Goal: Task Accomplishment & Management: Manage account settings

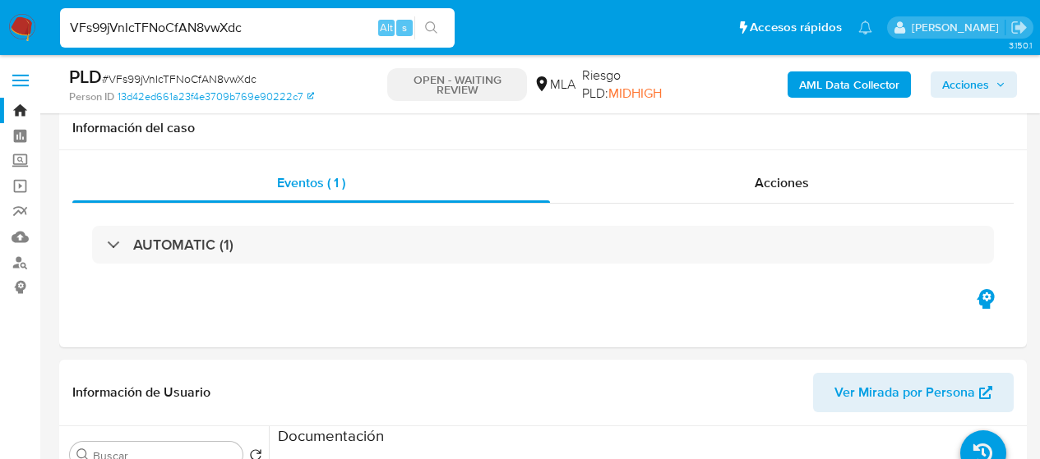
select select "10"
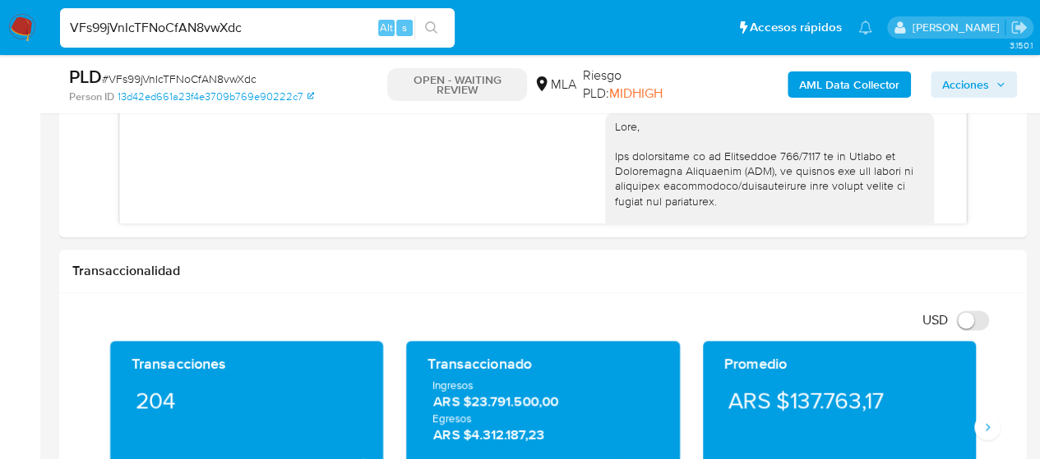
scroll to position [944, 0]
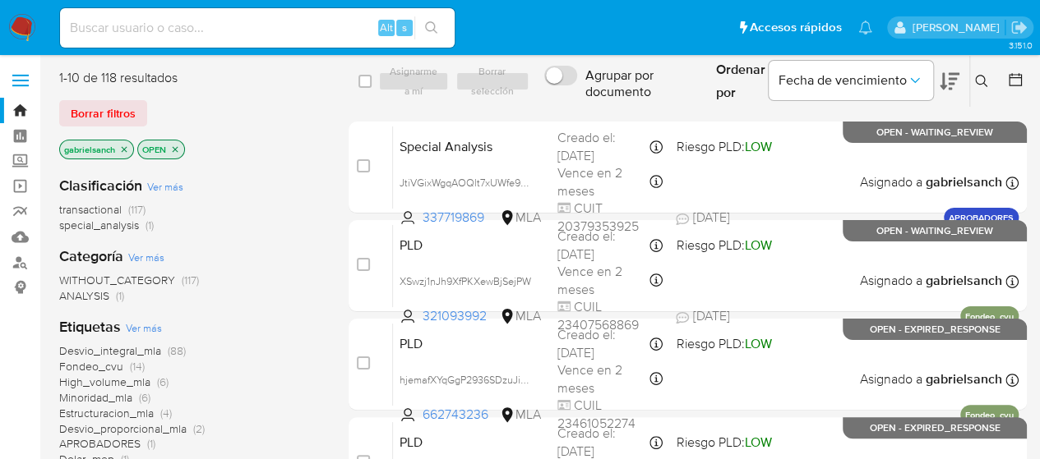
click at [981, 80] on icon at bounding box center [981, 81] width 13 height 13
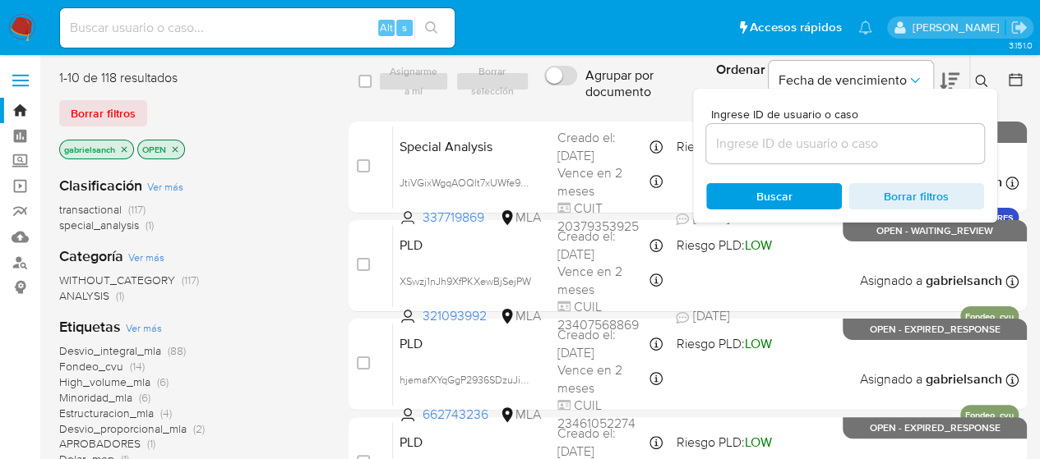
click at [743, 142] on input at bounding box center [845, 143] width 278 height 21
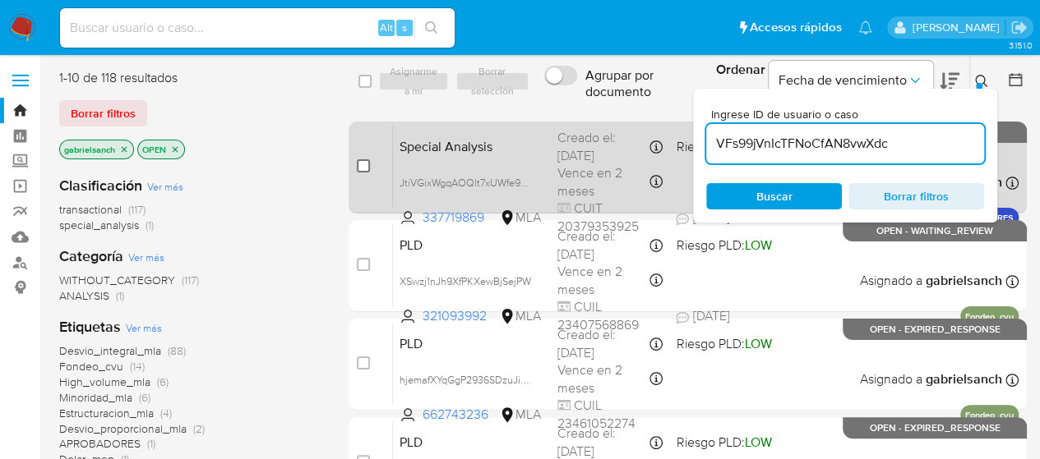
type input "VFs99jVnIcTFNoCfAN8vwXdc"
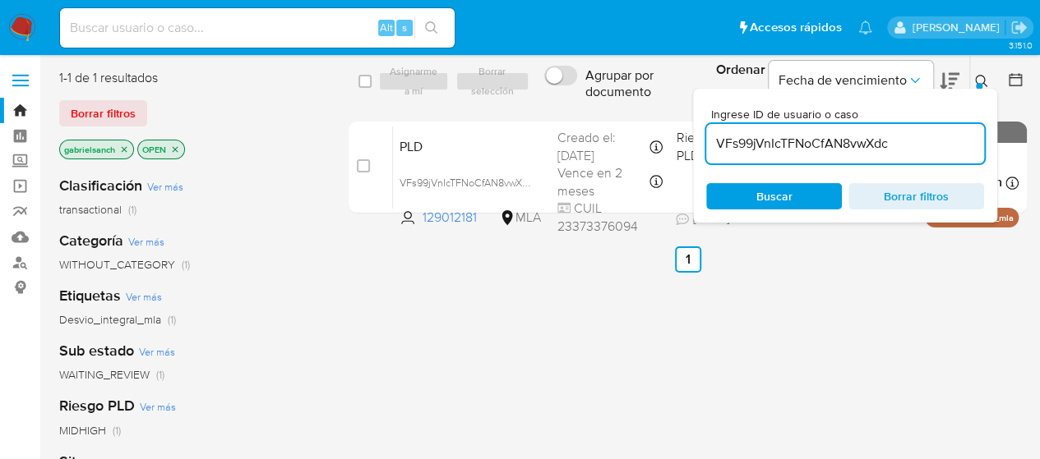
click at [364, 165] on input "checkbox" at bounding box center [363, 165] width 13 height 13
checkbox input "true"
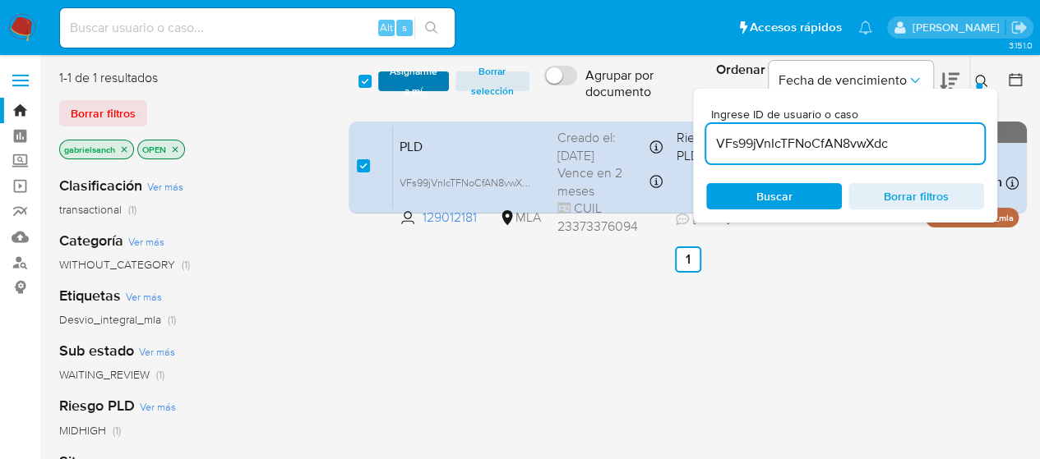
click at [402, 90] on span "Asignarme a mí" at bounding box center [413, 81] width 54 height 16
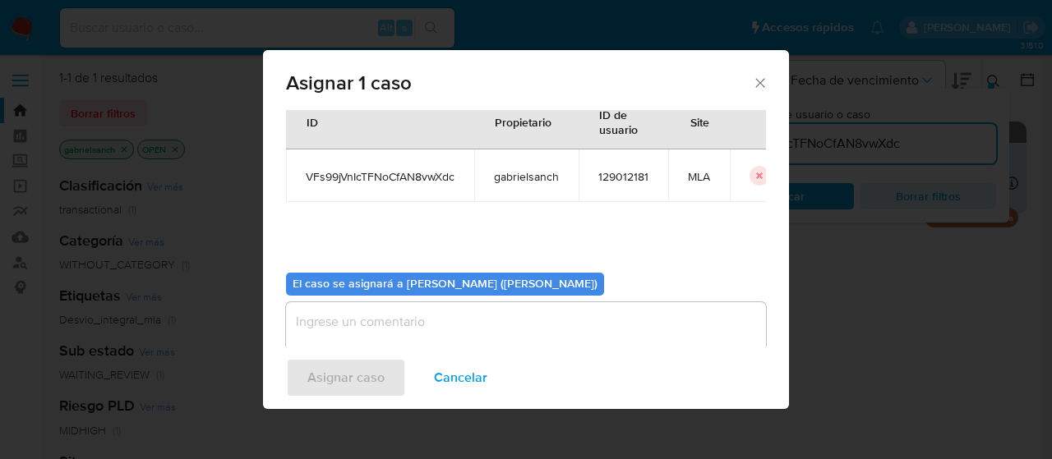
scroll to position [84, 0]
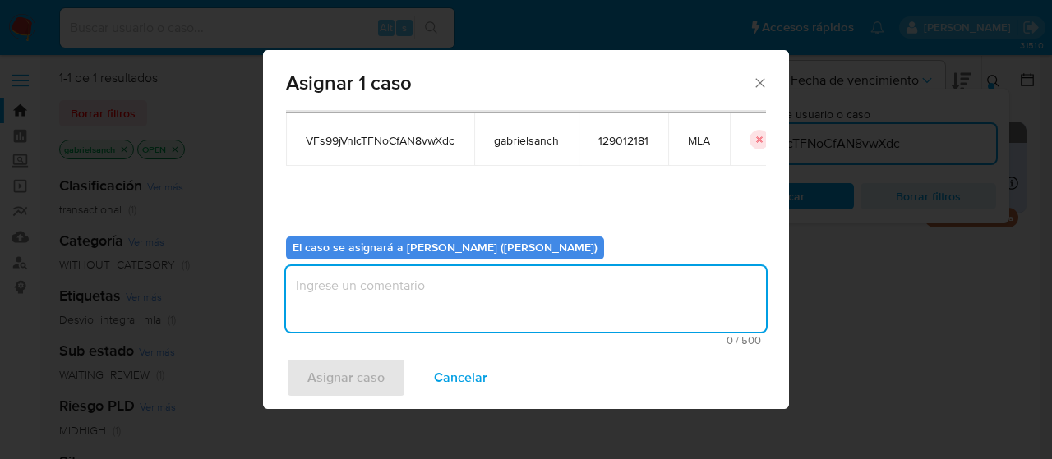
click at [422, 291] on textarea "assign-modal" at bounding box center [526, 299] width 480 height 66
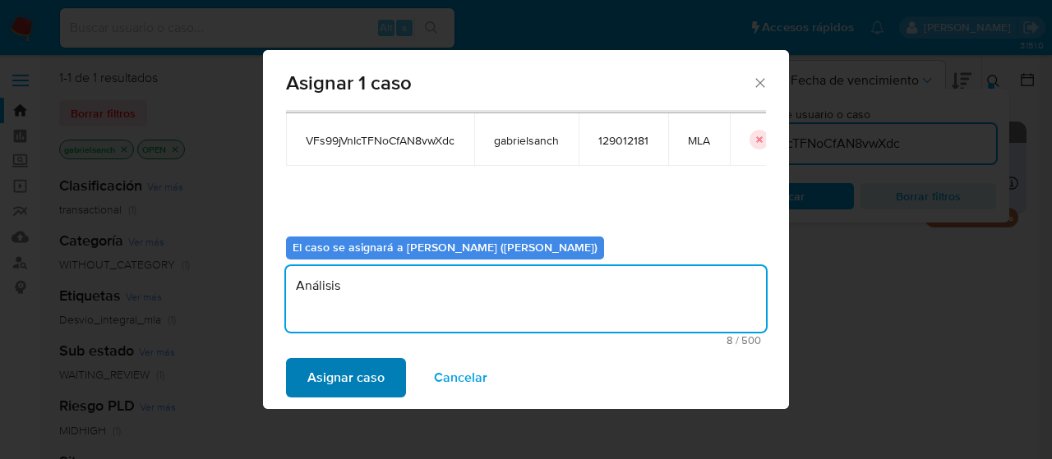
type textarea "Análisis"
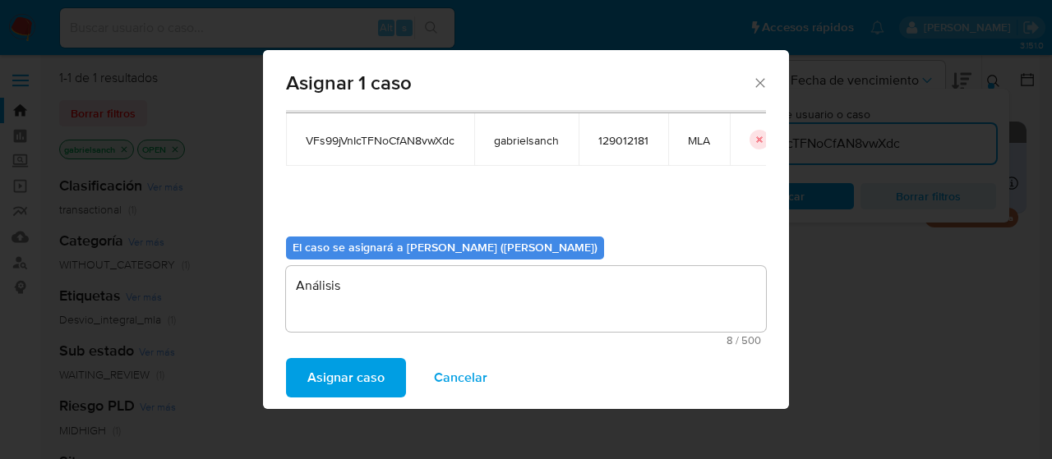
click at [391, 366] on button "Asignar caso" at bounding box center [346, 377] width 120 height 39
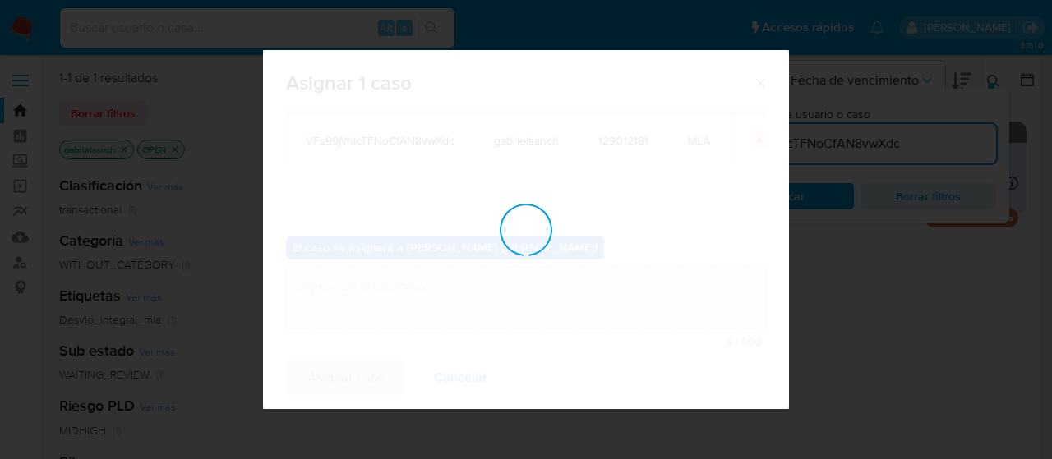
checkbox input "false"
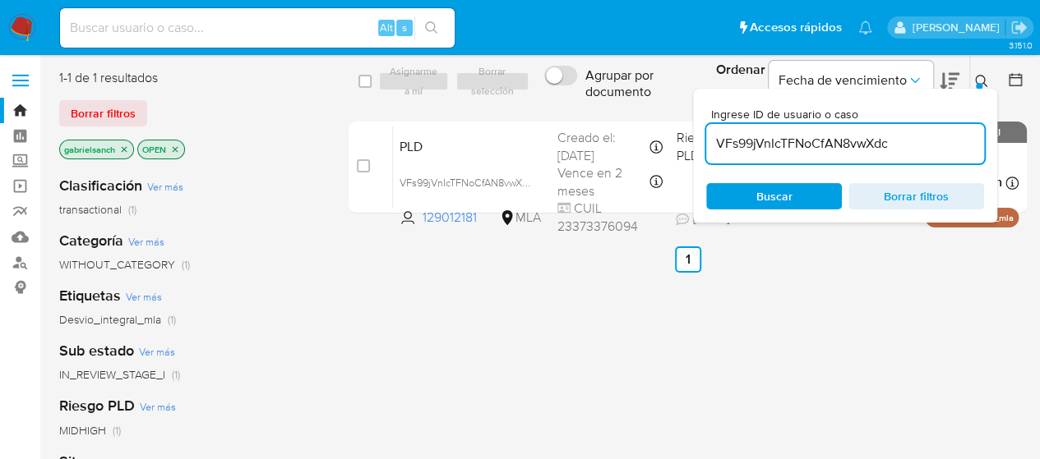
click at [804, 141] on input "VFs99jVnIcTFNoCfAN8vwXdc" at bounding box center [845, 143] width 278 height 21
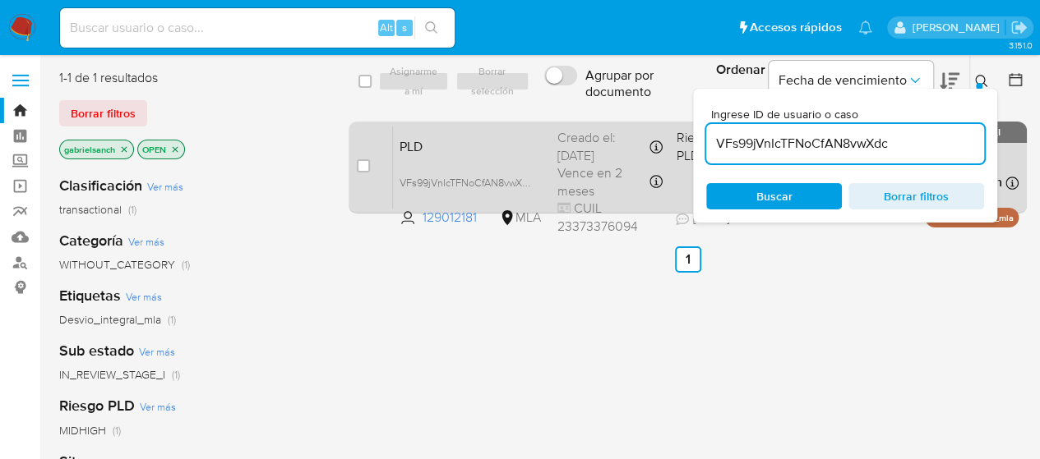
paste input "PFaJLwI6nz19m3o4MB02dJKD"
type input "PFaJLwI6nz19m3o4MB02dJKD"
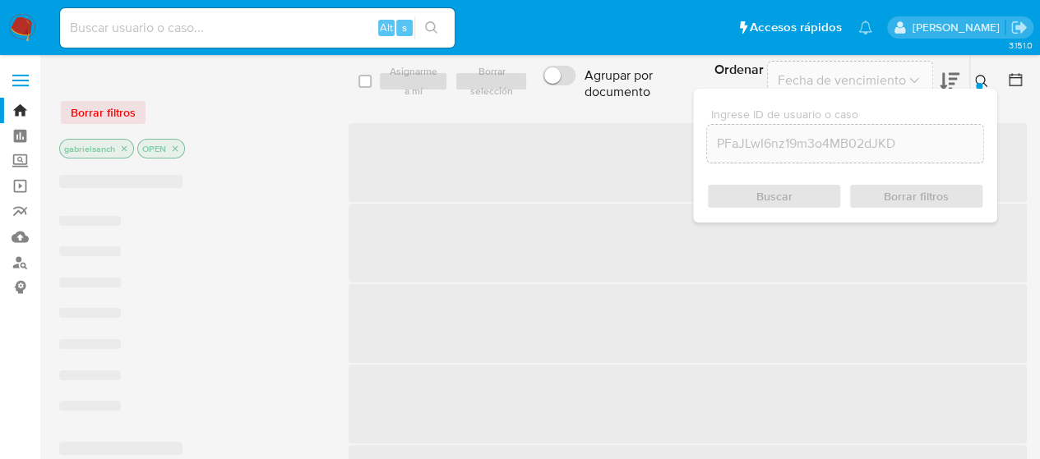
click at [365, 164] on span "‌" at bounding box center [687, 162] width 678 height 79
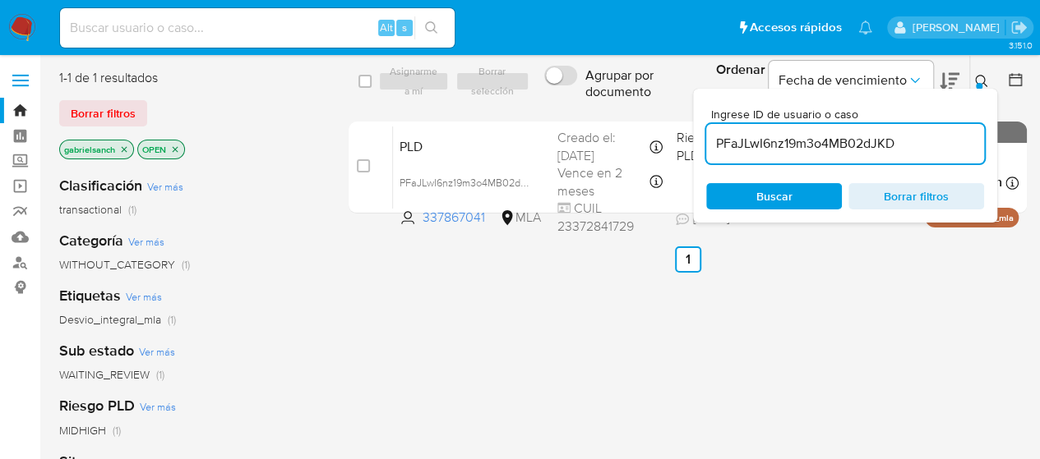
click at [362, 164] on input "checkbox" at bounding box center [363, 165] width 13 height 13
checkbox input "true"
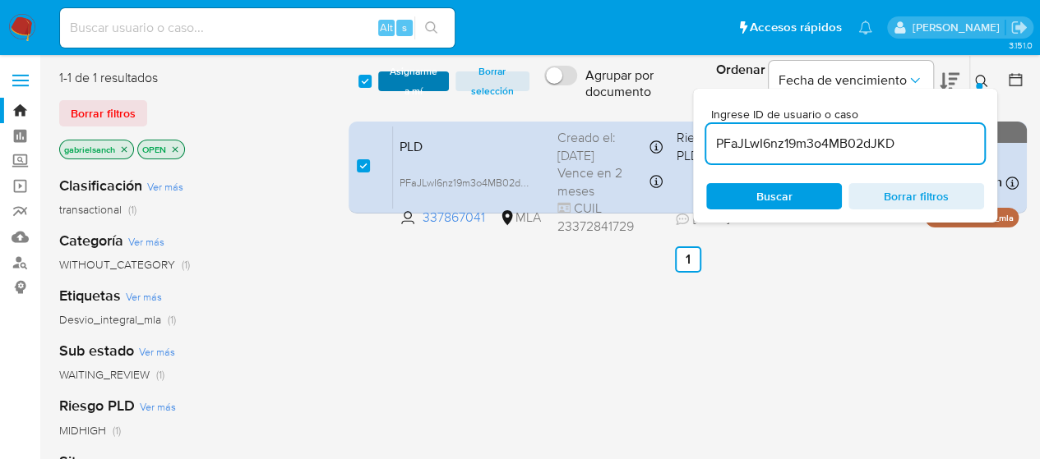
click at [392, 84] on span "Asignarme a mí" at bounding box center [413, 81] width 54 height 16
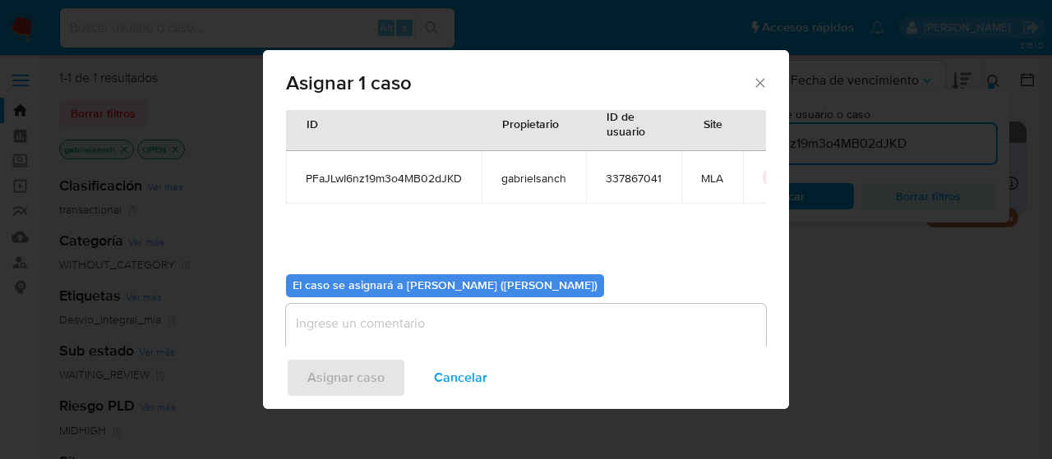
scroll to position [82, 0]
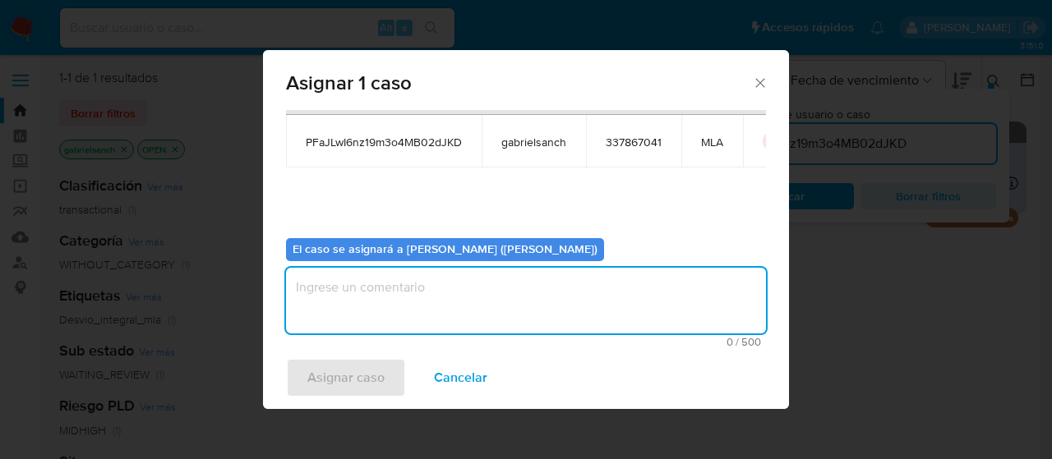
click at [344, 310] on textarea "assign-modal" at bounding box center [526, 301] width 480 height 66
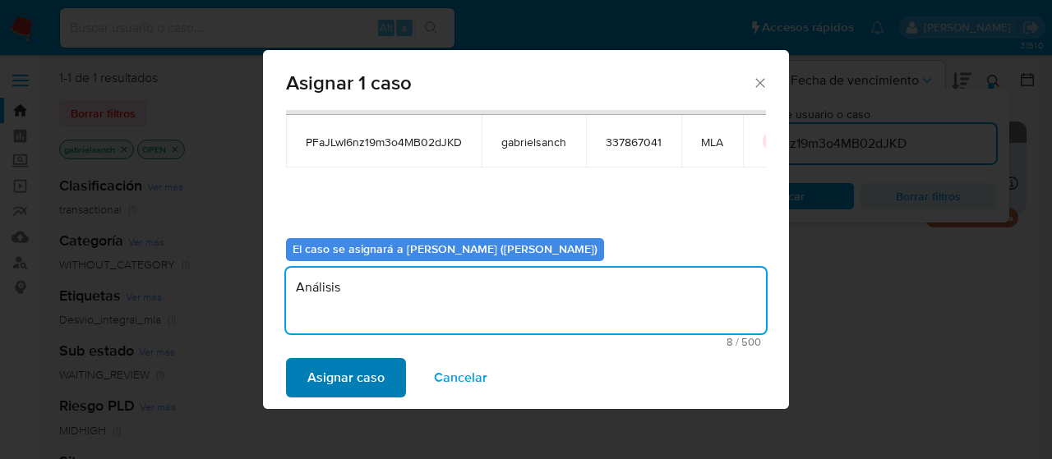
type textarea "Análisis"
click at [339, 374] on span "Asignar caso" at bounding box center [345, 378] width 77 height 36
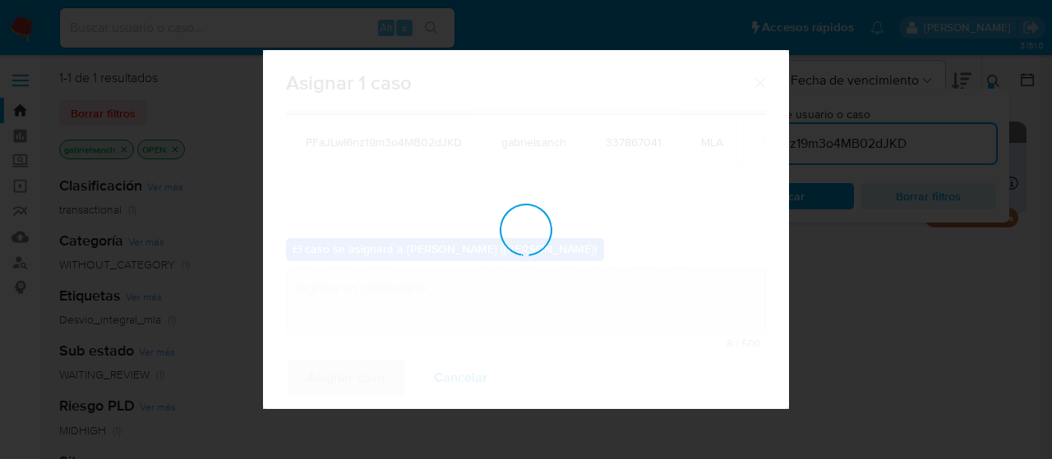
checkbox input "false"
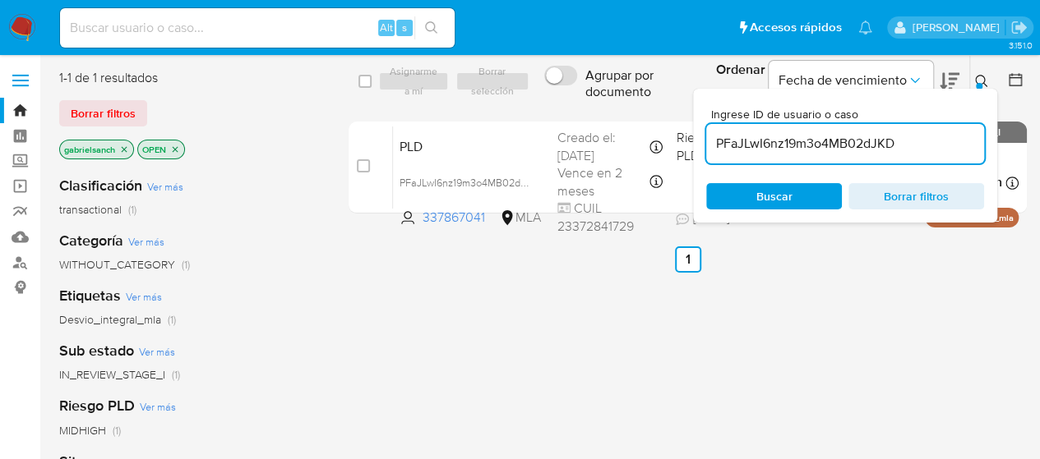
click at [802, 134] on input "PFaJLwI6nz19m3o4MB02dJKD" at bounding box center [845, 143] width 278 height 21
paste input "sPtmaNm4MJm49CifzgghpXeB"
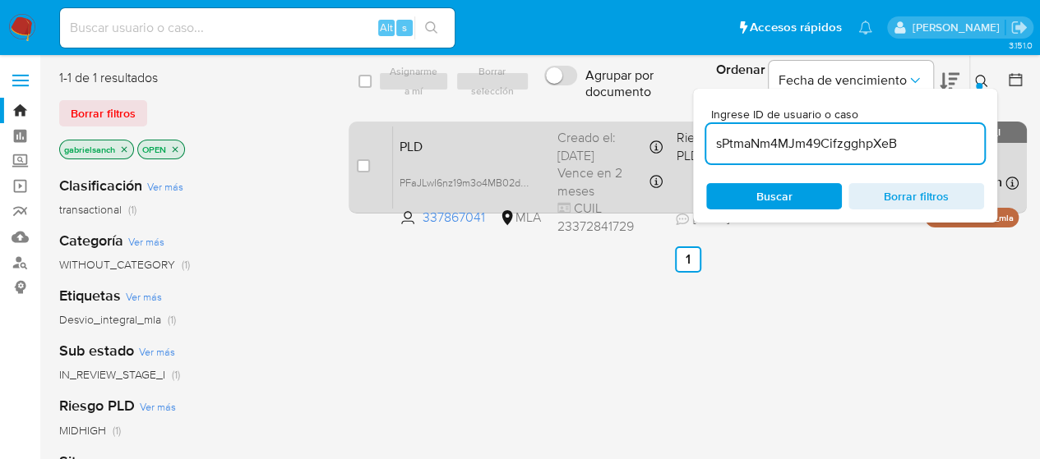
type input "sPtmaNm4MJm49CifzgghpXeB"
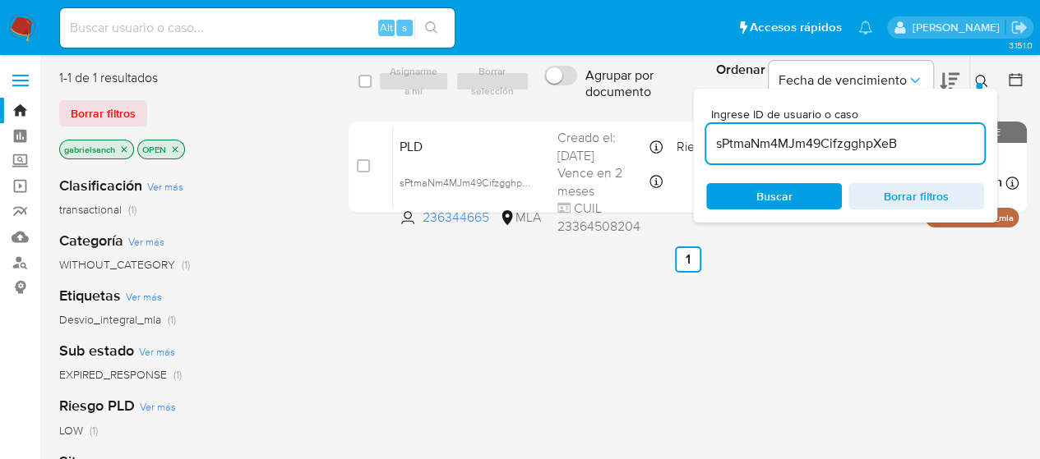
click at [359, 168] on input "checkbox" at bounding box center [363, 165] width 13 height 13
checkbox input "true"
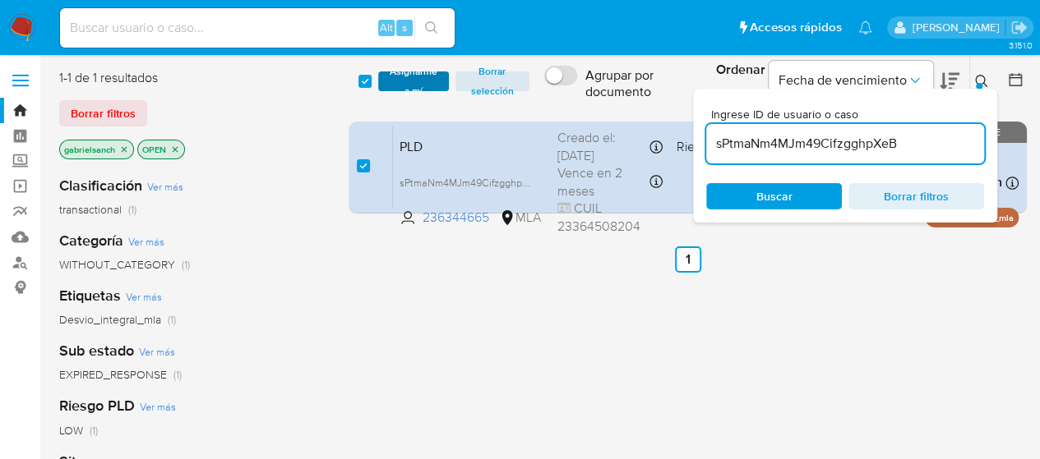
click at [413, 74] on span "Asignarme a mí" at bounding box center [413, 81] width 54 height 16
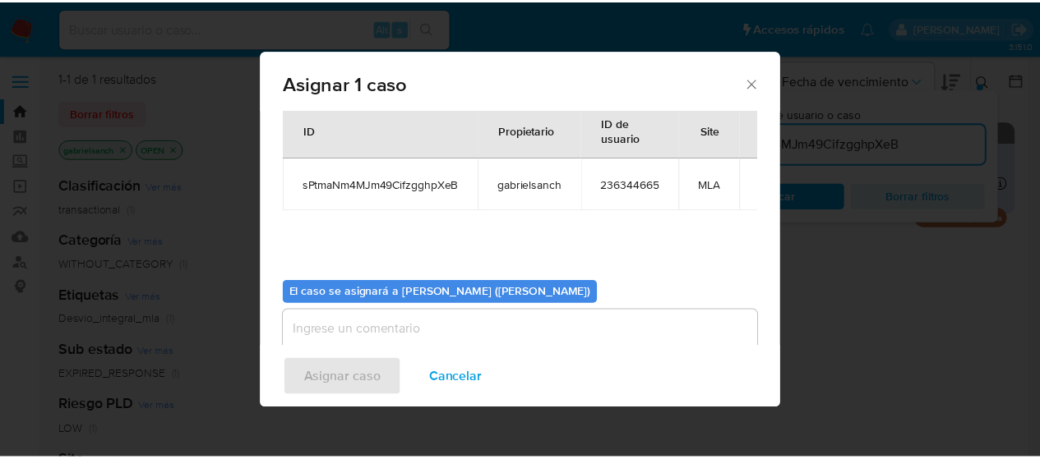
scroll to position [84, 0]
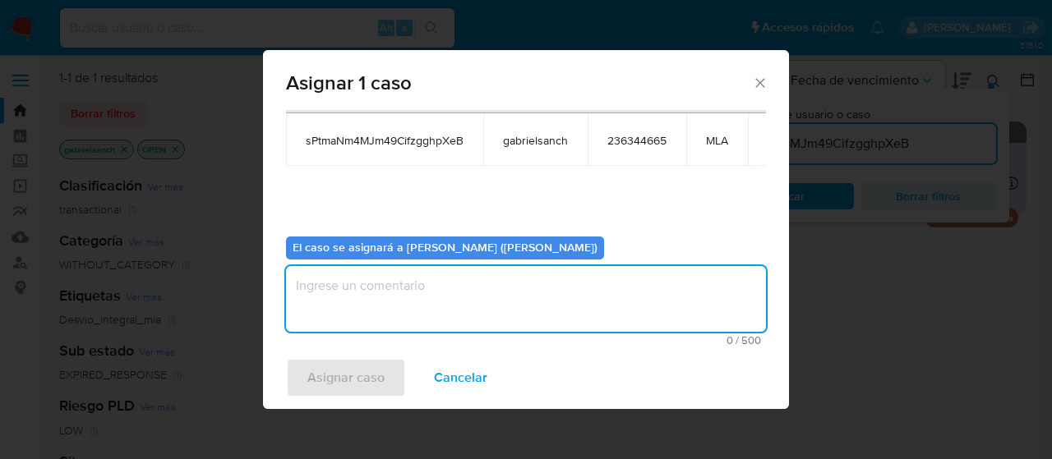
click at [357, 325] on textarea "assign-modal" at bounding box center [526, 299] width 480 height 66
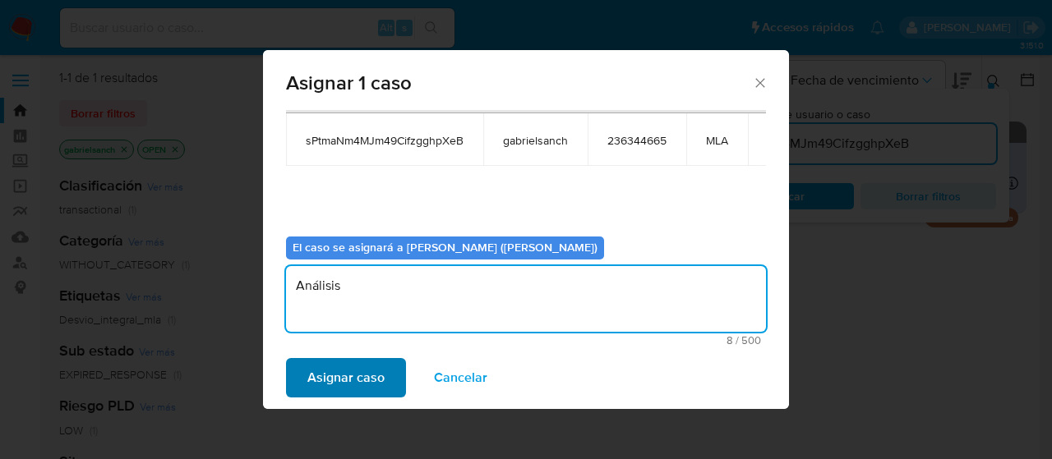
type textarea "Análisis"
click at [341, 369] on span "Asignar caso" at bounding box center [345, 378] width 77 height 36
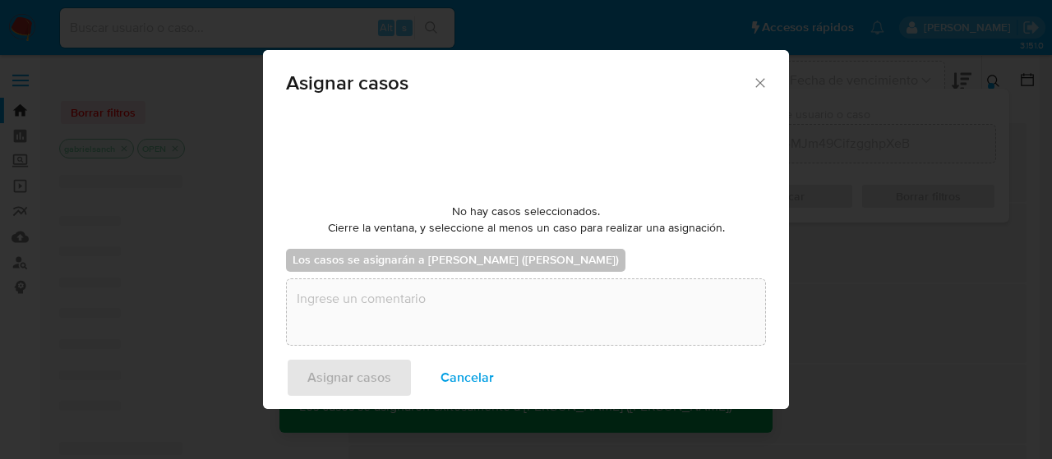
checkbox input "false"
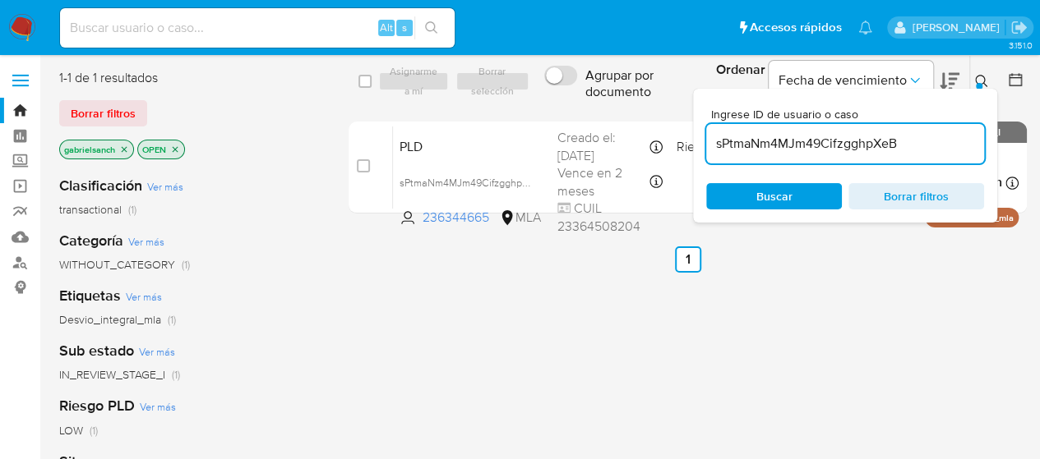
click at [855, 146] on input "sPtmaNm4MJm49CifzgghpXeB" at bounding box center [845, 143] width 278 height 21
click at [855, 145] on input "sPtmaNm4MJm49CifzgghpXeB" at bounding box center [845, 143] width 278 height 21
paste input "JCFsRUogo2e7g2bUeu8utMux"
type input "JCFsRUogo2e7g2bUeu8utMux"
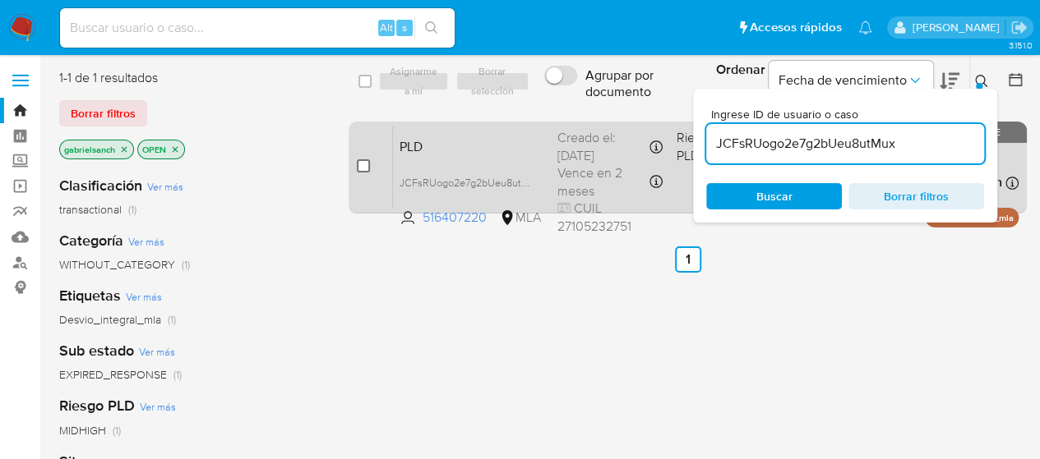
click at [364, 167] on input "checkbox" at bounding box center [363, 165] width 13 height 13
checkbox input "true"
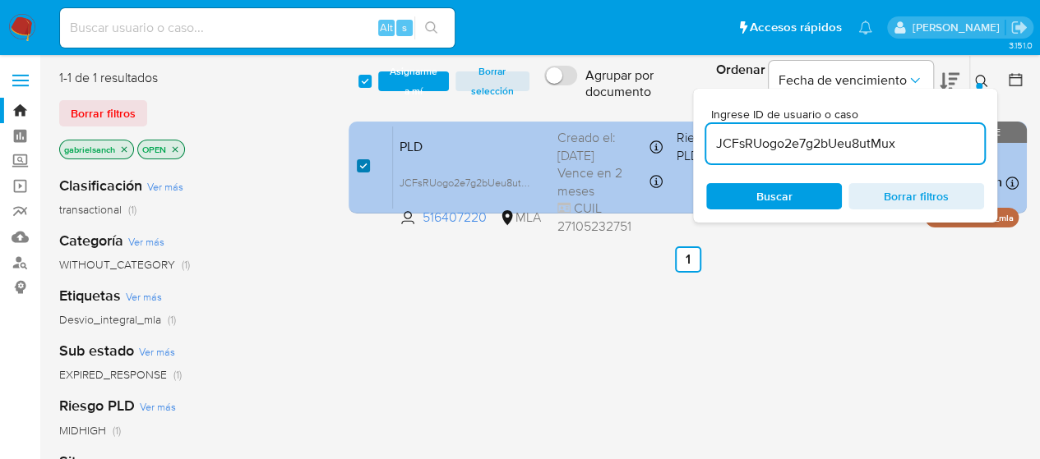
checkbox input "true"
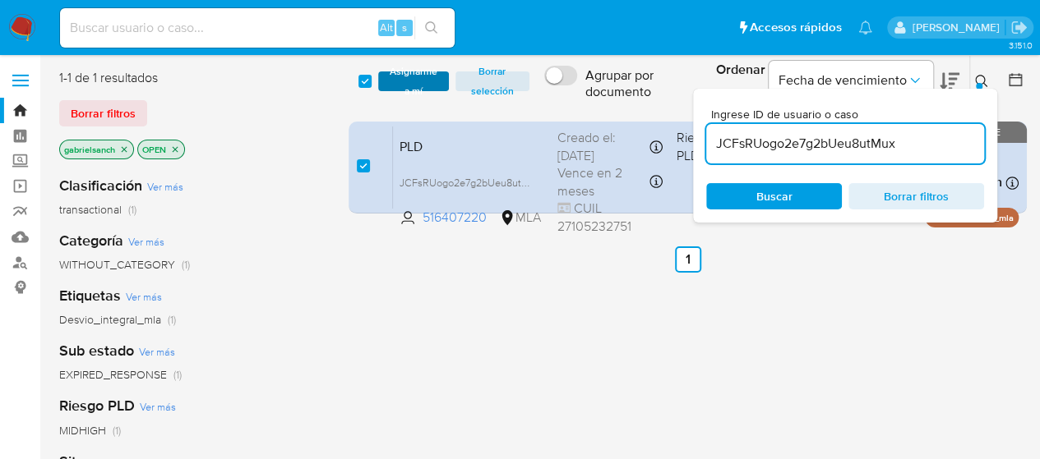
click at [396, 73] on span "Asignarme a mí" at bounding box center [413, 81] width 54 height 16
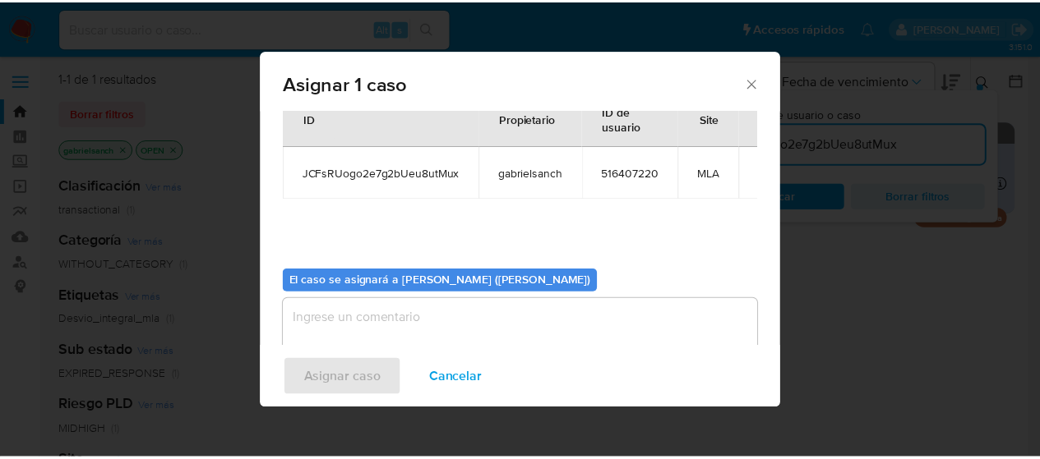
scroll to position [84, 0]
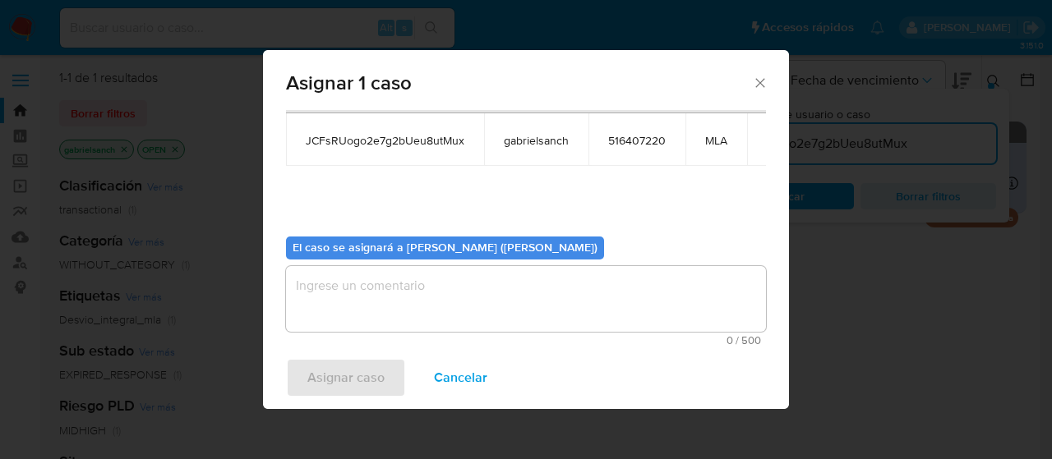
click at [413, 311] on textarea "assign-modal" at bounding box center [526, 299] width 480 height 66
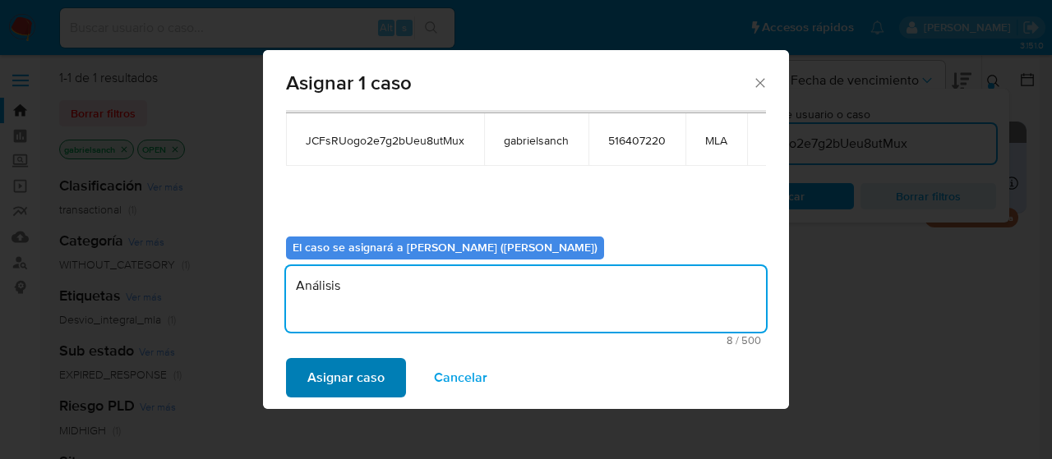
type textarea "Análisis"
click at [333, 380] on span "Asignar caso" at bounding box center [345, 378] width 77 height 36
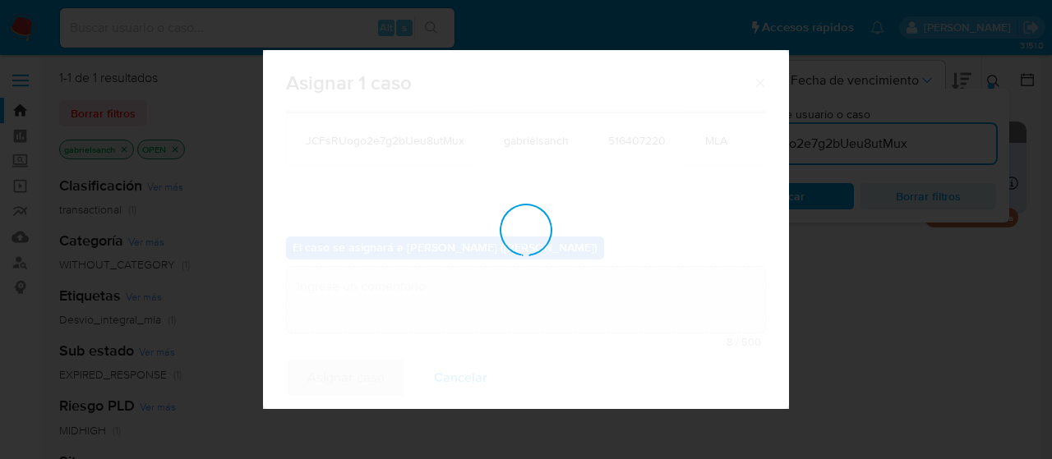
checkbox input "false"
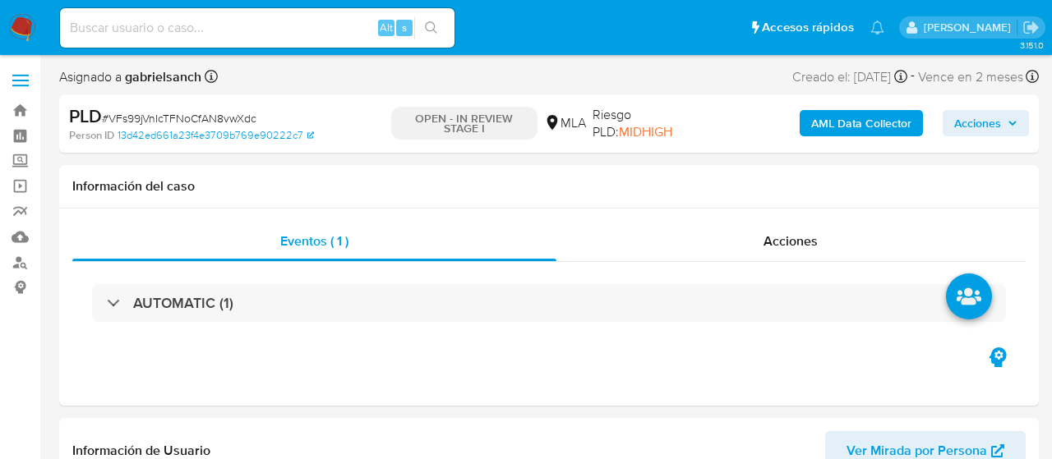
select select "10"
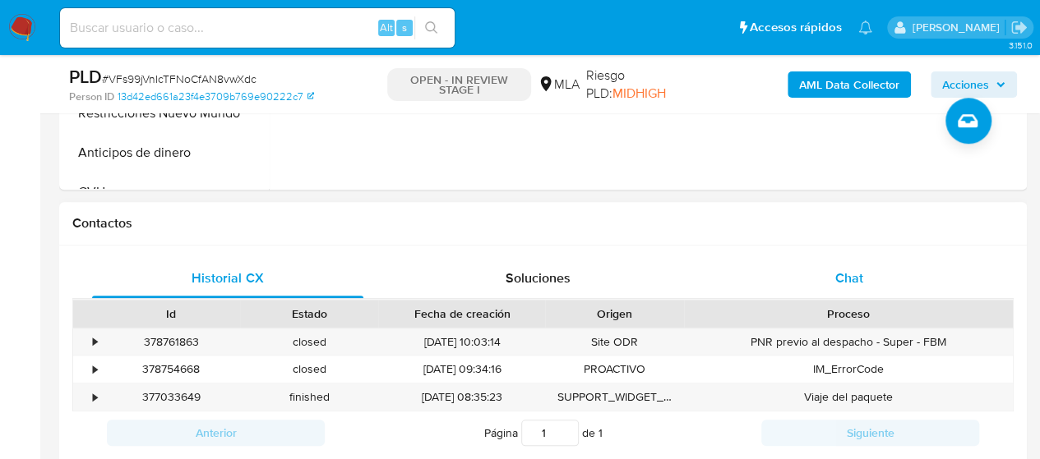
click at [818, 265] on div "Chat" at bounding box center [848, 278] width 271 height 39
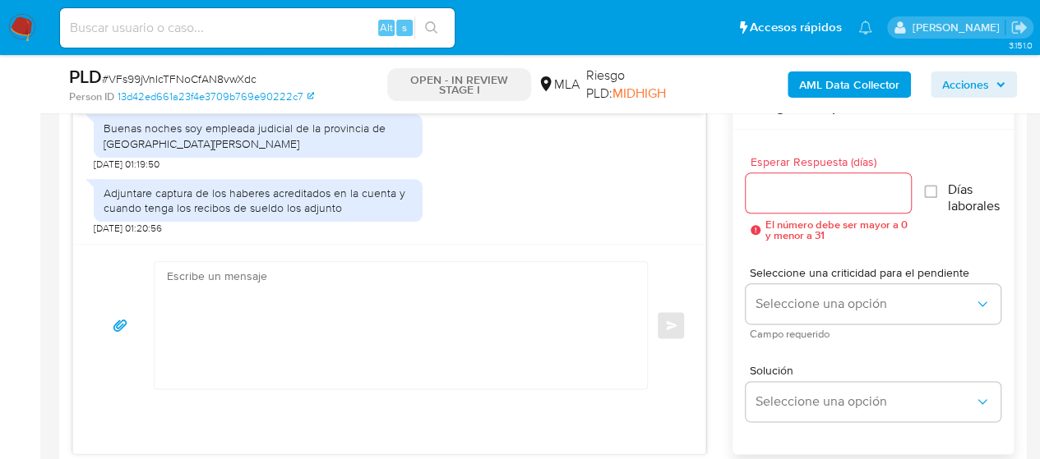
scroll to position [986, 0]
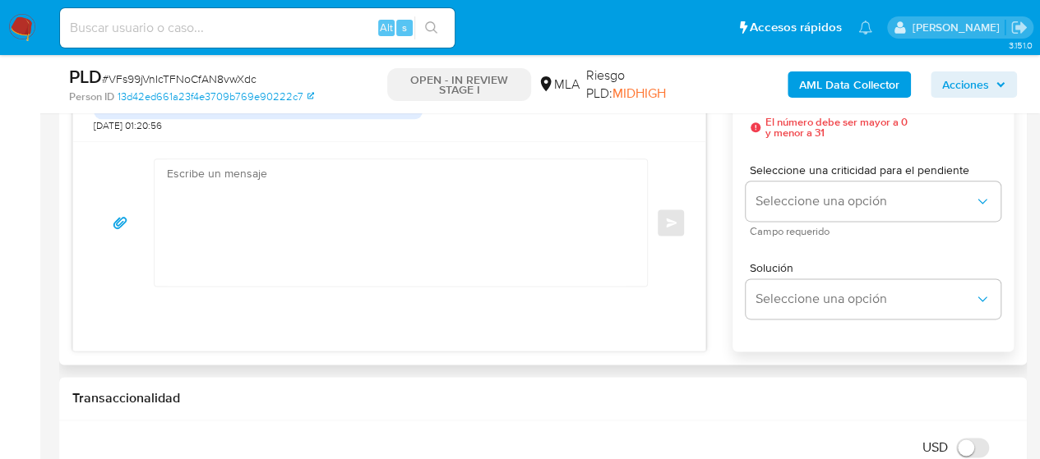
click at [362, 218] on textarea at bounding box center [396, 222] width 459 height 127
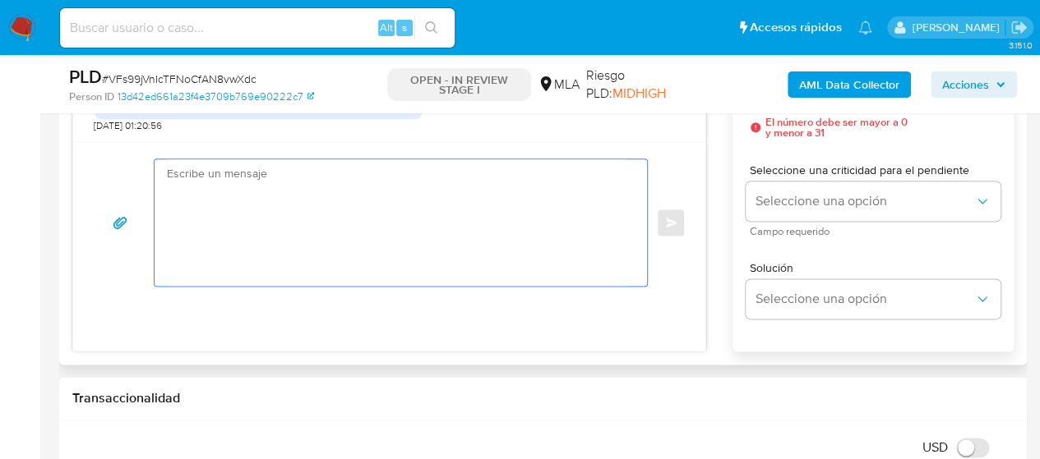
paste textarea "Hola, muchas gracias por tu respuesta. En función de las operaciones registrada…"
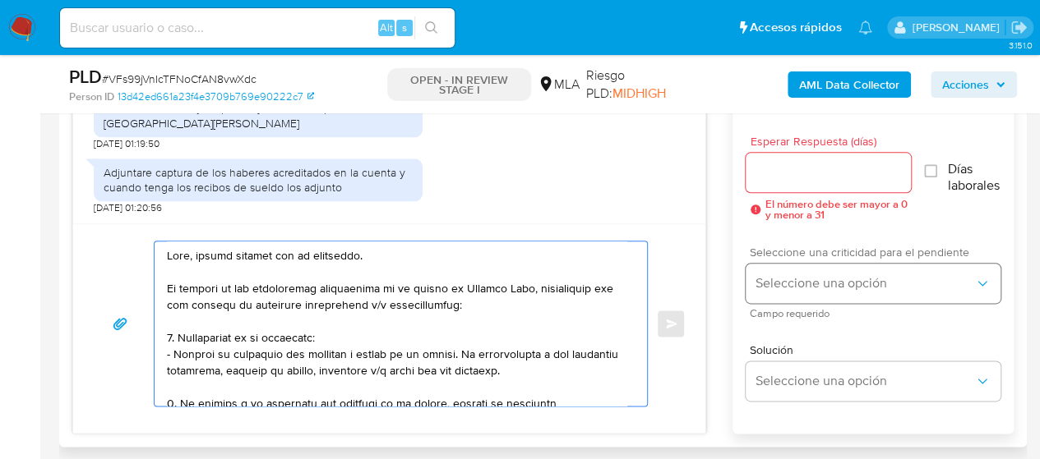
scroll to position [822, 0]
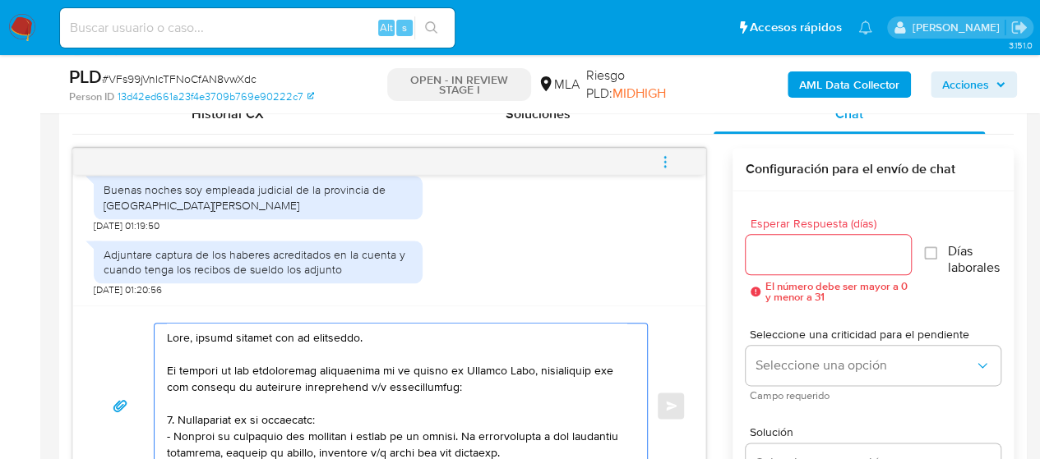
type textarea "Hola, muchas gracias por tu respuesta. En función de las operaciones registrada…"
click at [819, 265] on div at bounding box center [828, 254] width 166 height 39
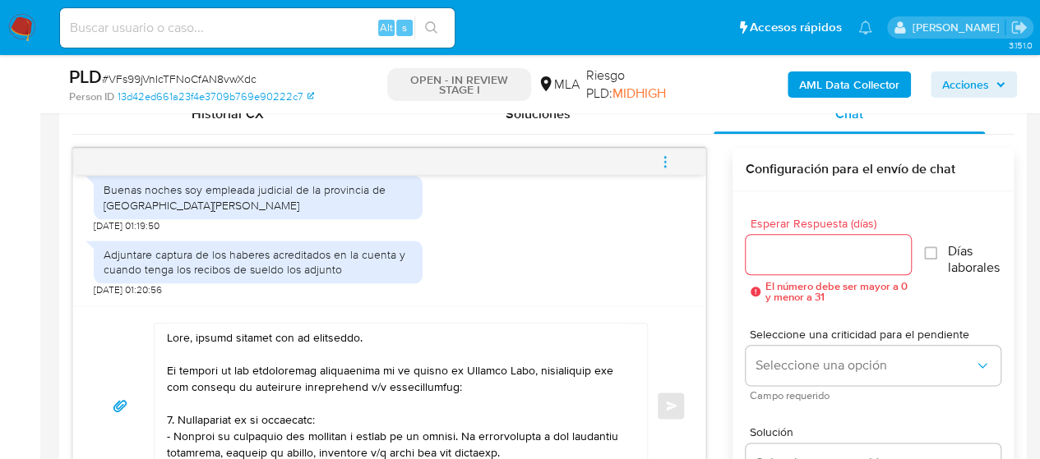
click at [799, 258] on input "Esperar Respuesta (días)" at bounding box center [828, 254] width 166 height 21
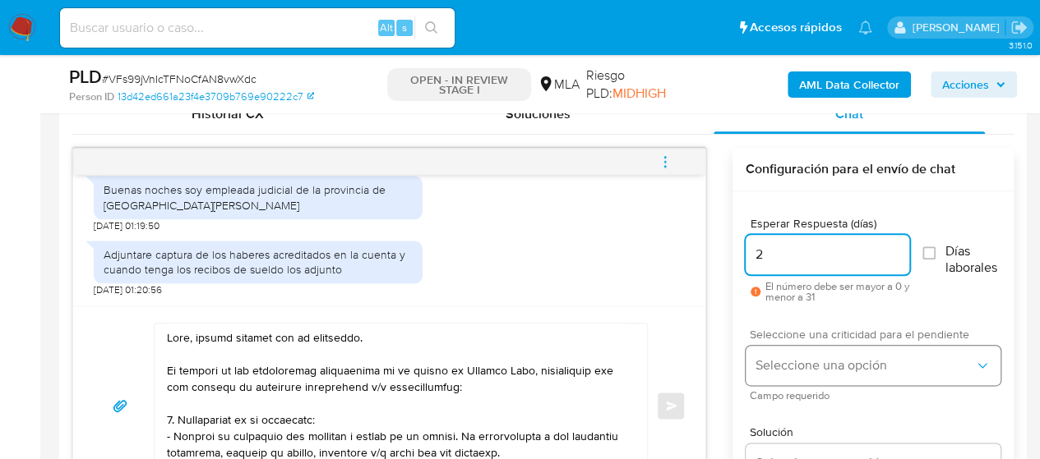
type input "2"
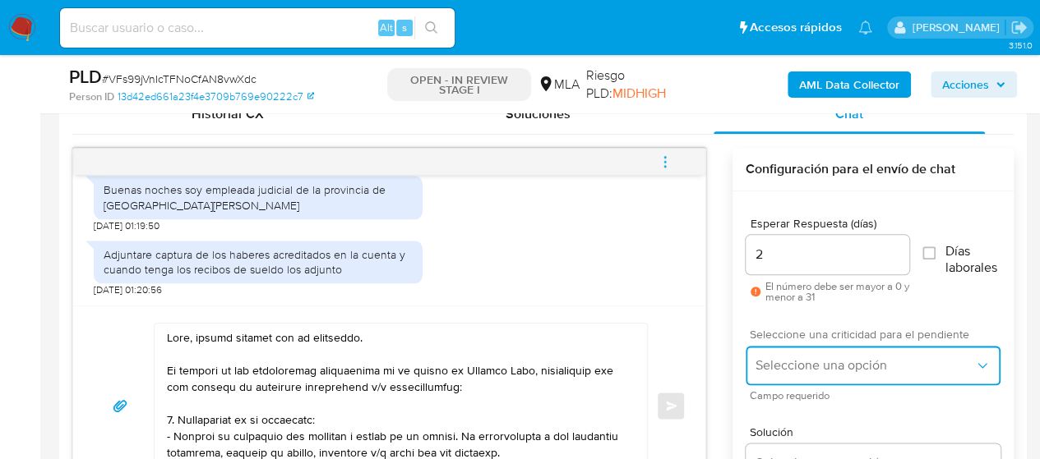
click at [788, 357] on span "Seleccione una opción" at bounding box center [864, 365] width 219 height 16
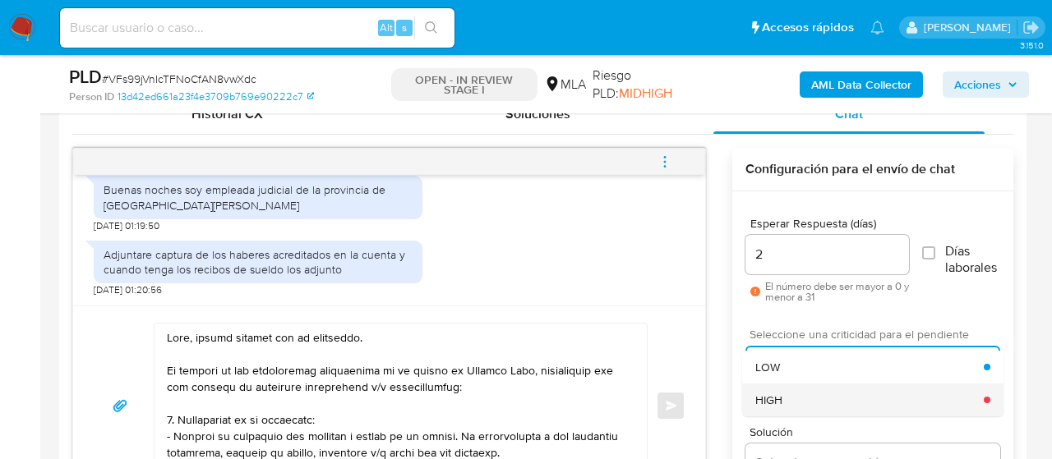
click at [781, 397] on span "HIGH" at bounding box center [768, 400] width 27 height 15
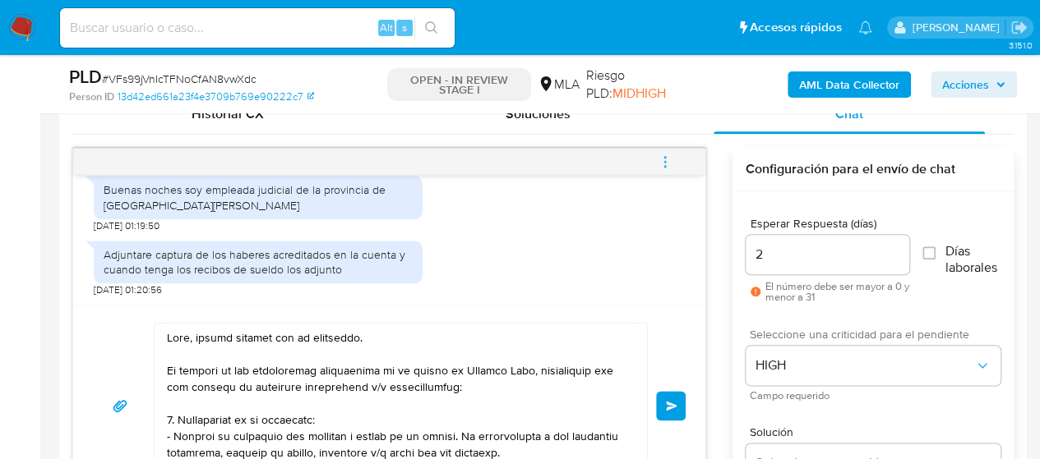
click at [674, 405] on span "Enviar" at bounding box center [672, 406] width 12 height 10
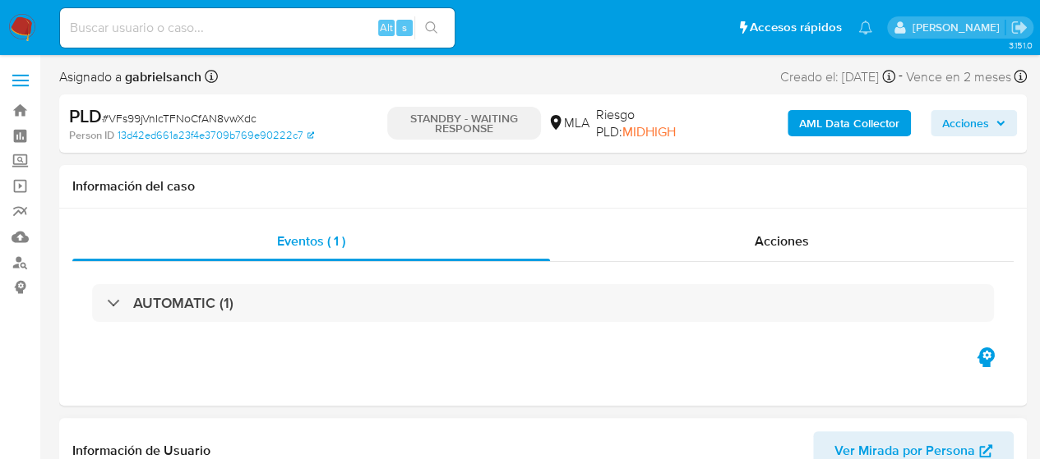
select select "10"
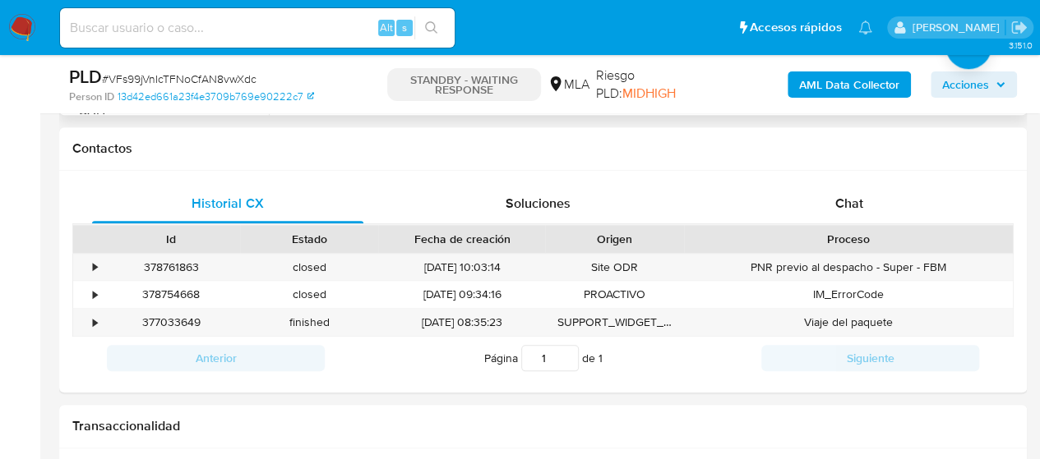
scroll to position [740, 0]
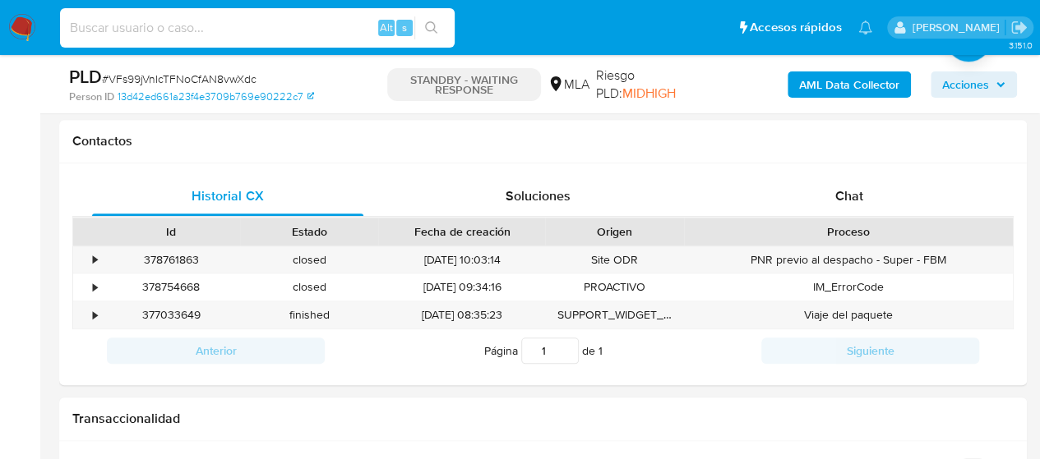
click at [263, 24] on input at bounding box center [257, 27] width 394 height 21
paste input "PFaJLwI6nz19m3o4MB02dJKD"
type input "PFaJLwI6nz19m3o4MB02dJKD"
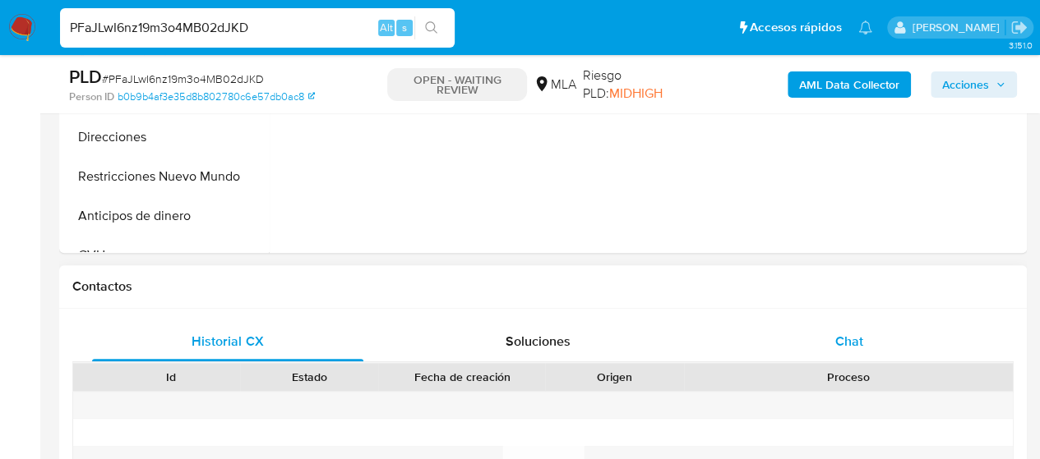
scroll to position [657, 0]
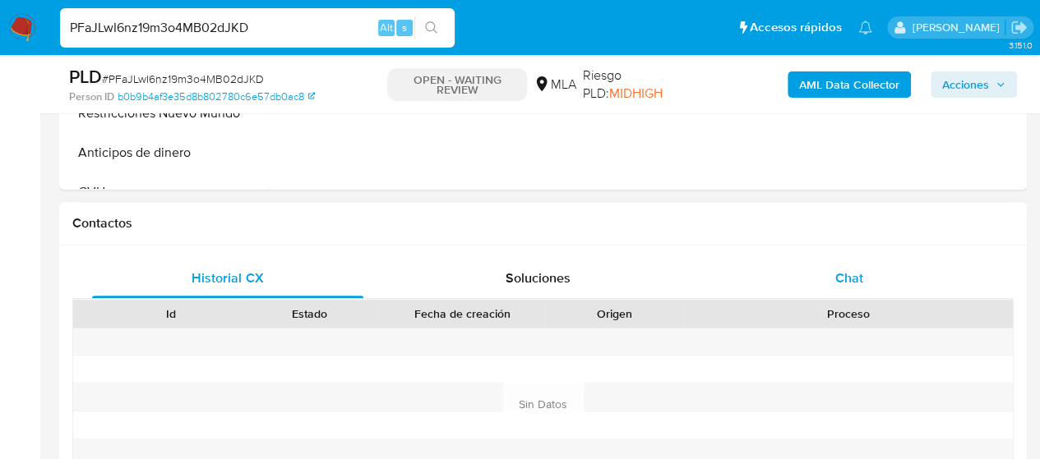
click at [874, 259] on div "Chat" at bounding box center [848, 278] width 271 height 39
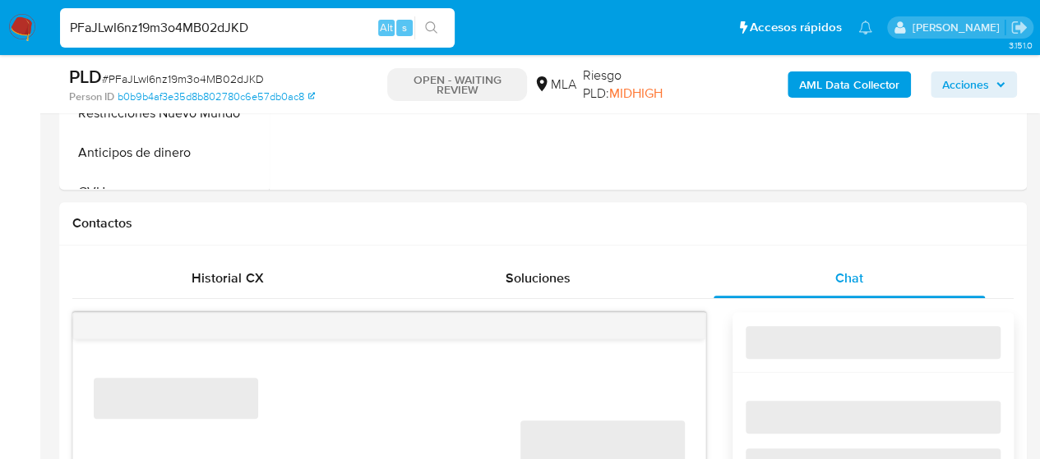
select select "10"
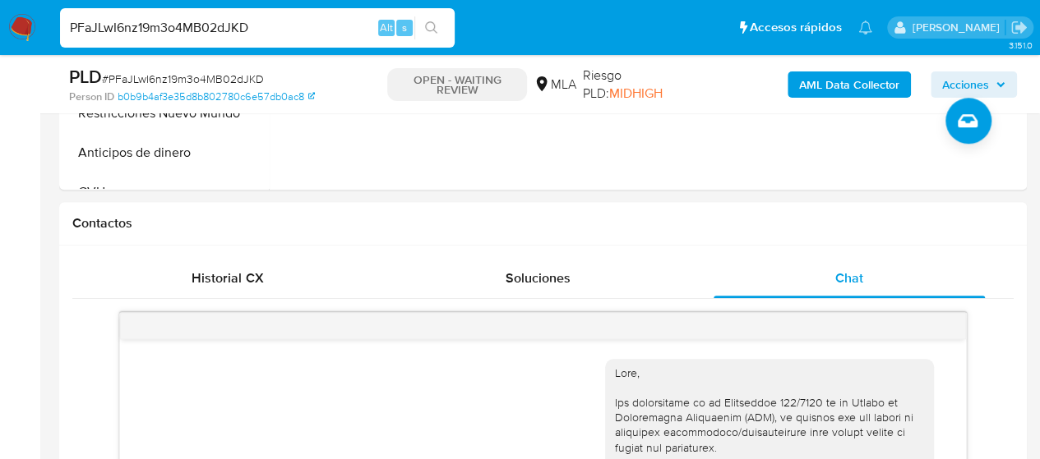
scroll to position [1028, 0]
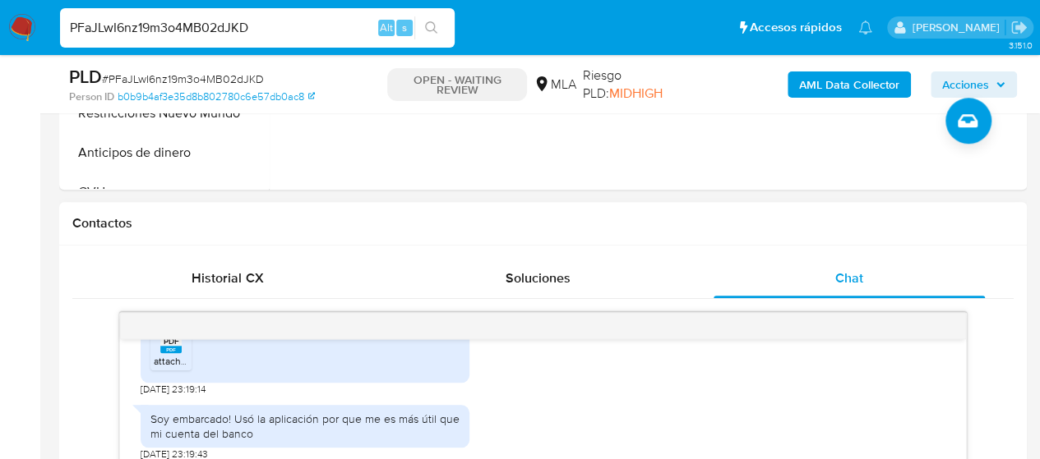
click at [440, 215] on h1 "Contactos" at bounding box center [542, 223] width 941 height 16
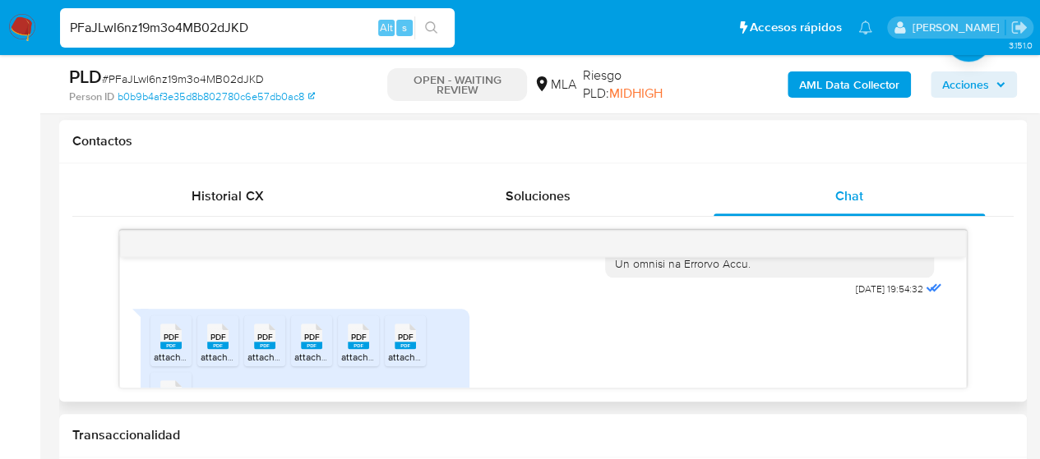
scroll to position [946, 0]
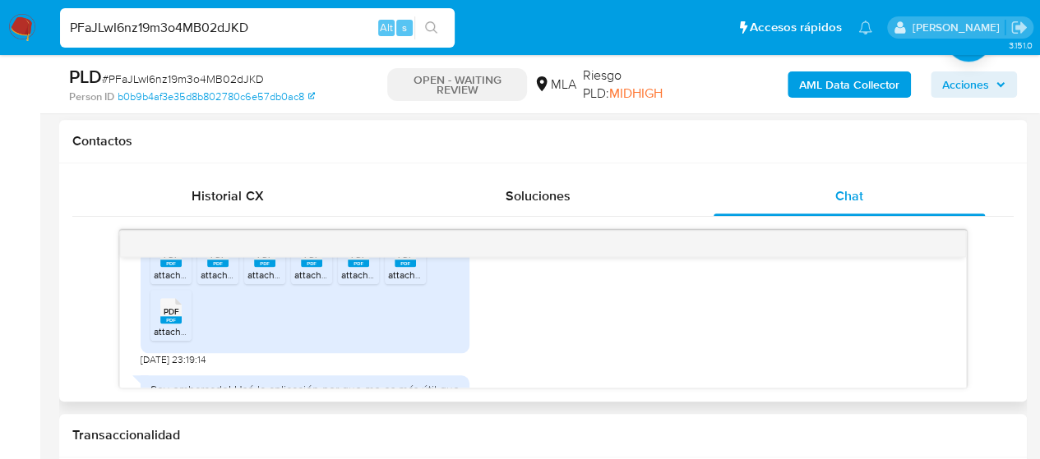
click at [171, 284] on li "PDF PDF attachment 3.pdf" at bounding box center [170, 258] width 41 height 51
click at [213, 267] on rect at bounding box center [217, 263] width 21 height 7
click at [283, 282] on span "attachment 5.pdf" at bounding box center [284, 275] width 75 height 14
click at [298, 269] on div "PDF PDF" at bounding box center [311, 253] width 35 height 32
click at [347, 282] on span "attachment 2.pdf" at bounding box center [378, 275] width 75 height 14
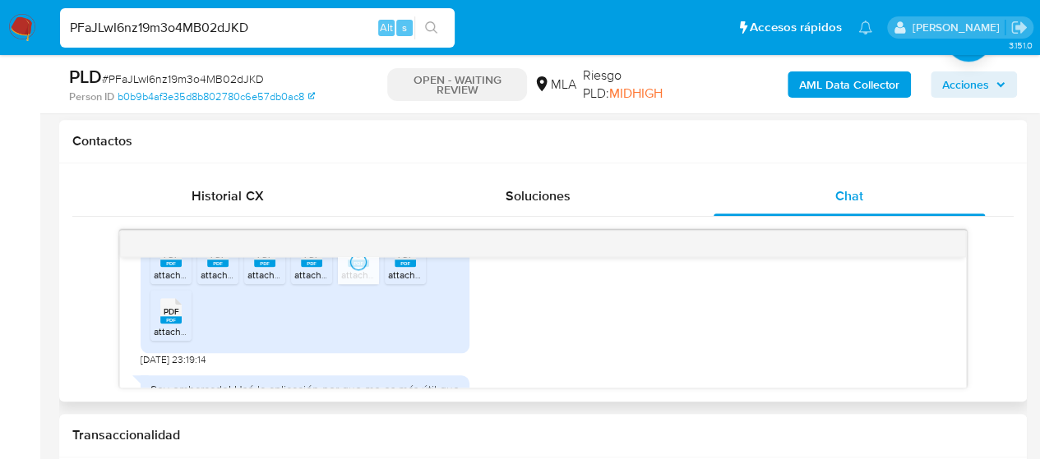
click at [410, 267] on rect at bounding box center [404, 263] width 21 height 7
click at [168, 339] on span "attachment 7.pdf" at bounding box center [190, 332] width 73 height 14
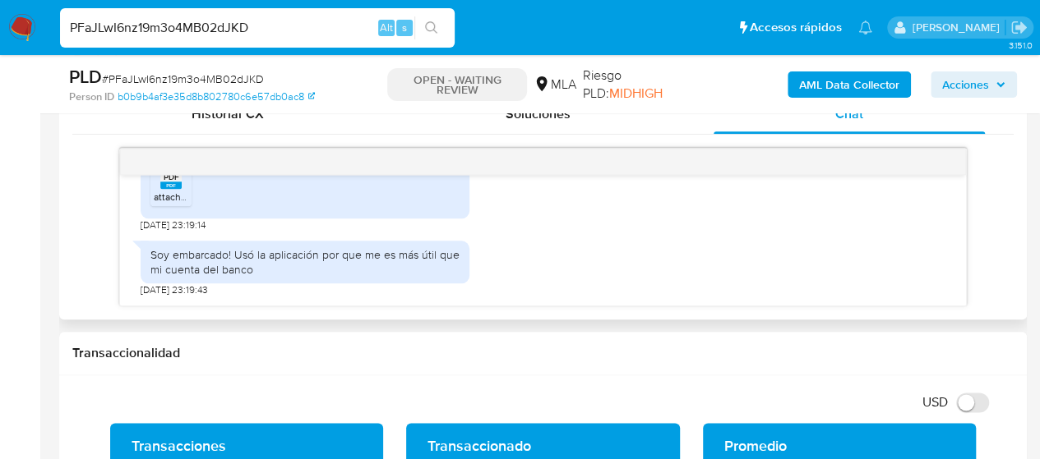
scroll to position [740, 0]
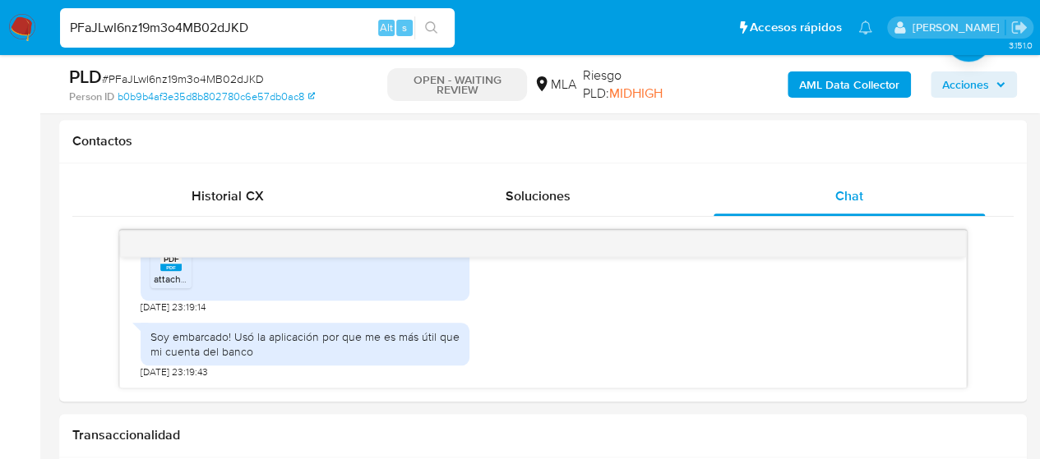
click at [195, 24] on input "PFaJLwI6nz19m3o4MB02dJKD" at bounding box center [257, 27] width 394 height 21
click at [205, 25] on input "PFaJLwI6nz19m3o4MB02dJKD" at bounding box center [257, 27] width 394 height 21
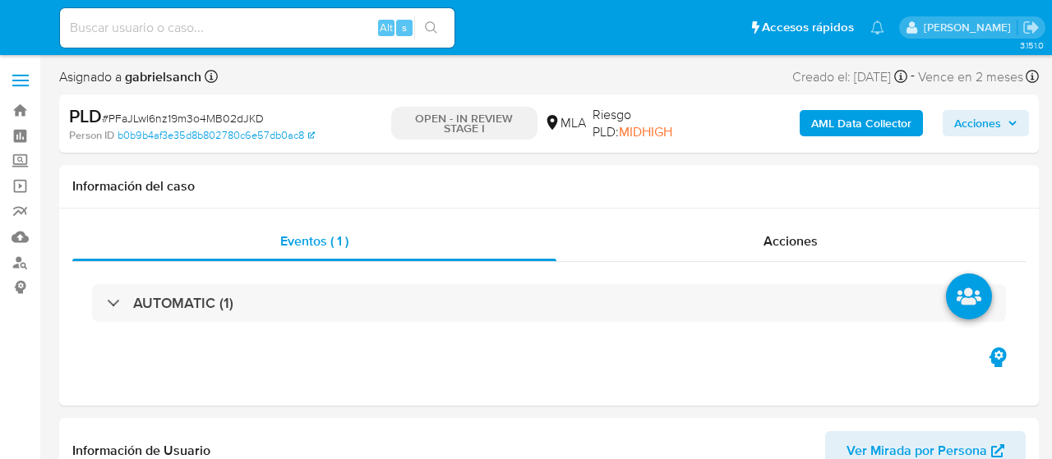
select select "10"
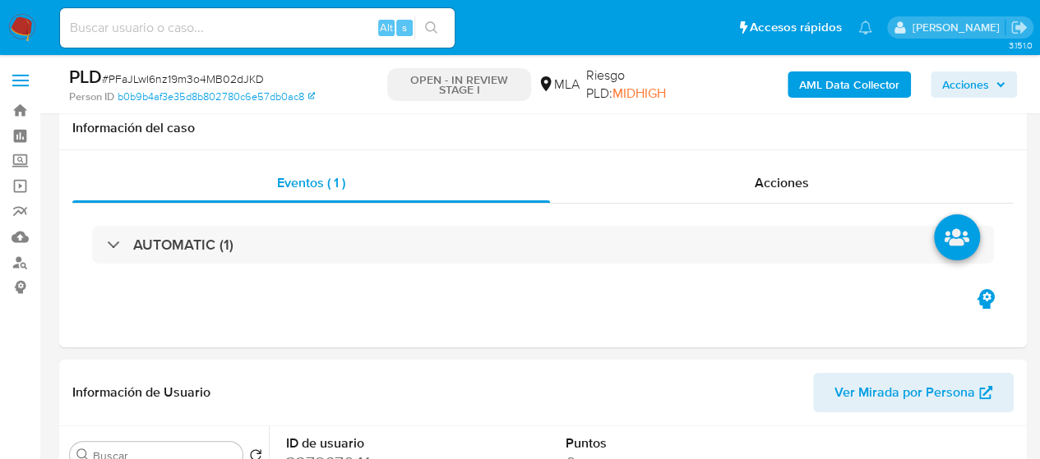
scroll to position [575, 0]
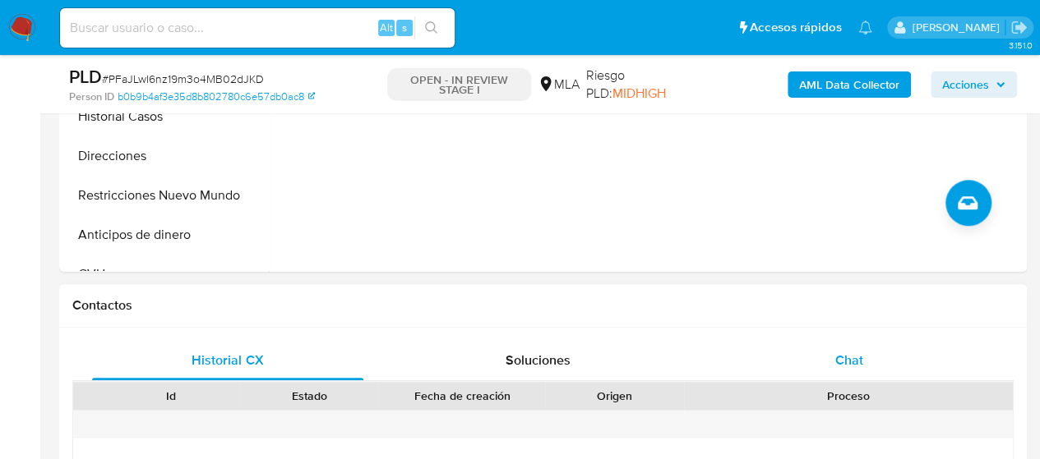
click at [837, 344] on div "Chat" at bounding box center [848, 360] width 271 height 39
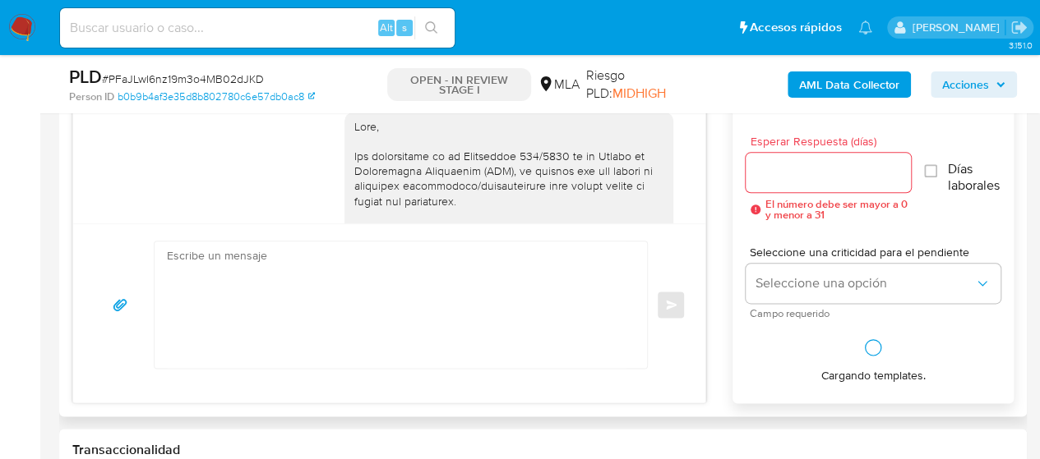
scroll to position [1028, 0]
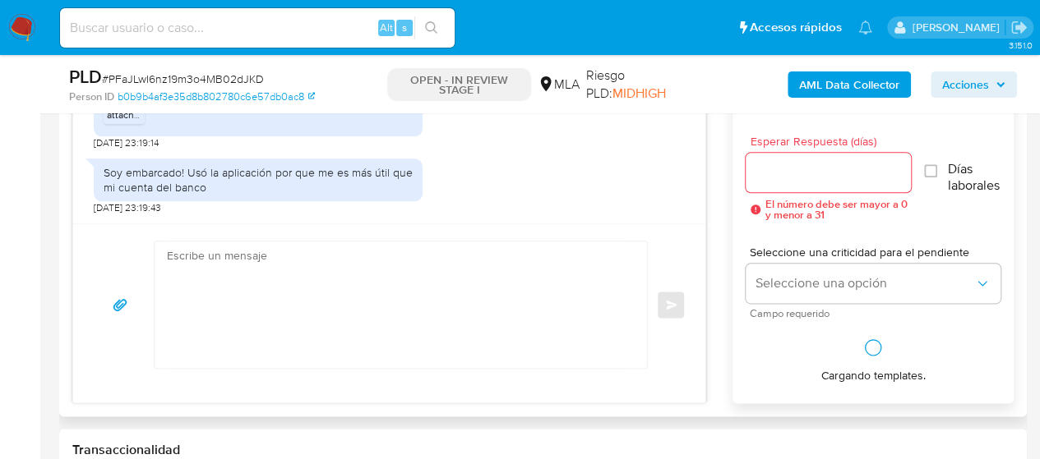
click at [233, 295] on textarea at bounding box center [396, 305] width 459 height 127
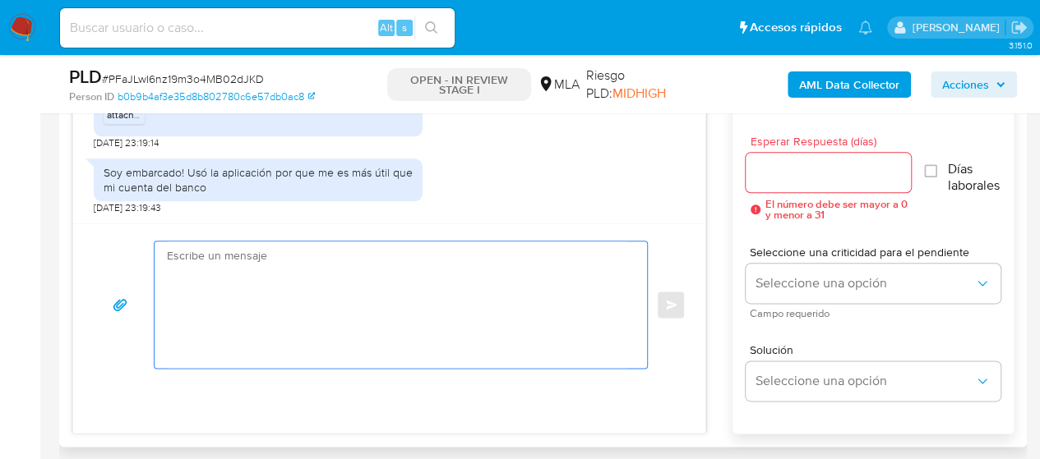
paste textarea "Lore, ipsumd sitamet con ad elitseddo. Ei temp inci, utlaboreetd mag ali enimad…"
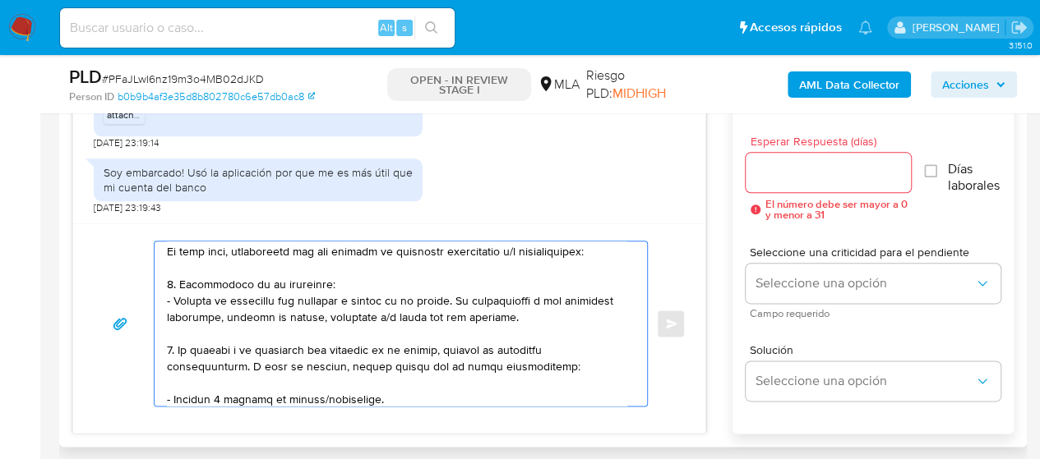
scroll to position [0, 0]
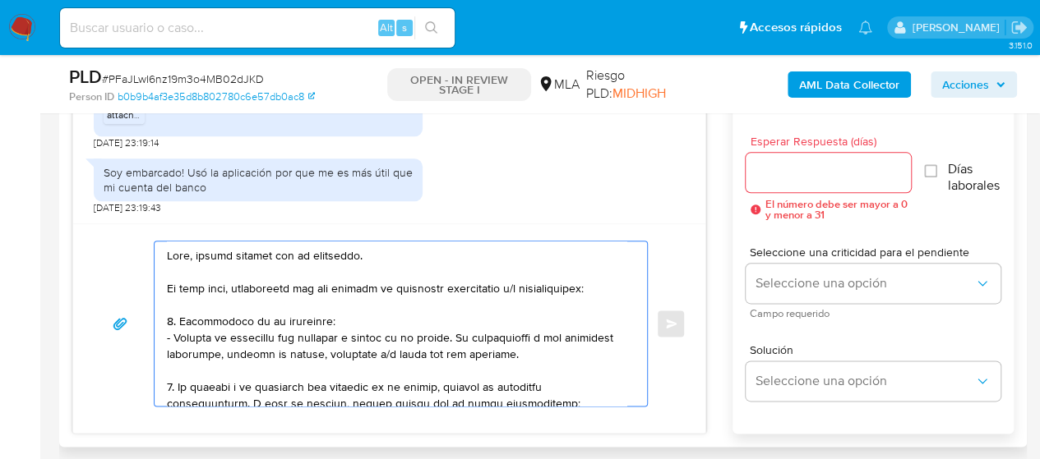
type textarea "Lore, ipsumd sitamet con ad elitseddo. Ei temp inci, utlaboreetd mag ali enimad…"
click at [762, 172] on input "Esperar Respuesta (días)" at bounding box center [828, 172] width 166 height 21
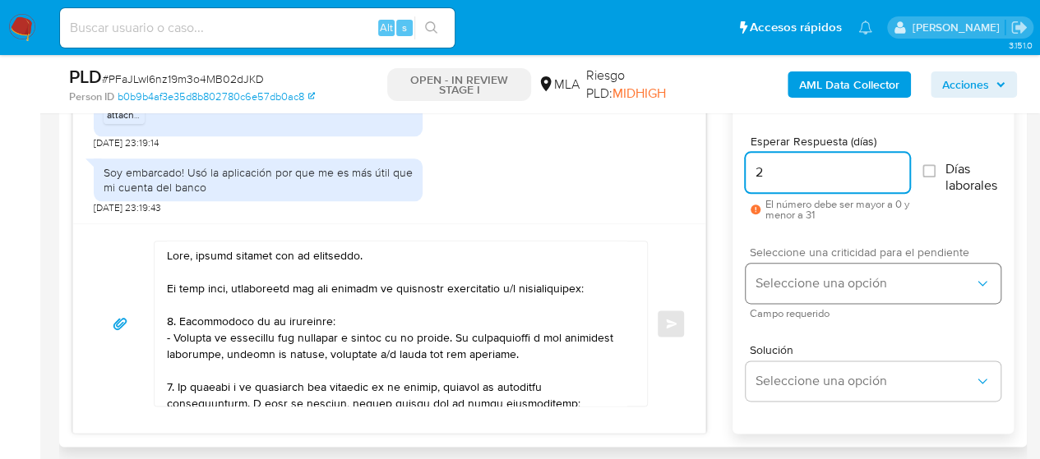
type input "2"
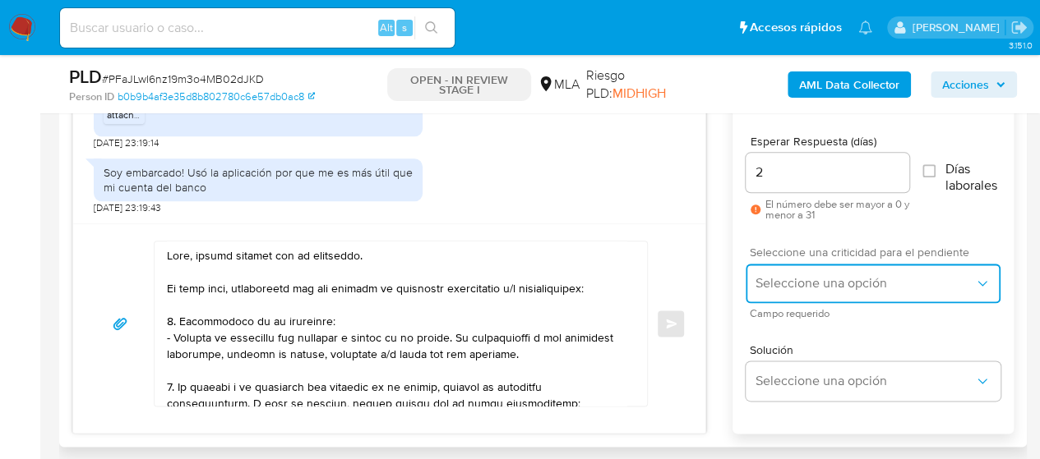
click at [781, 282] on span "Seleccione una opción" at bounding box center [864, 283] width 219 height 16
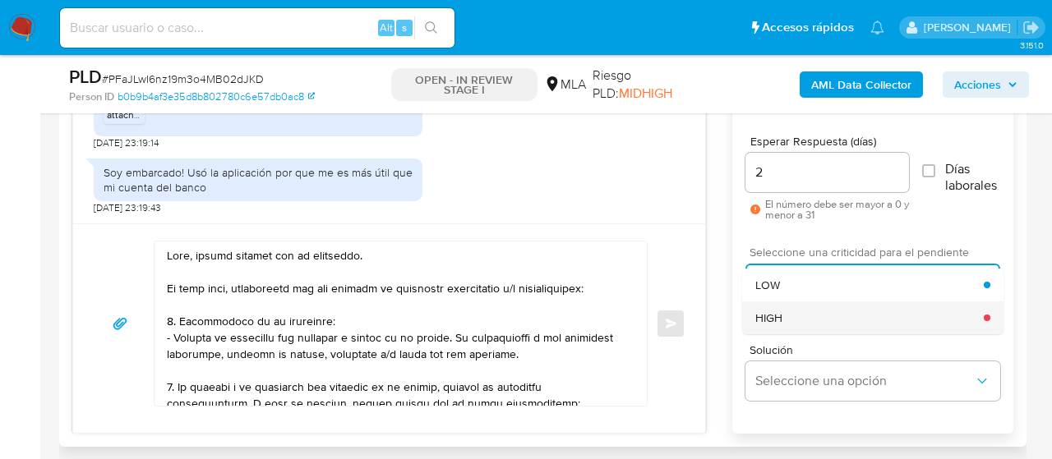
click at [768, 325] on div "HIGH" at bounding box center [869, 318] width 228 height 33
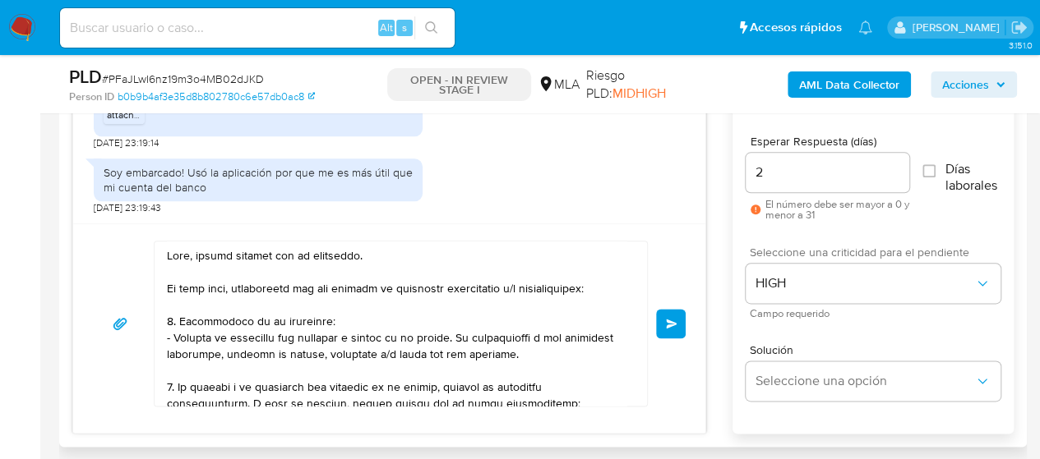
click at [666, 322] on span "Enviar" at bounding box center [672, 324] width 12 height 10
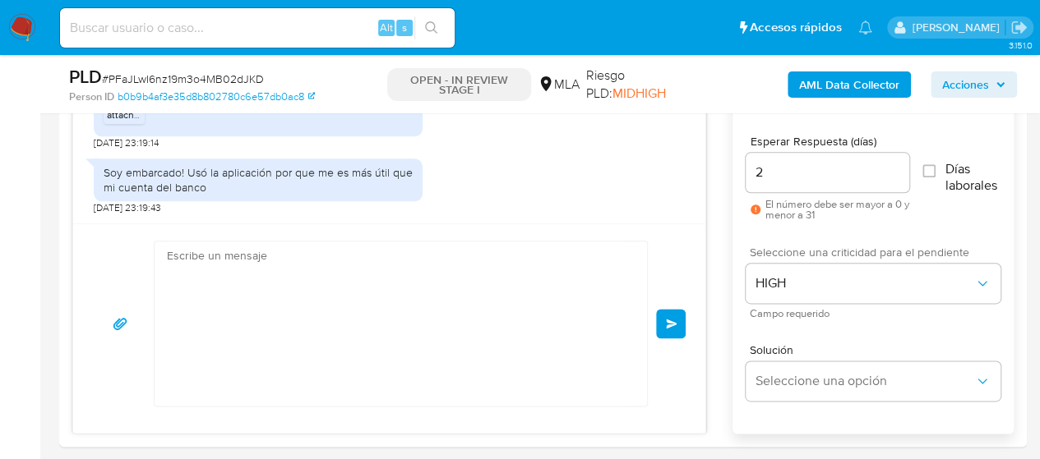
scroll to position [1869, 0]
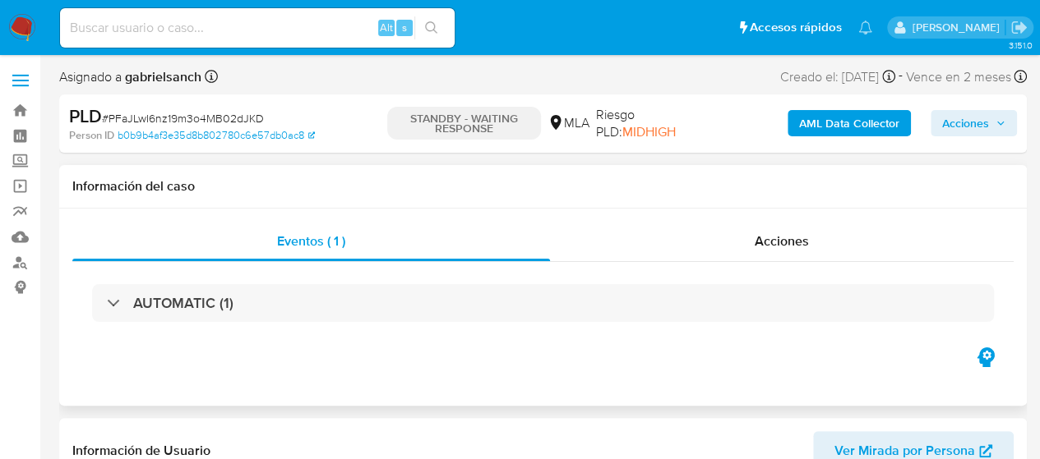
click at [207, 22] on input at bounding box center [257, 27] width 394 height 21
paste input "LvZgwIhSoPEYLxvWwYpuHEYB"
type input "LvZgwIhSoPEYLxvWwYpuHEYB"
select select "10"
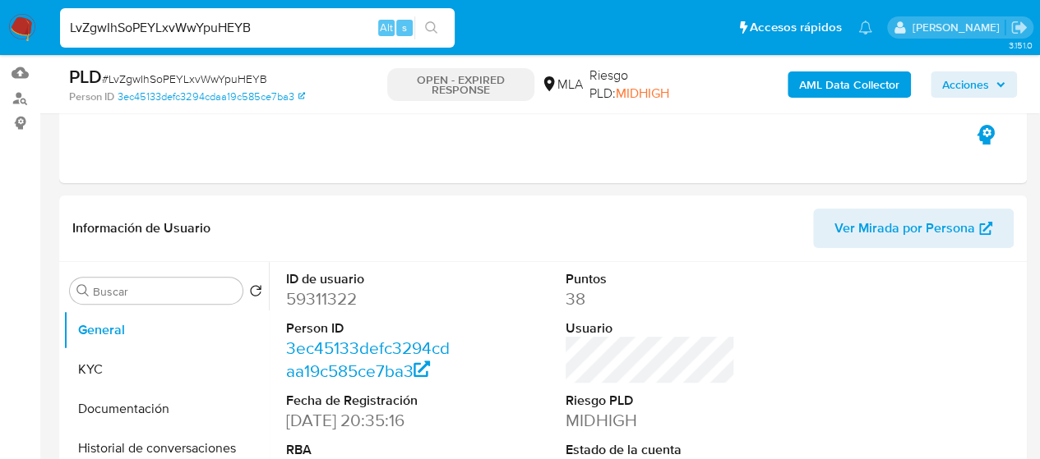
scroll to position [822, 0]
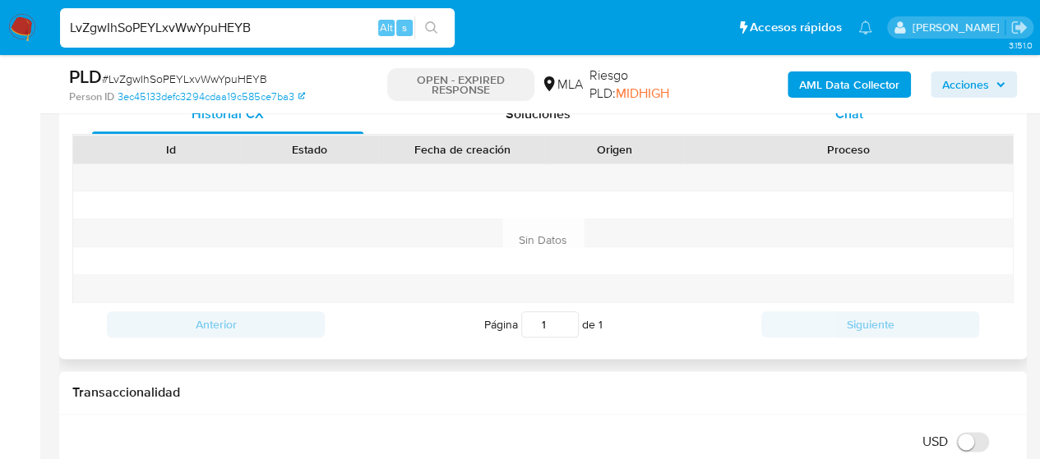
click at [824, 124] on div "Chat" at bounding box center [848, 114] width 271 height 39
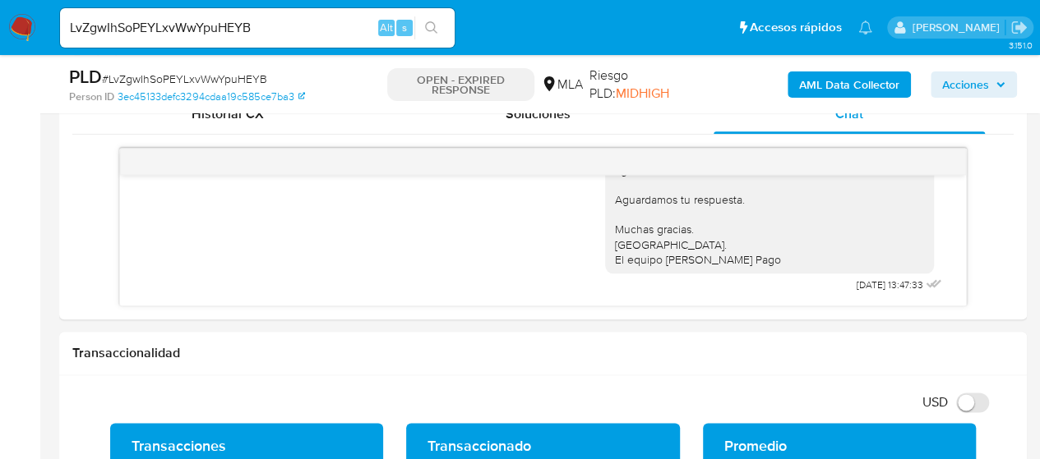
scroll to position [329, 0]
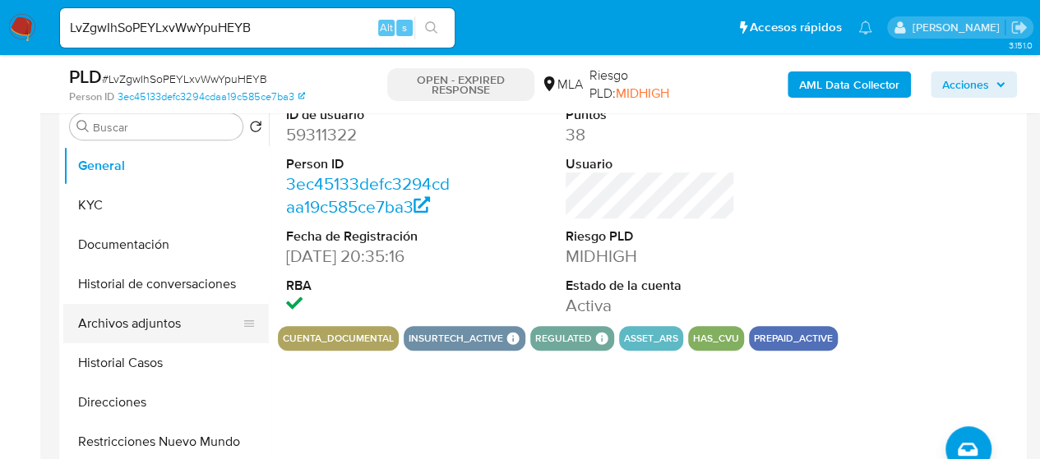
click at [118, 320] on button "Archivos adjuntos" at bounding box center [159, 323] width 192 height 39
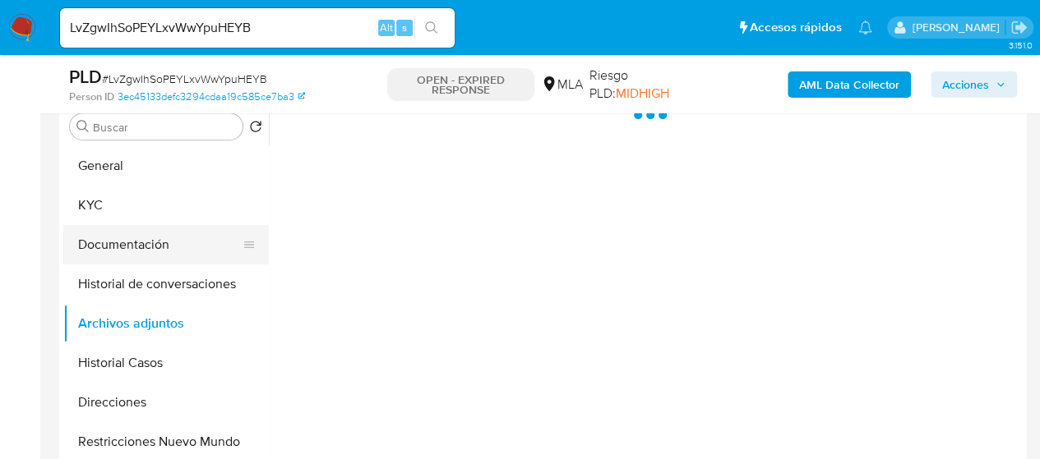
click at [104, 263] on button "Documentación" at bounding box center [159, 244] width 192 height 39
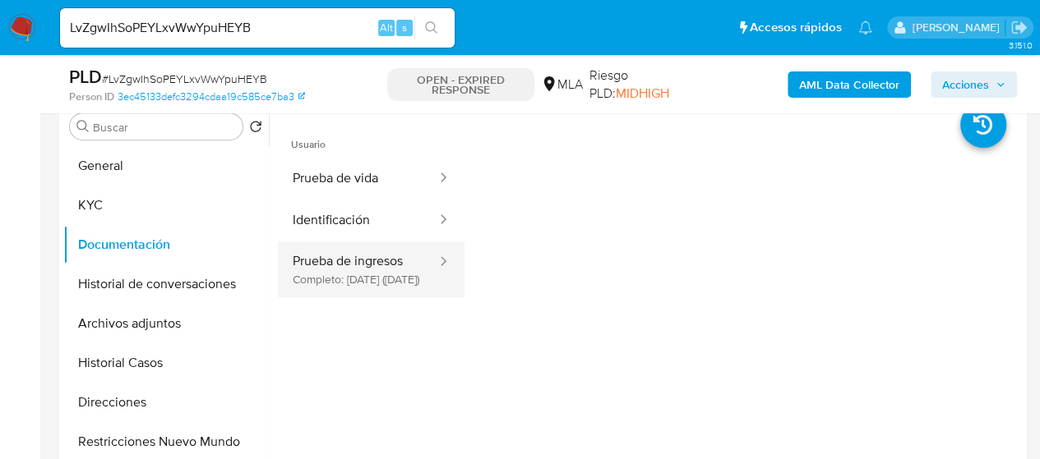
click at [360, 265] on button "Prueba de ingresos Completo: 05/12/2024 (hace 8 meses)" at bounding box center [358, 270] width 160 height 56
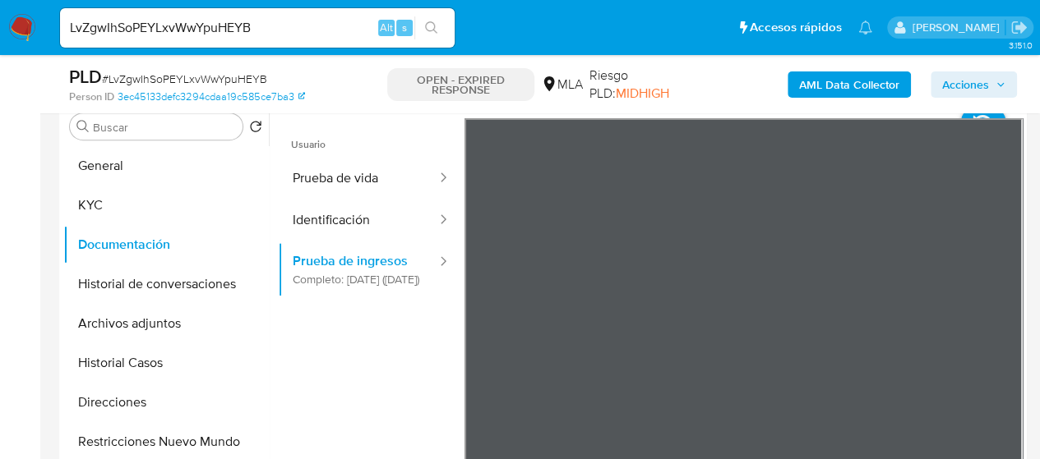
click at [227, 41] on div "LvZgwIhSoPEYLxvWwYpuHEYB Alt s" at bounding box center [257, 27] width 394 height 39
click at [223, 30] on input "LvZgwIhSoPEYLxvWwYpuHEYB" at bounding box center [257, 27] width 394 height 21
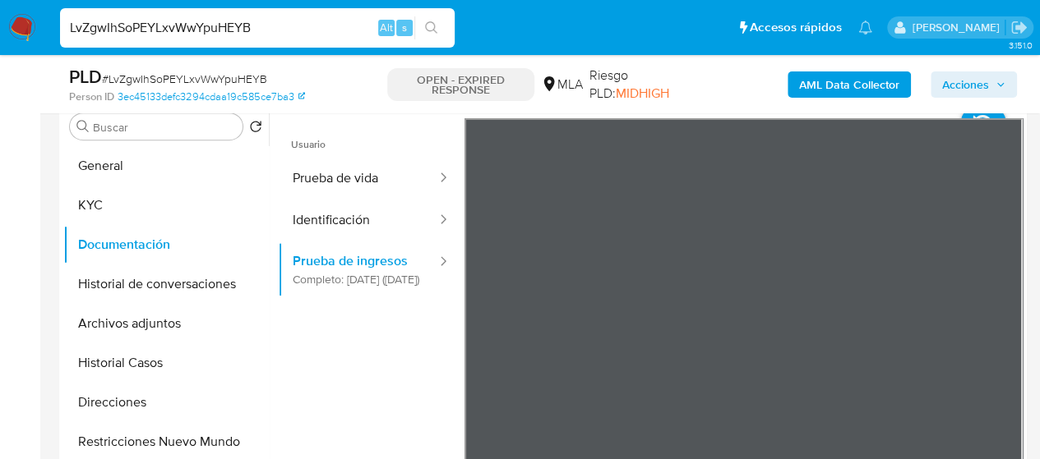
paste input "sPtmaNm4MJm49CifzgghpXe"
type input "sPtmaNm4MJm49CifzgghpXeB"
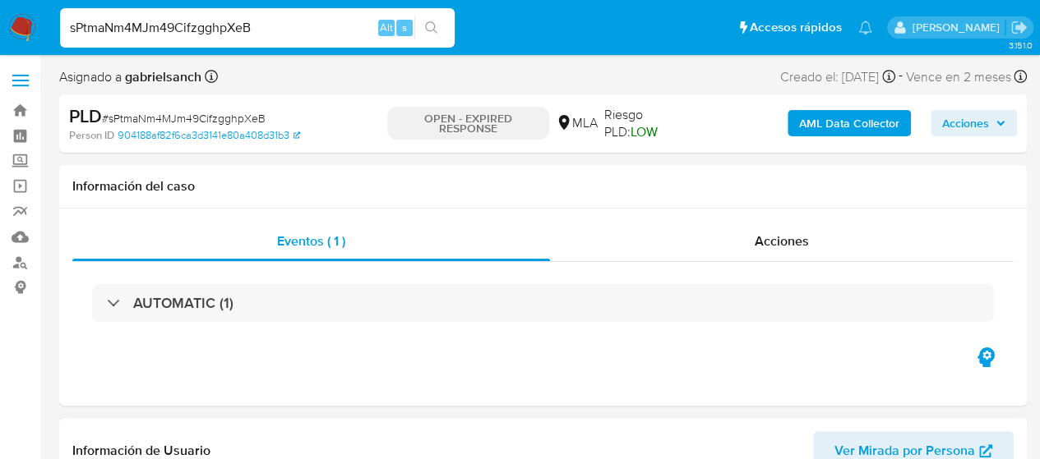
select select "10"
click at [154, 24] on input "sPtmaNm4MJm49CifzgghpXeB" at bounding box center [257, 27] width 394 height 21
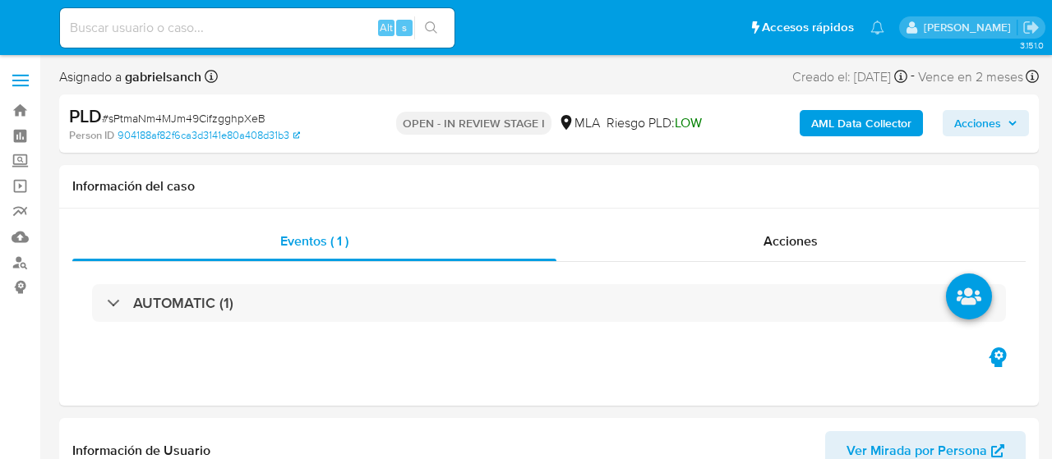
select select "10"
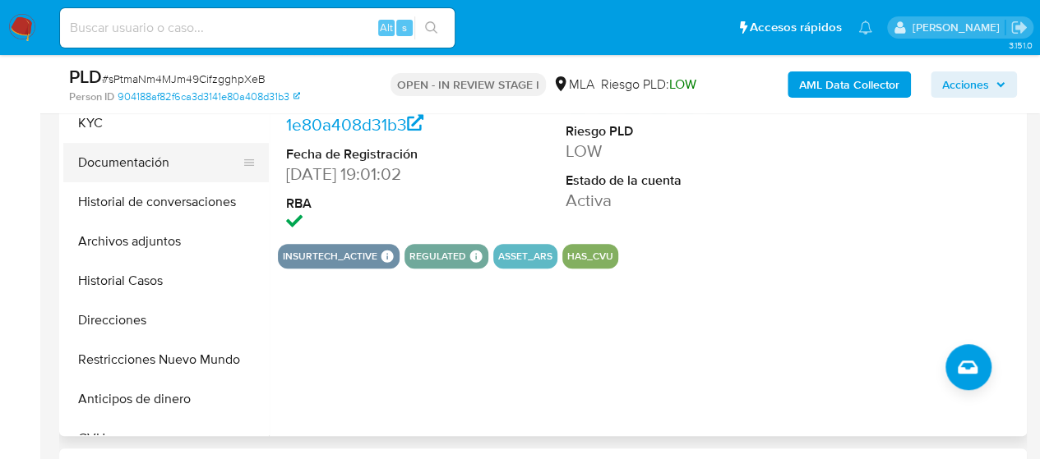
click at [145, 160] on button "Documentación" at bounding box center [159, 162] width 192 height 39
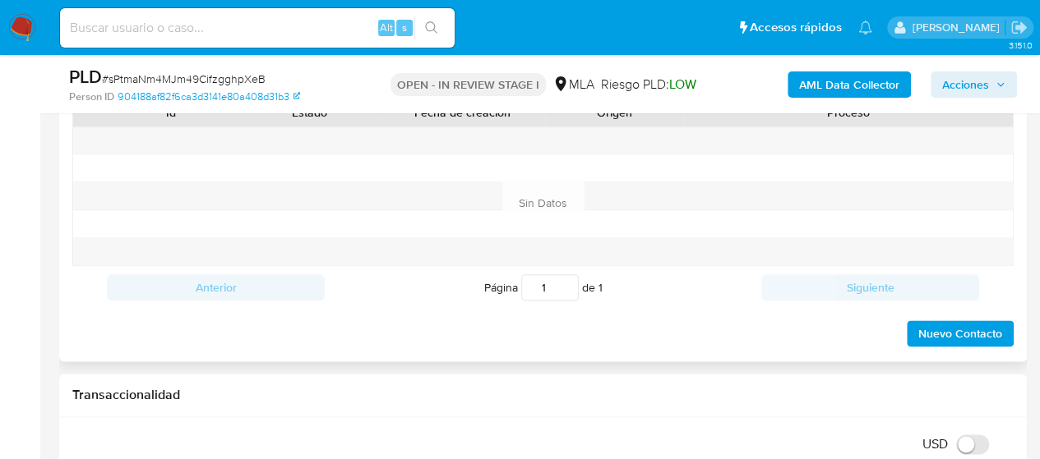
scroll to position [822, 0]
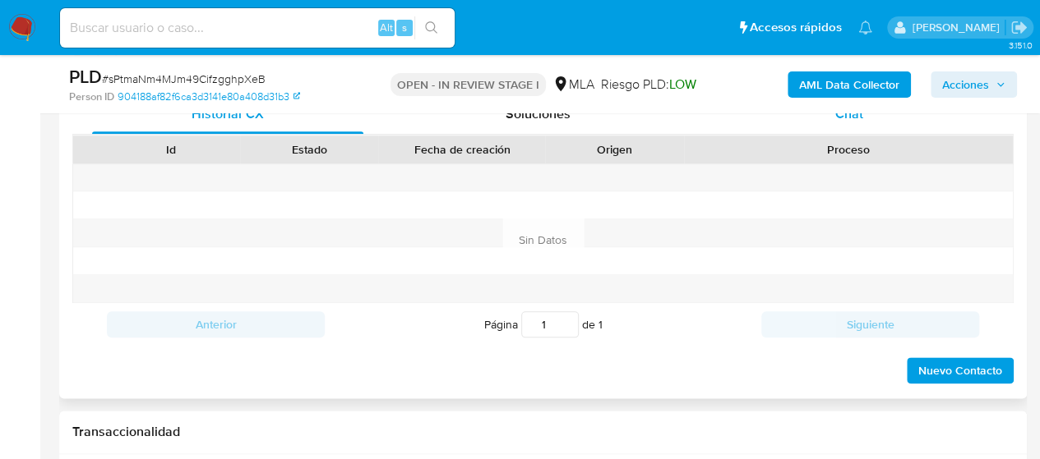
click at [832, 126] on div "Chat" at bounding box center [848, 114] width 271 height 39
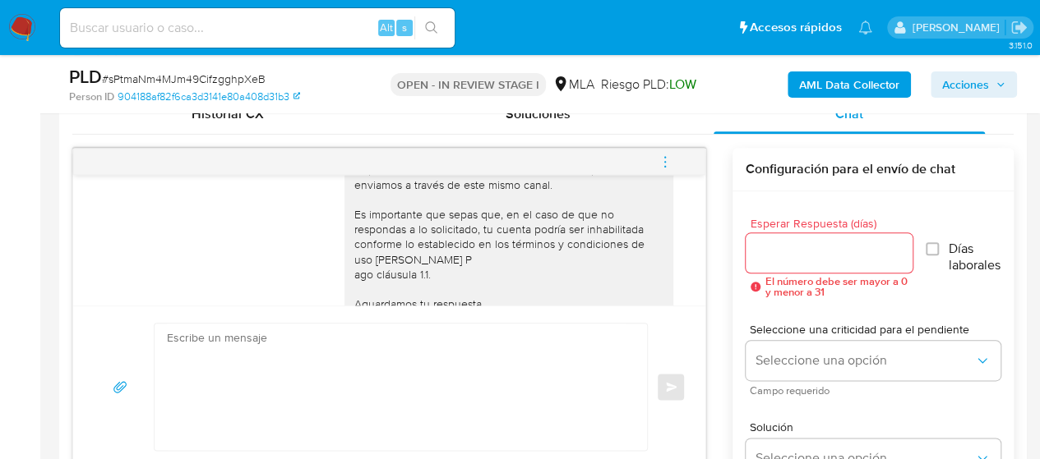
scroll to position [1162, 0]
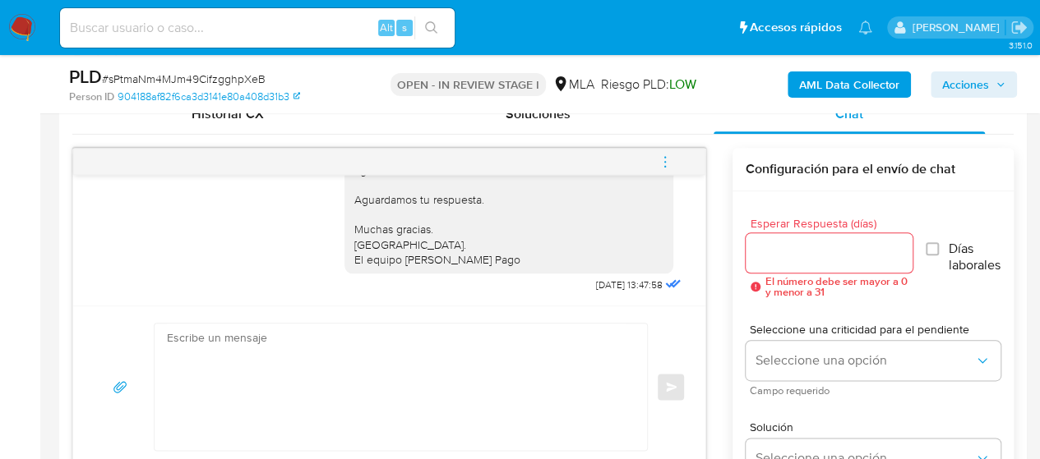
click at [320, 374] on textarea at bounding box center [396, 387] width 459 height 127
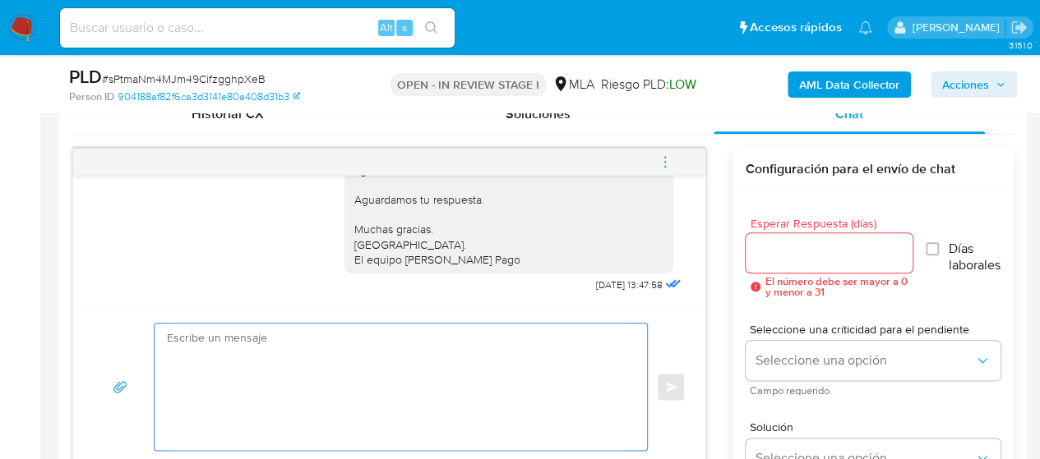
paste textarea "Hola, En función de las operaciones registradas en tu cuenta de Mercado Pago, n…"
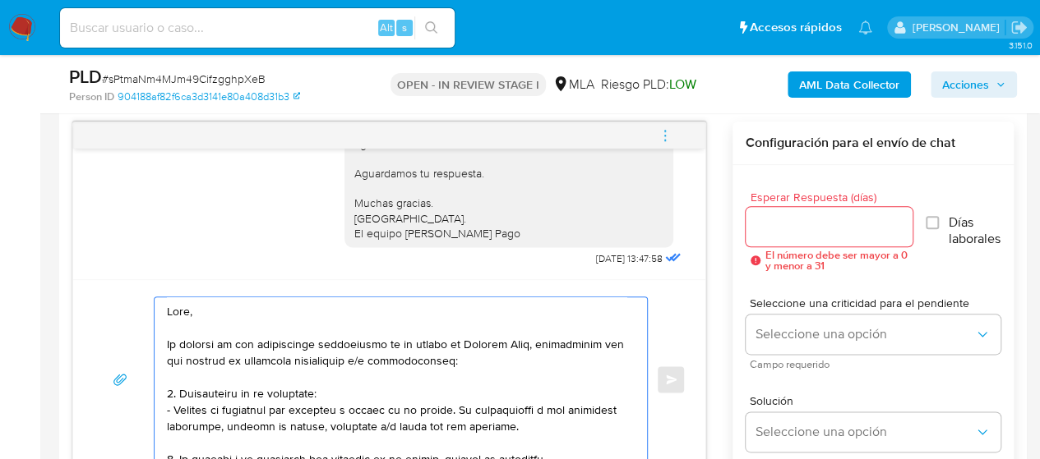
scroll to position [684, 0]
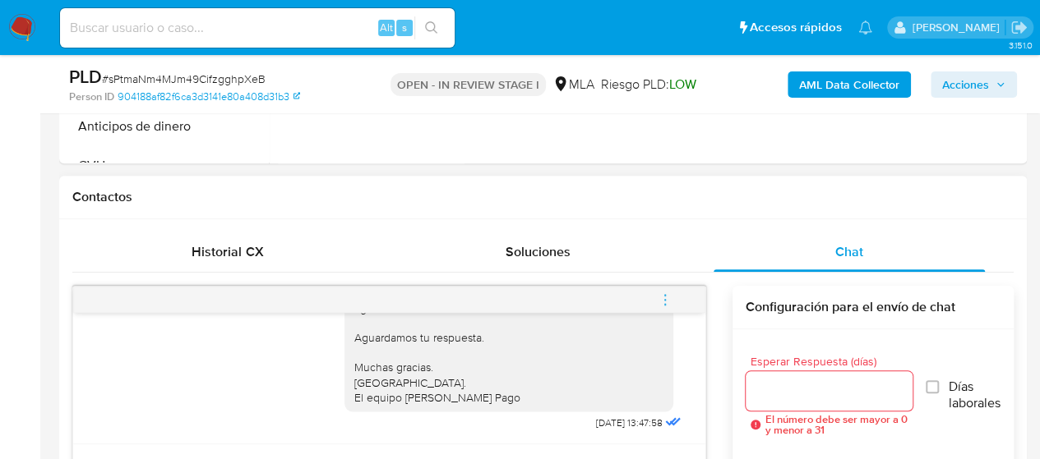
type textarea "Hola, En función de las operaciones registradas en tu cuenta de Mercado Pago, n…"
click at [783, 375] on div at bounding box center [828, 390] width 167 height 39
click at [784, 376] on div at bounding box center [828, 390] width 167 height 39
click at [791, 390] on input "Esperar Respuesta (días)" at bounding box center [828, 390] width 167 height 21
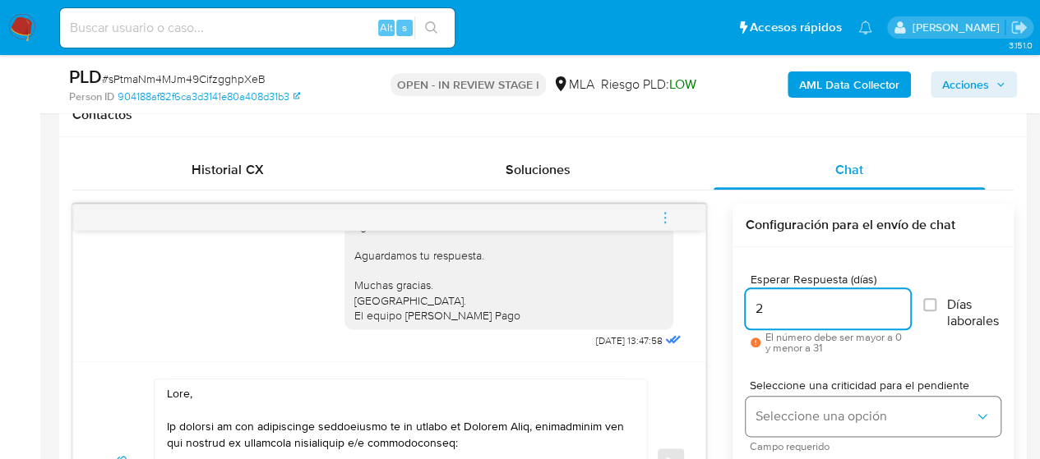
type input "2"
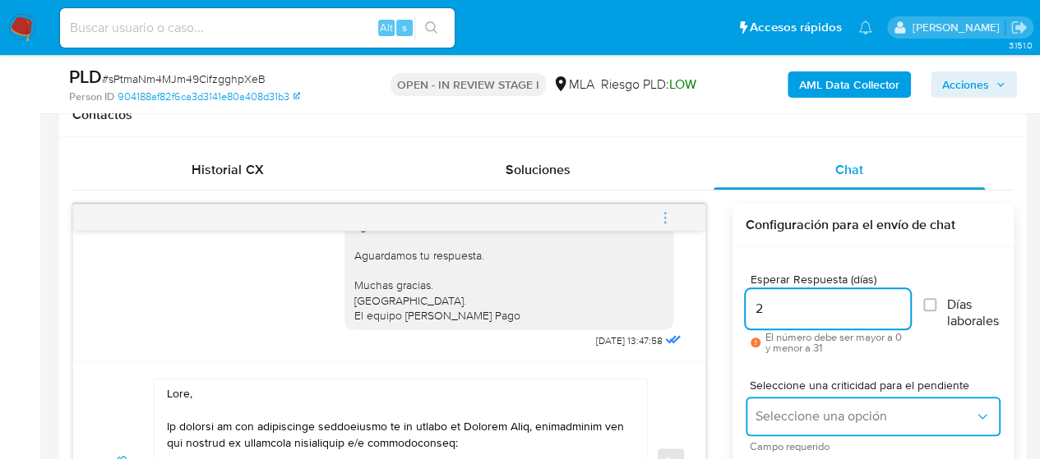
click at [831, 408] on span "Seleccione una opción" at bounding box center [864, 416] width 219 height 16
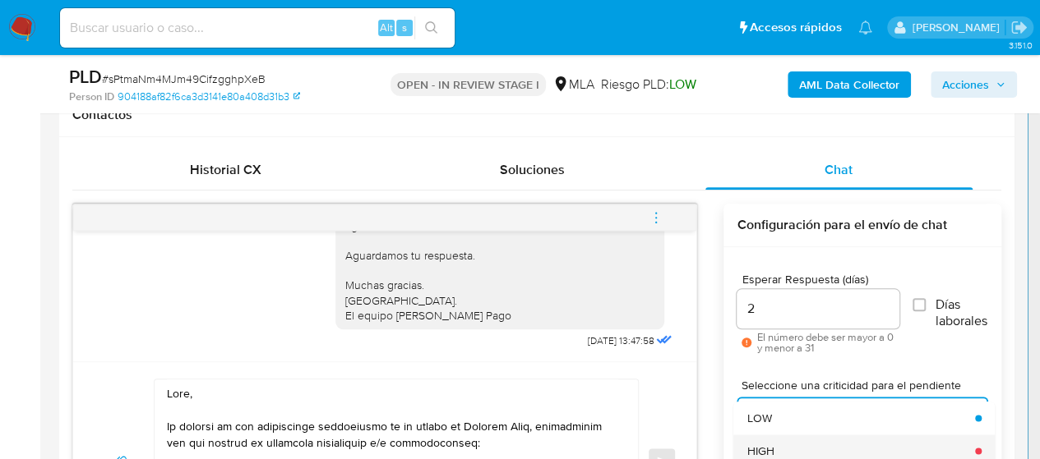
scroll to position [774, 0]
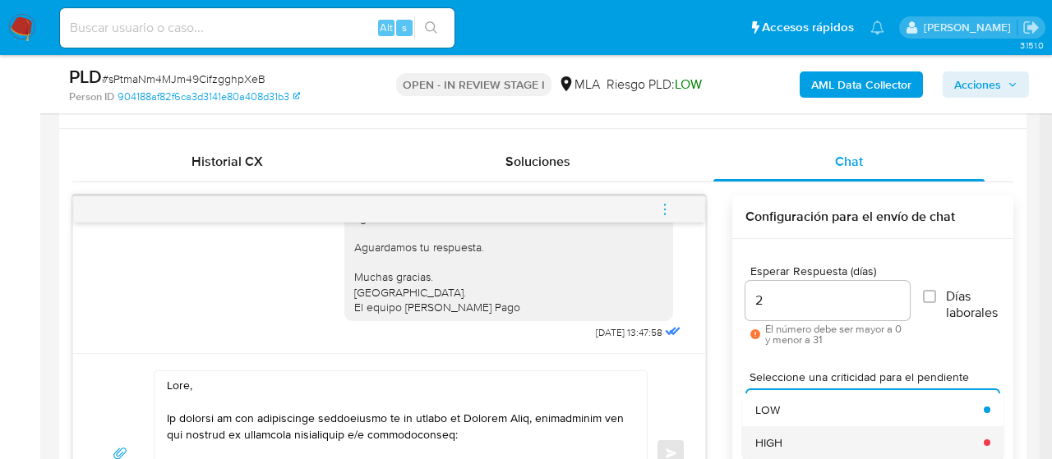
click at [766, 445] on span "HIGH" at bounding box center [768, 443] width 27 height 15
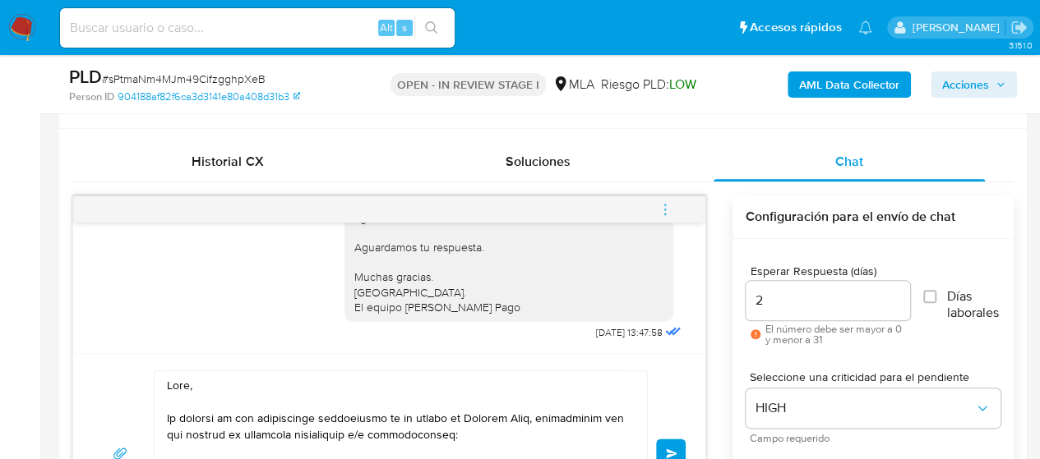
click at [672, 450] on span "Enviar" at bounding box center [672, 454] width 12 height 10
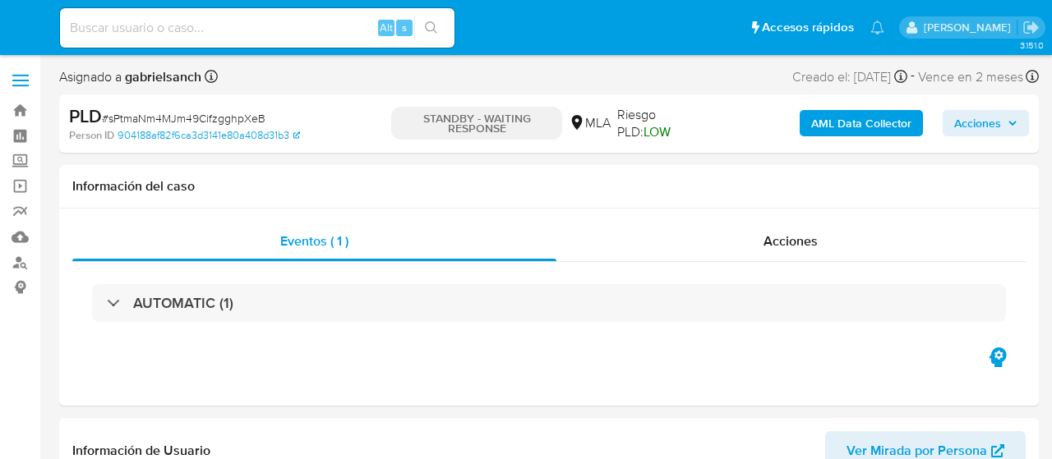
select select "10"
click at [227, 29] on input at bounding box center [257, 27] width 394 height 21
paste input "1K2QIMcXzIwmGj6uY9uPVVqk"
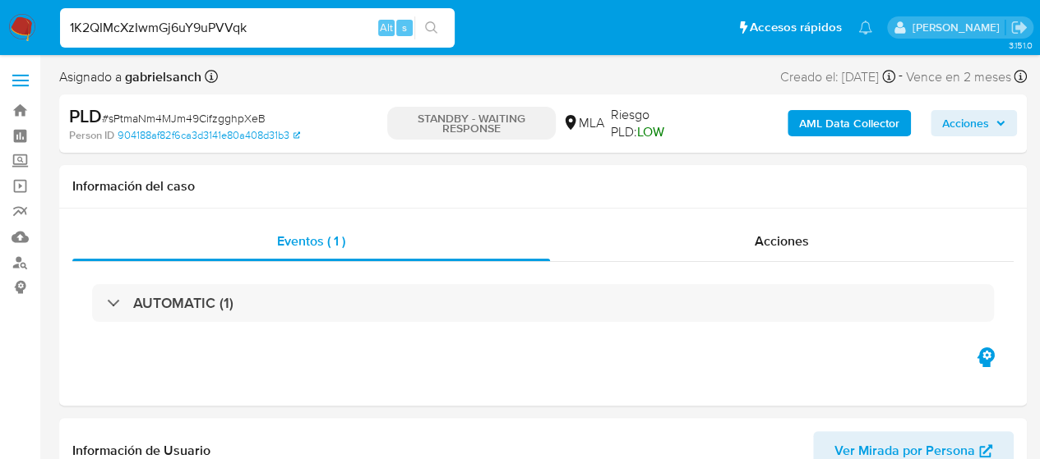
type input "1K2QIMcXzIwmGj6uY9uPVVqk"
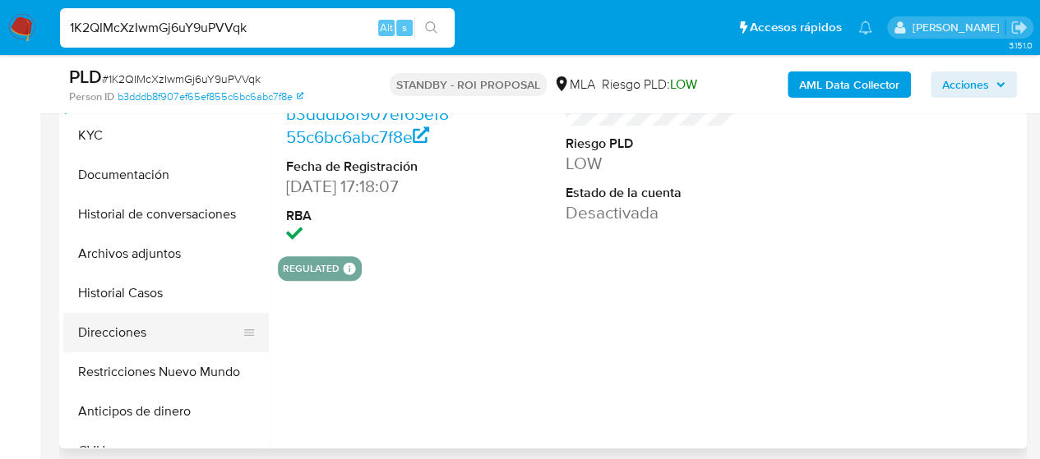
scroll to position [411, 0]
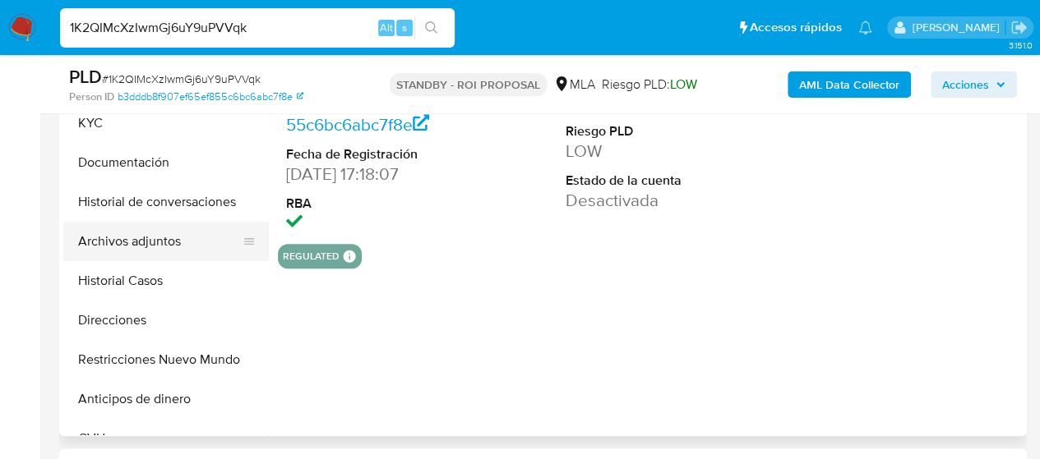
select select "10"
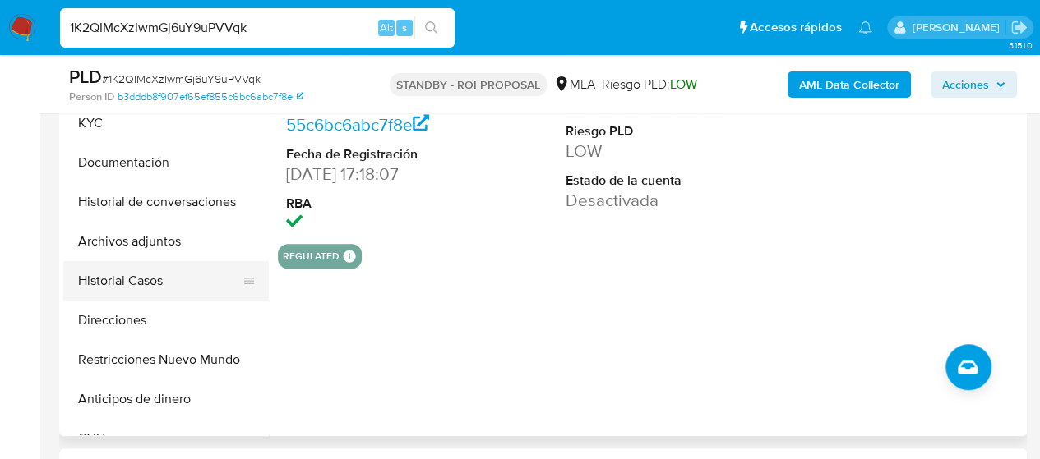
click at [144, 288] on button "Historial Casos" at bounding box center [159, 280] width 192 height 39
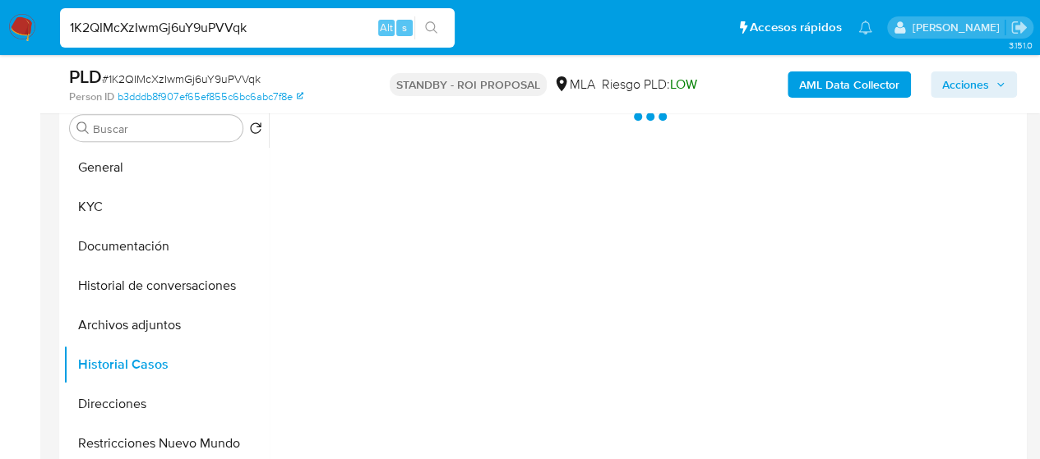
scroll to position [247, 0]
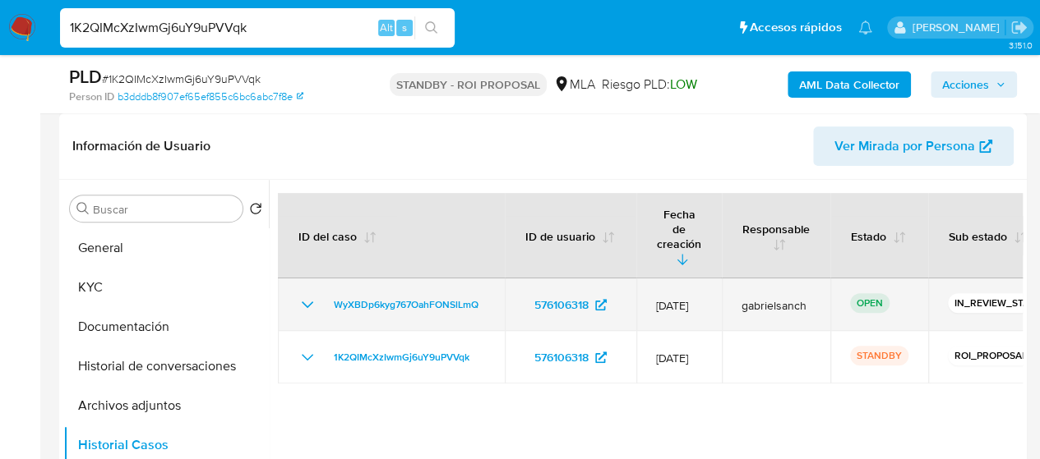
drag, startPoint x: 322, startPoint y: 284, endPoint x: 478, endPoint y: 299, distance: 156.9
click at [478, 299] on td "WyXBDp6kyg767OahFONSlLmQ" at bounding box center [391, 305] width 227 height 53
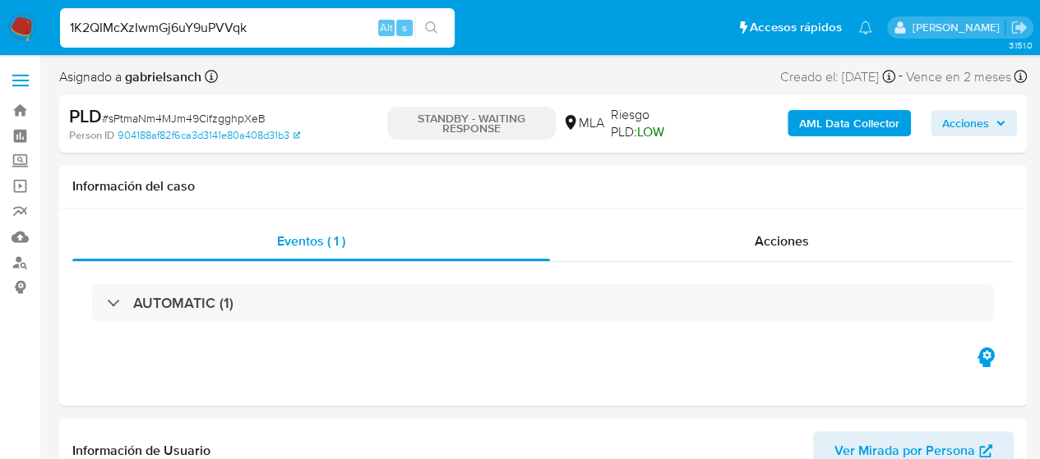
select select "10"
click at [199, 22] on input "1K2QIMcXzIwmGj6uY9uPVVqk" at bounding box center [257, 27] width 394 height 21
click at [199, 21] on input "1K2QIMcXzIwmGj6uY9uPVVqk" at bounding box center [257, 27] width 394 height 21
paste input "WyXBDp6kyg767OahFONSlLmQ"
type input "WyXBDp6kyg767OahFONSlLmQ"
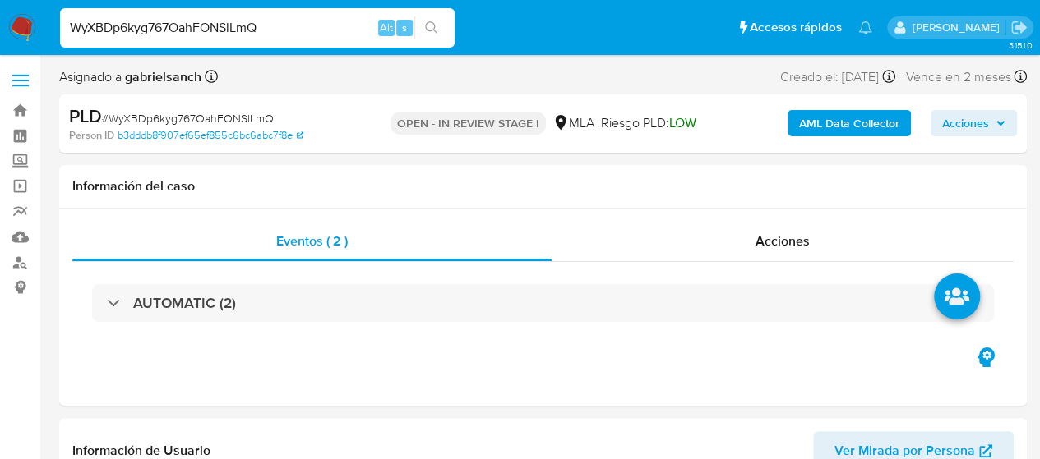
select select "10"
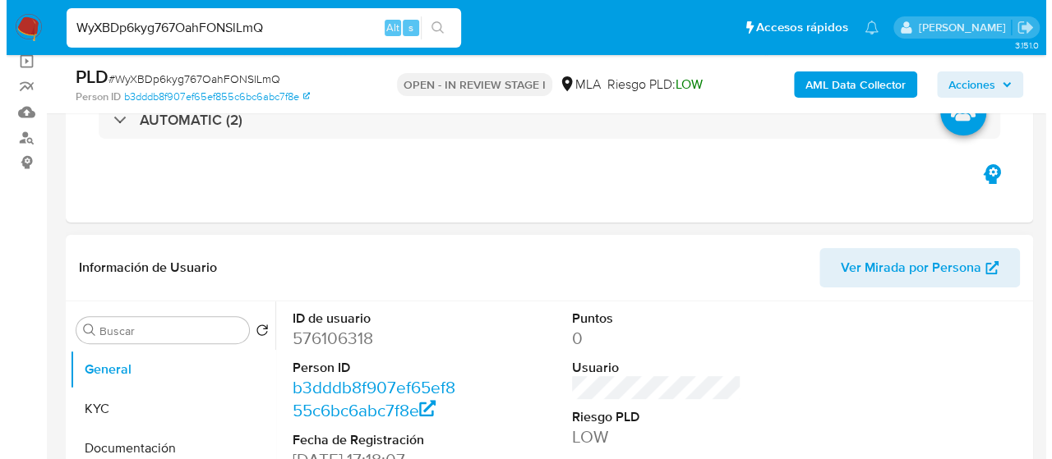
scroll to position [329, 0]
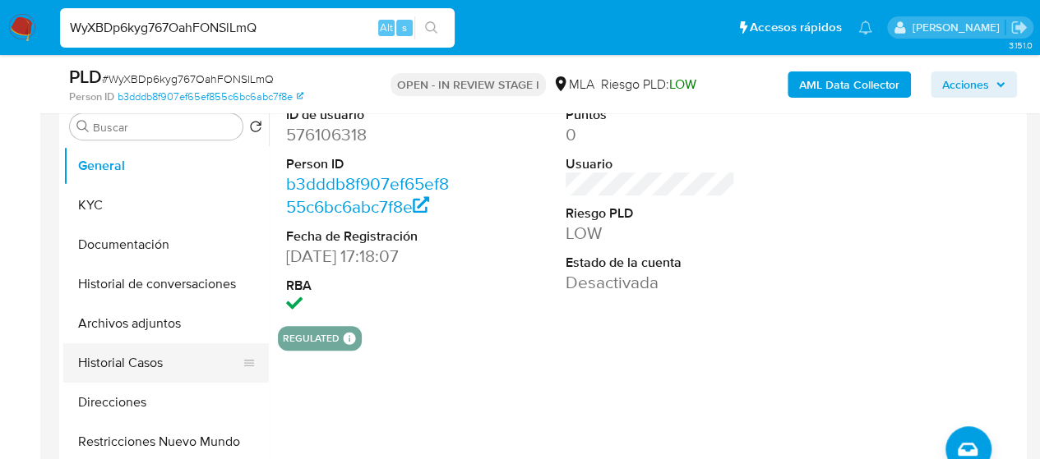
click at [147, 372] on button "Historial Casos" at bounding box center [159, 362] width 192 height 39
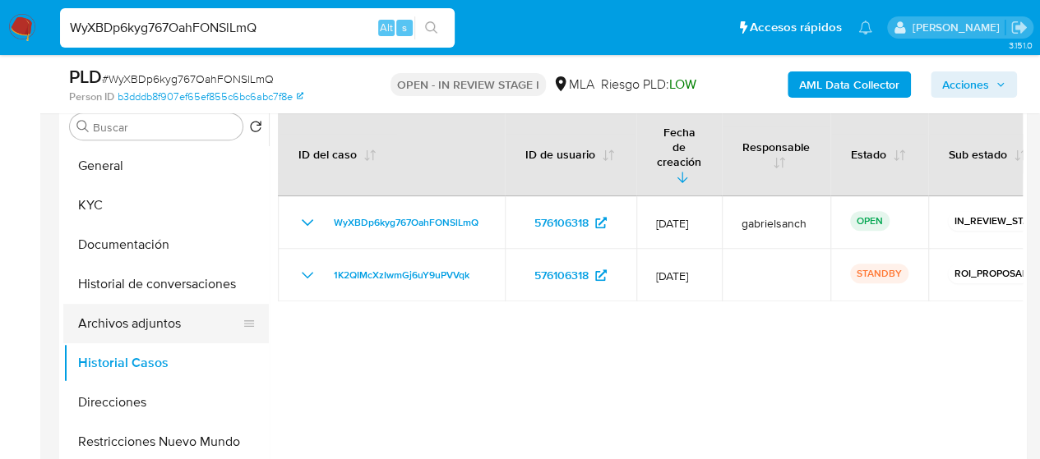
click at [168, 327] on button "Archivos adjuntos" at bounding box center [159, 323] width 192 height 39
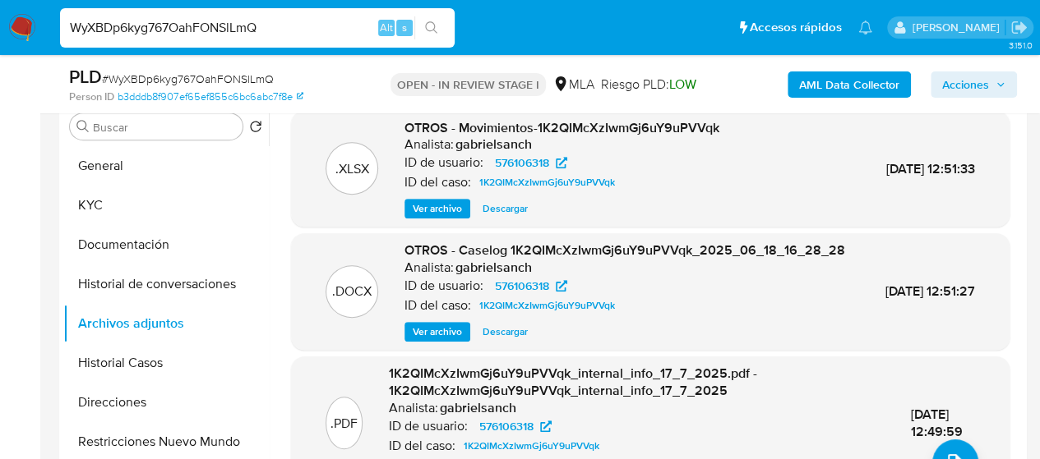
click at [864, 82] on b "AML Data Collector" at bounding box center [849, 84] width 100 height 26
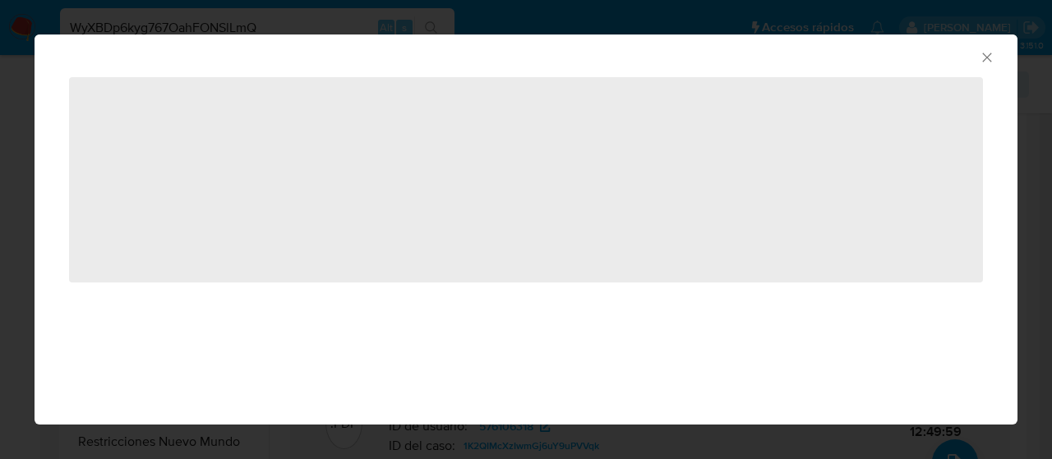
click at [986, 64] on icon "Cerrar ventana" at bounding box center [987, 57] width 16 height 16
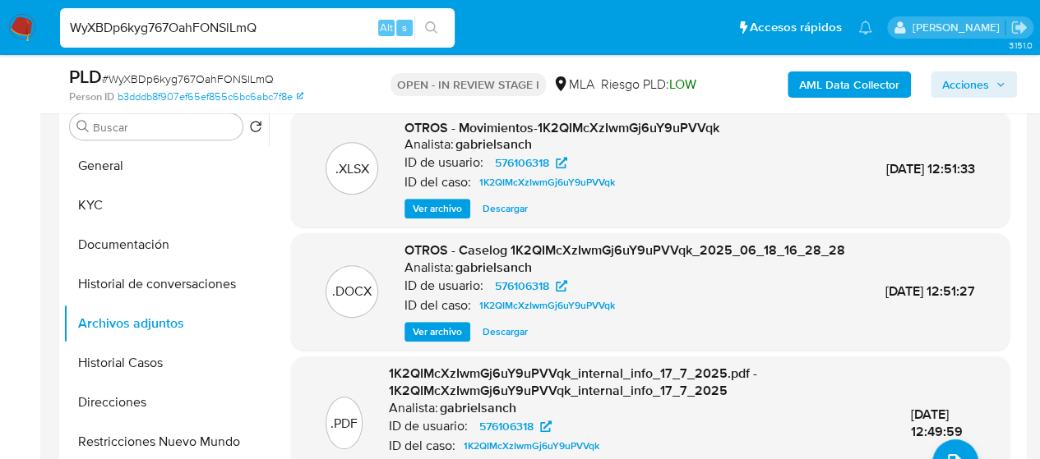
click at [853, 78] on b "AML Data Collector" at bounding box center [849, 84] width 100 height 26
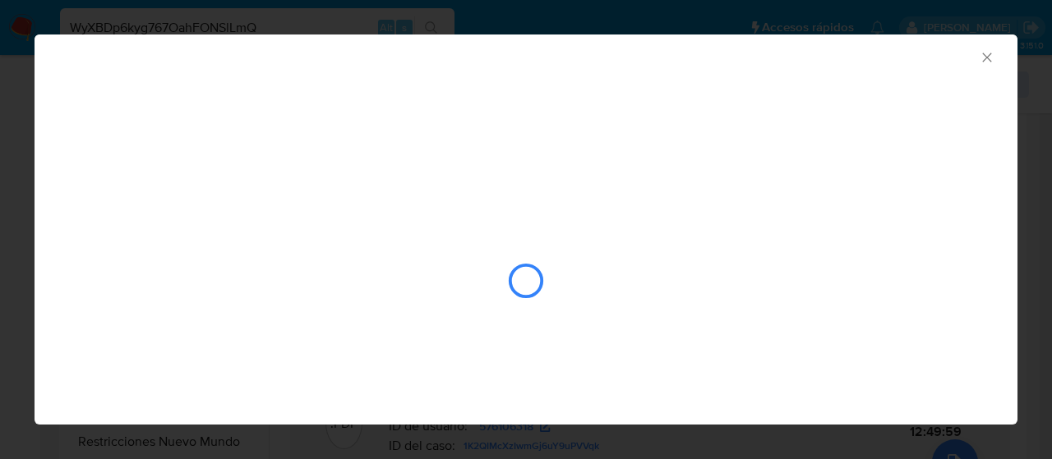
click at [989, 65] on icon "Cerrar ventana" at bounding box center [987, 57] width 16 height 16
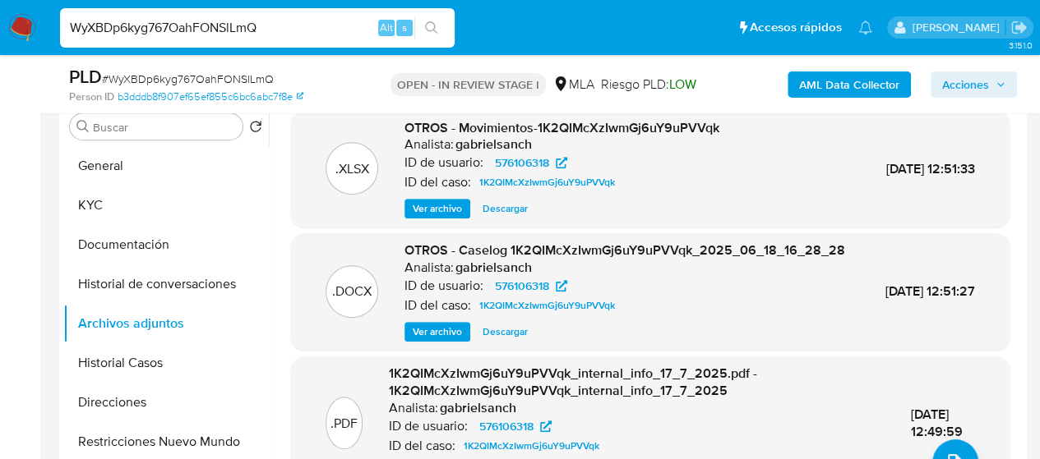
click at [845, 81] on b "AML Data Collector" at bounding box center [849, 84] width 100 height 26
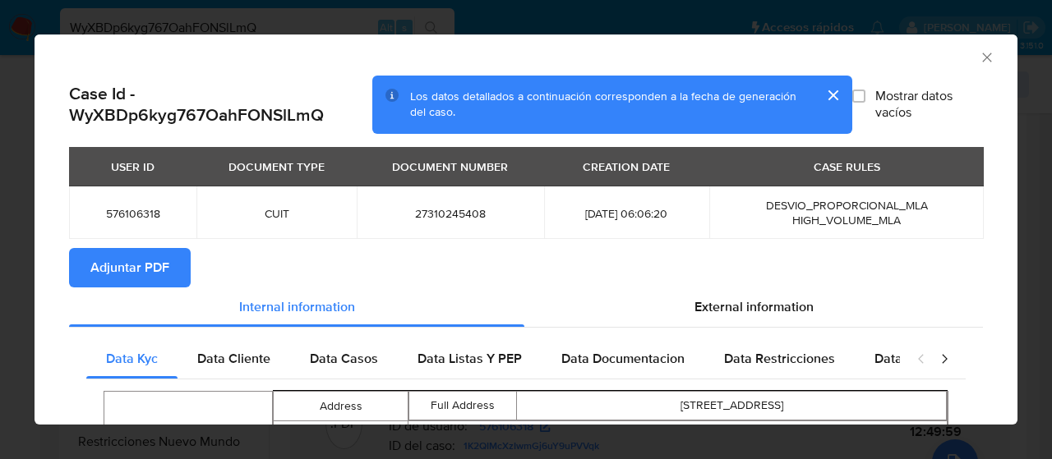
click at [115, 275] on span "Adjuntar PDF" at bounding box center [129, 268] width 79 height 36
click at [983, 56] on div "AML Data Collector" at bounding box center [526, 55] width 983 height 41
click at [979, 58] on icon "Cerrar ventana" at bounding box center [987, 57] width 16 height 16
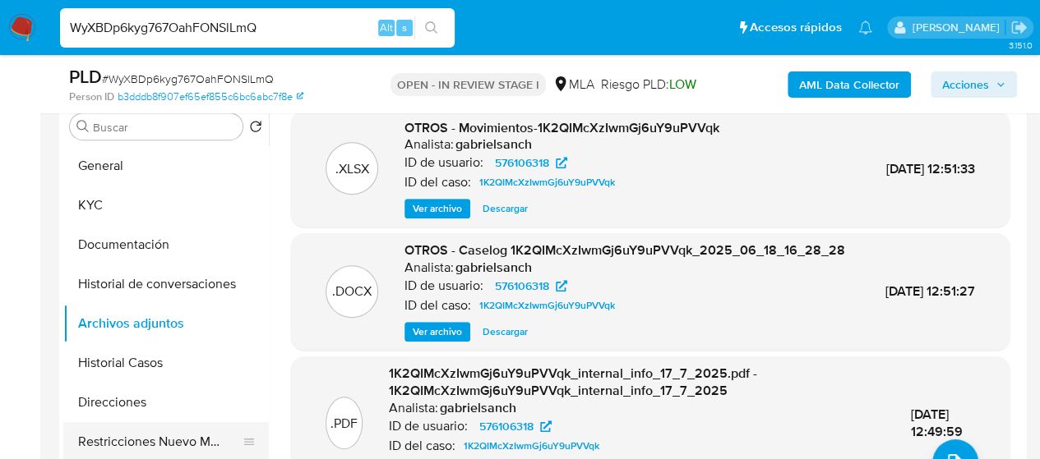
click at [151, 437] on button "Restricciones Nuevo Mundo" at bounding box center [159, 441] width 192 height 39
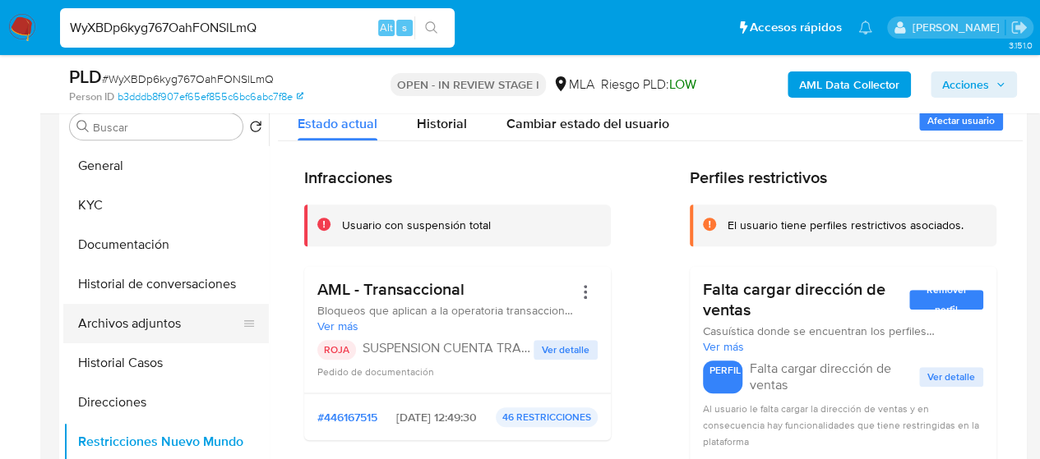
click at [143, 321] on button "Archivos adjuntos" at bounding box center [159, 323] width 192 height 39
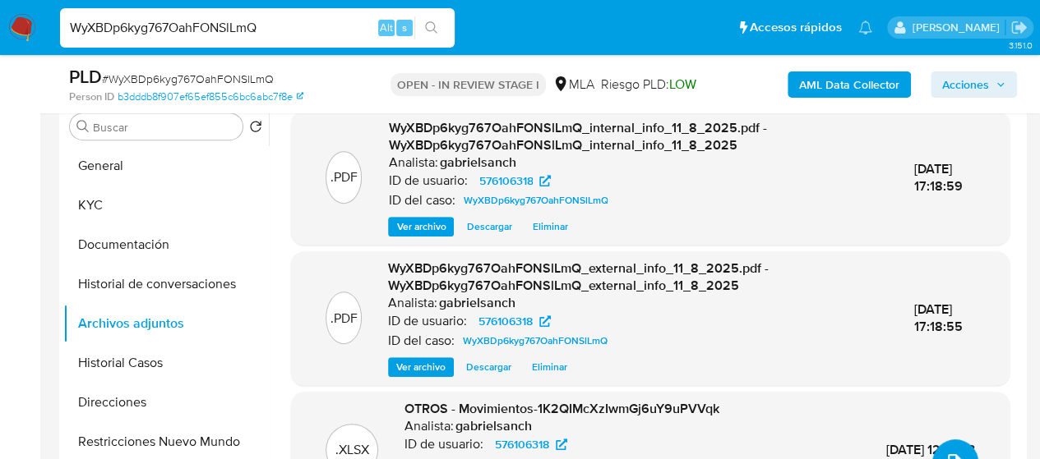
click at [944, 453] on icon "upload-file" at bounding box center [954, 463] width 20 height 20
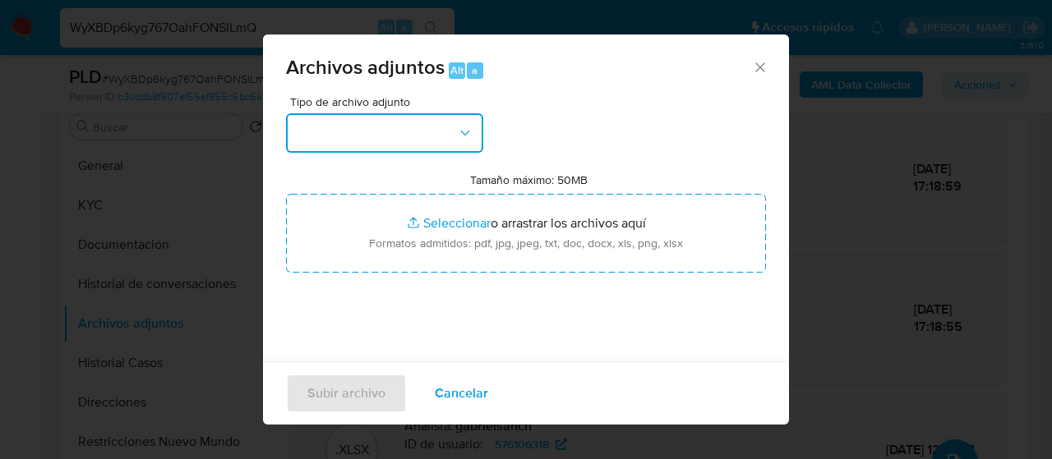
click at [389, 118] on button "button" at bounding box center [384, 132] width 197 height 39
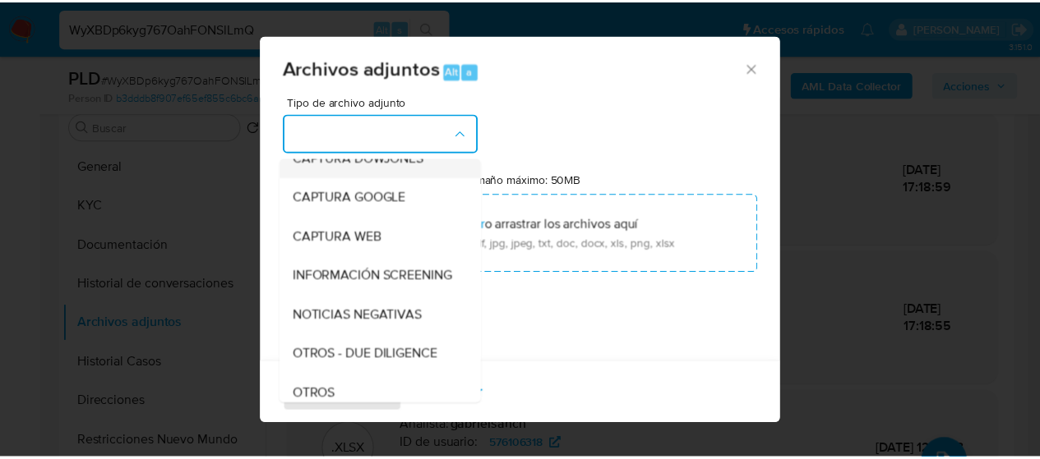
scroll to position [164, 0]
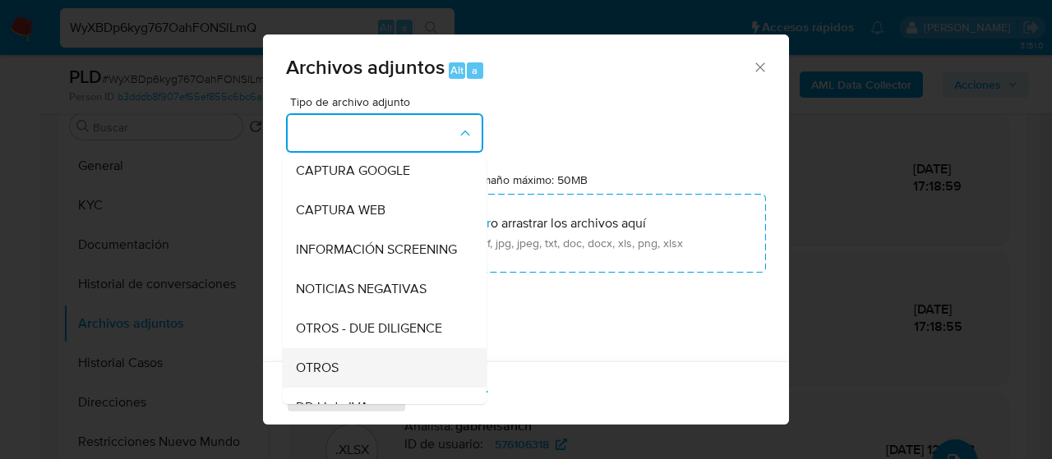
click at [334, 375] on span "OTROS" at bounding box center [317, 368] width 43 height 16
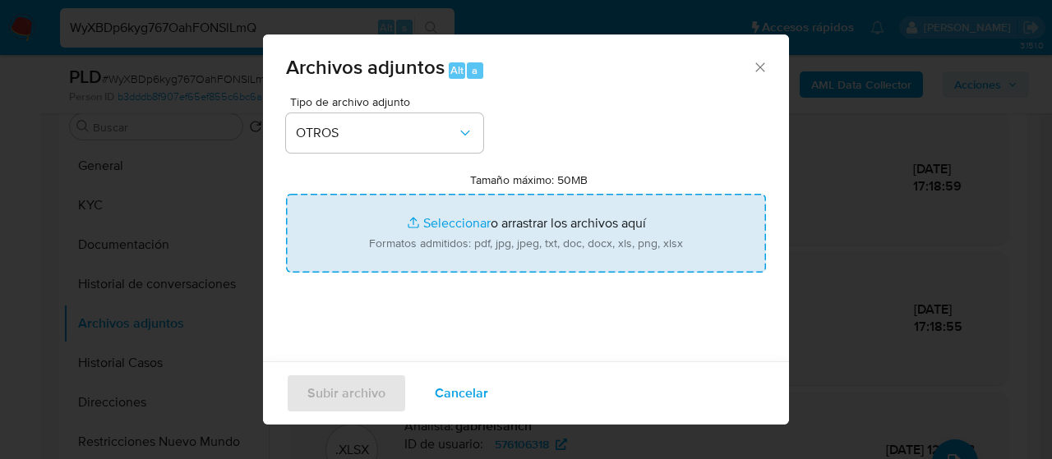
click at [467, 239] on input "Tamaño máximo: 50MB Seleccionar archivos" at bounding box center [526, 233] width 480 height 79
type input "C:\fakepath\Caselog WyXBDp6kyg767OahFONSlLmQ_VFINAL.docx"
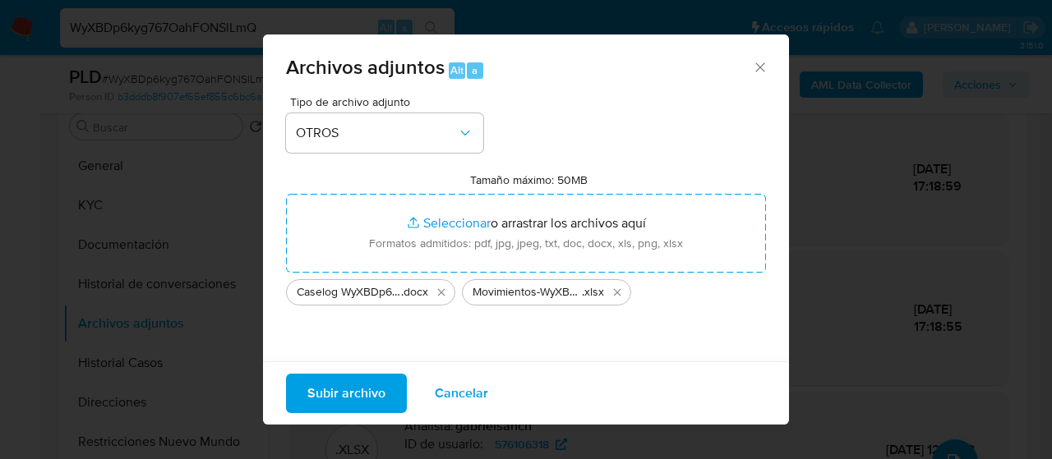
click at [350, 387] on span "Subir archivo" at bounding box center [346, 394] width 78 height 36
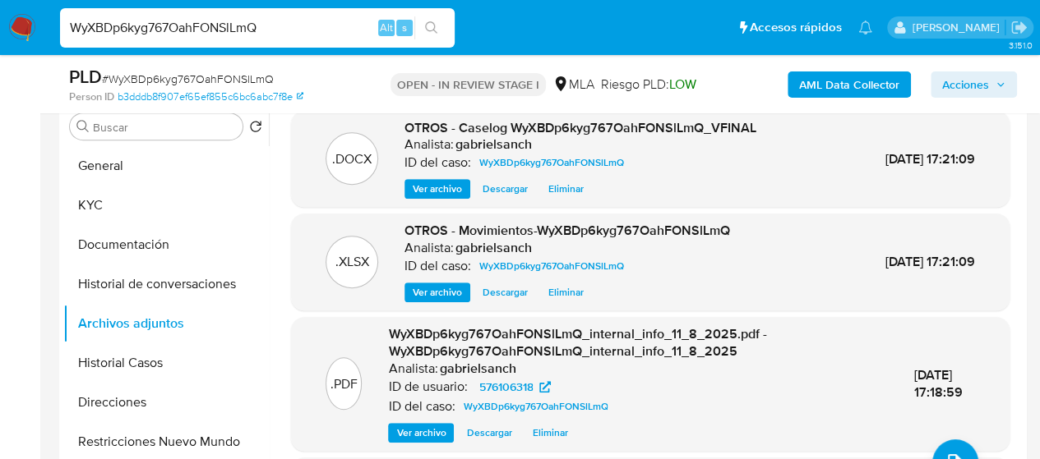
click at [957, 86] on span "Acciones" at bounding box center [965, 84] width 47 height 26
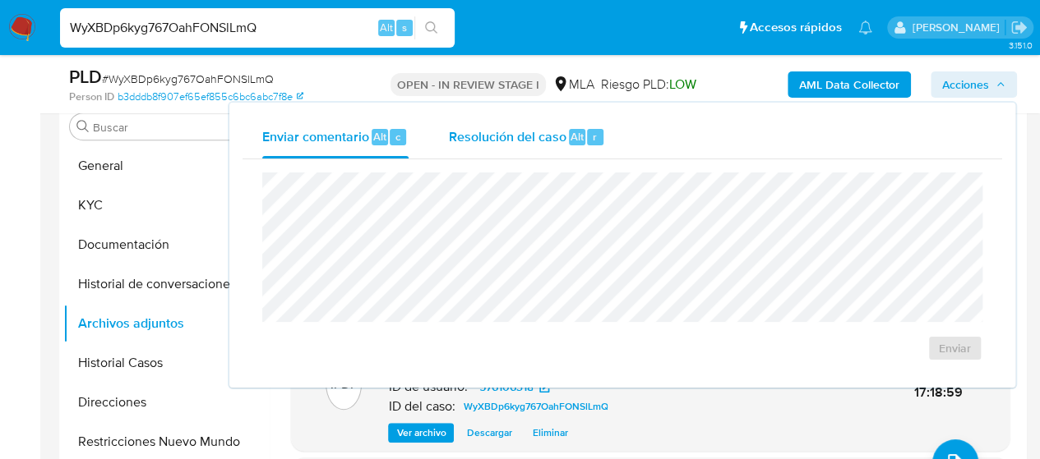
click at [592, 139] on span "r" at bounding box center [594, 137] width 4 height 16
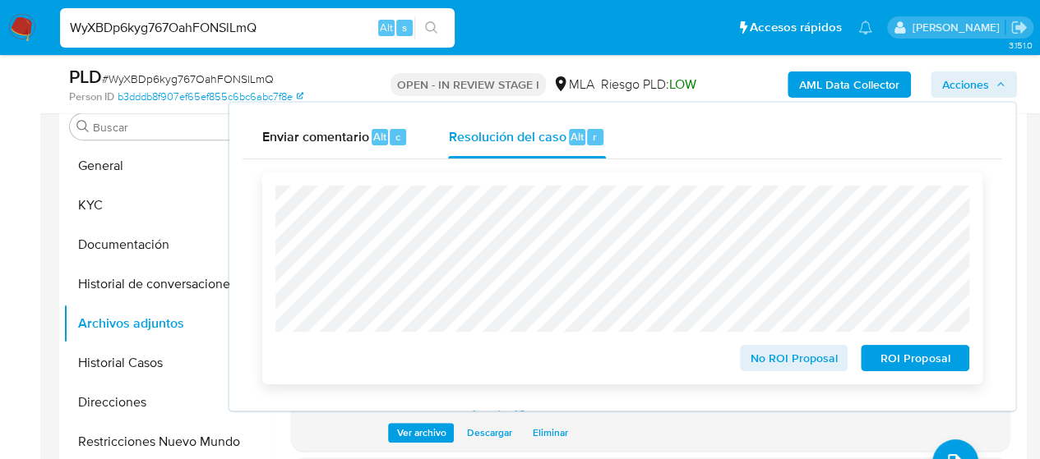
click at [886, 357] on span "ROI Proposal" at bounding box center [914, 358] width 85 height 23
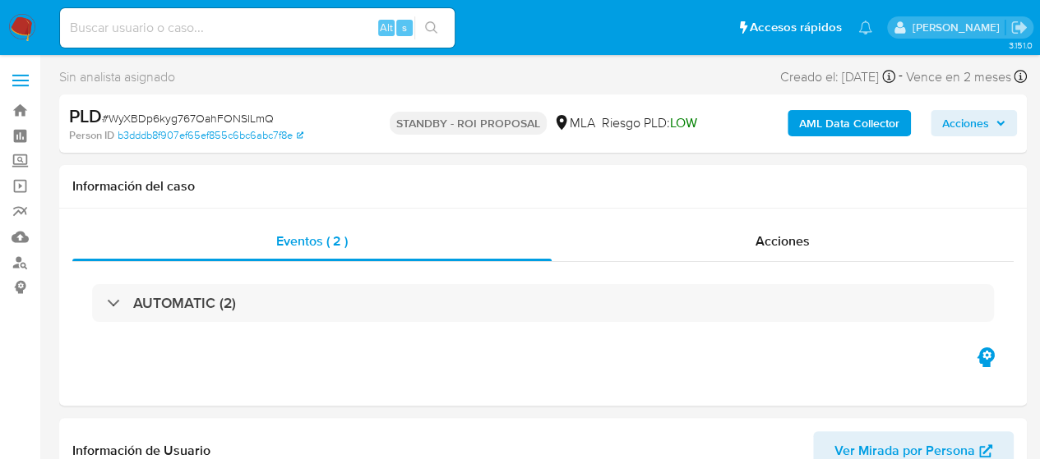
select select "10"
click at [145, 32] on input at bounding box center [257, 27] width 394 height 21
paste input "FCqPKs0zAUFFHnvBzFfJJkGH"
type input "FCqPKs0zAUFFHnvBzFfJJkGH"
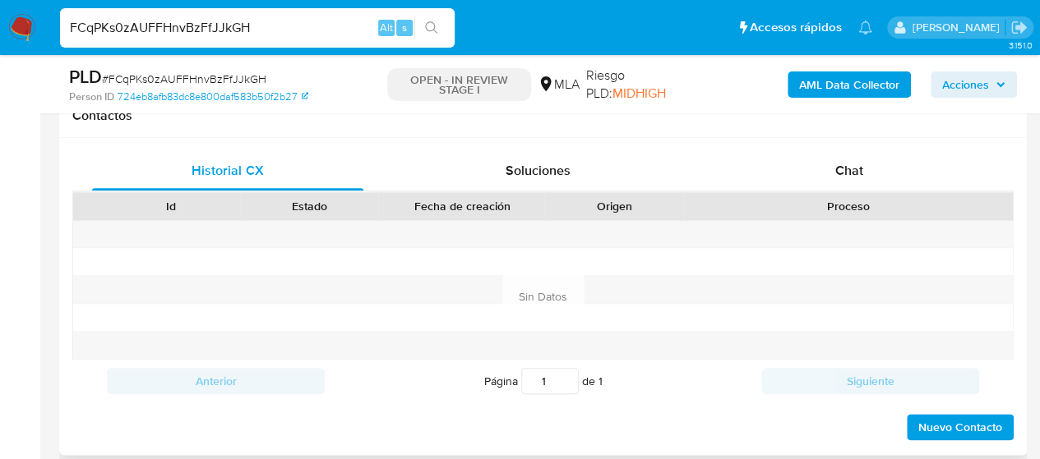
scroll to position [740, 0]
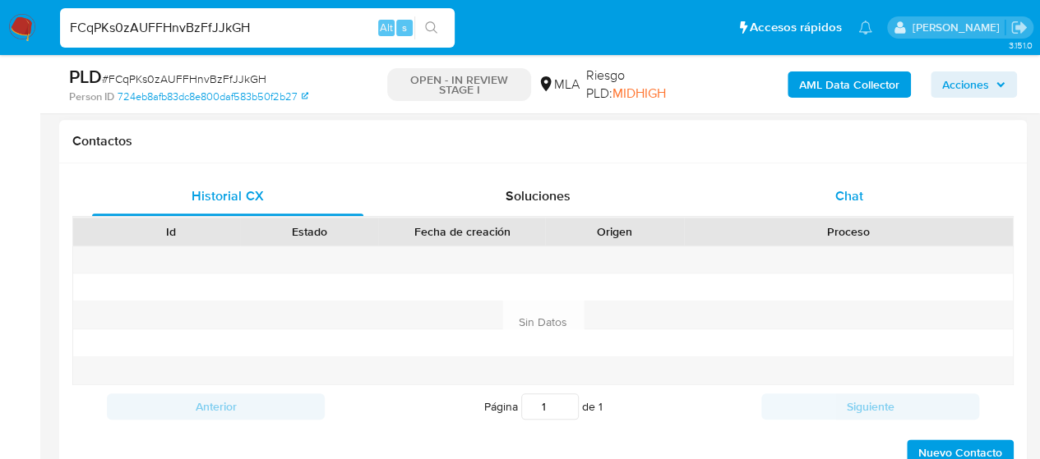
select select "10"
click at [860, 199] on span "Chat" at bounding box center [849, 196] width 28 height 19
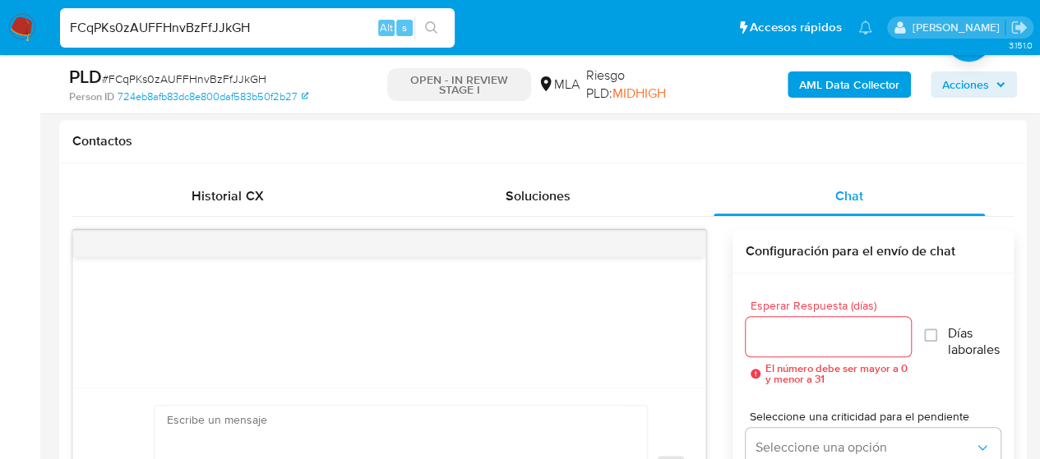
scroll to position [329, 0]
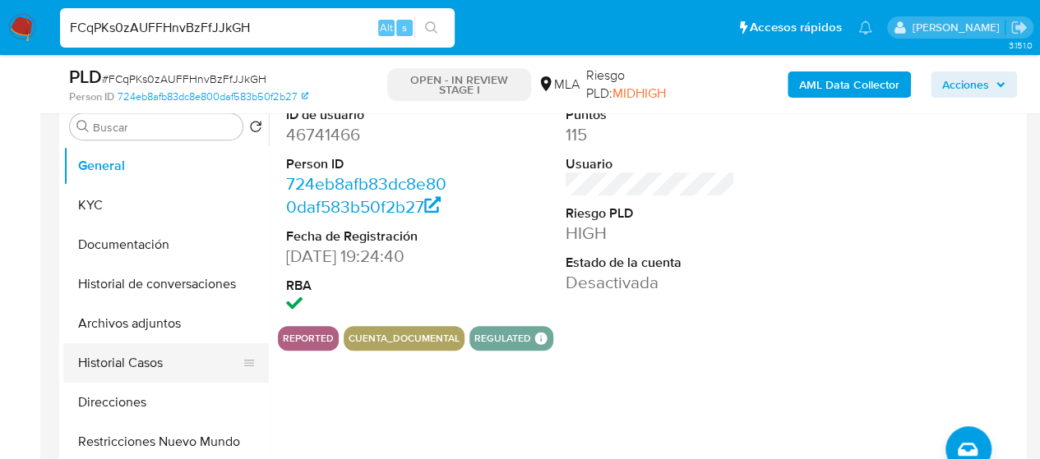
click at [130, 348] on button "Historial Casos" at bounding box center [159, 362] width 192 height 39
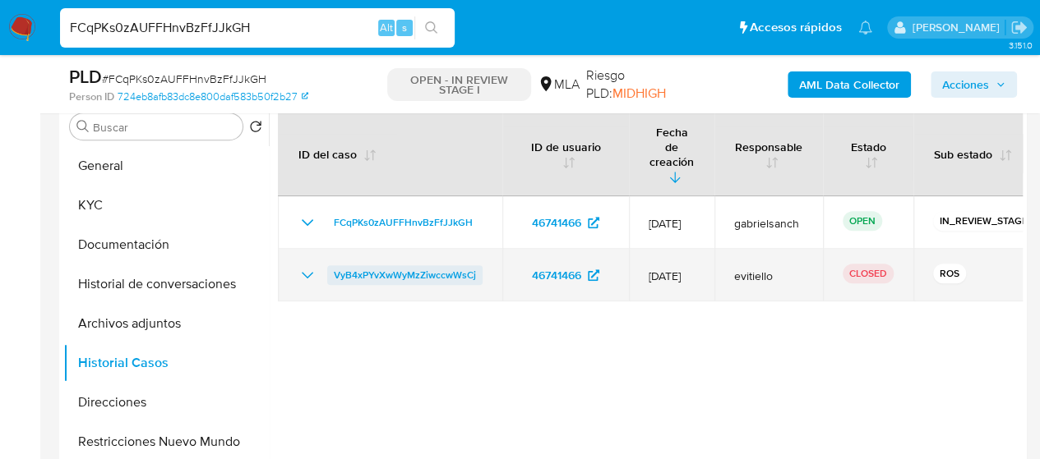
click at [385, 267] on span "VyB4xPYvXwWyMzZiwccwWsCj" at bounding box center [405, 275] width 142 height 20
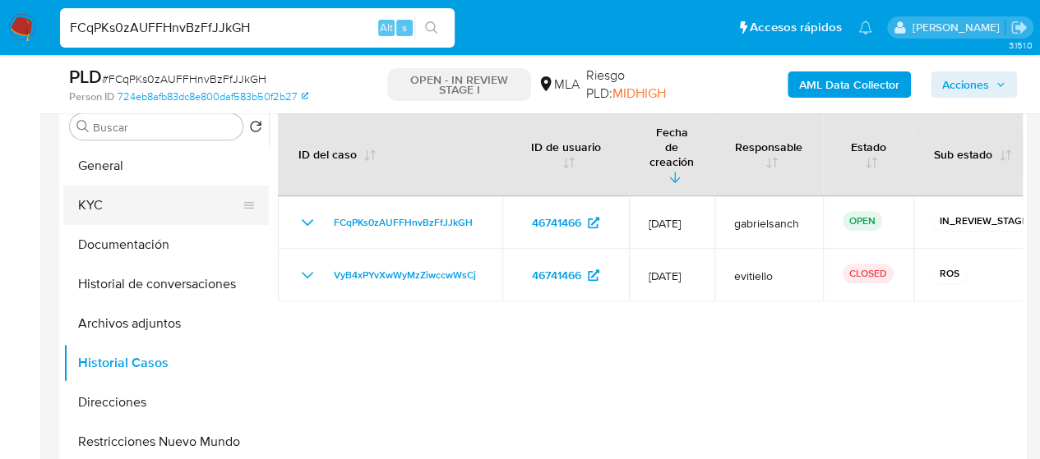
click at [122, 213] on button "KYC" at bounding box center [159, 205] width 192 height 39
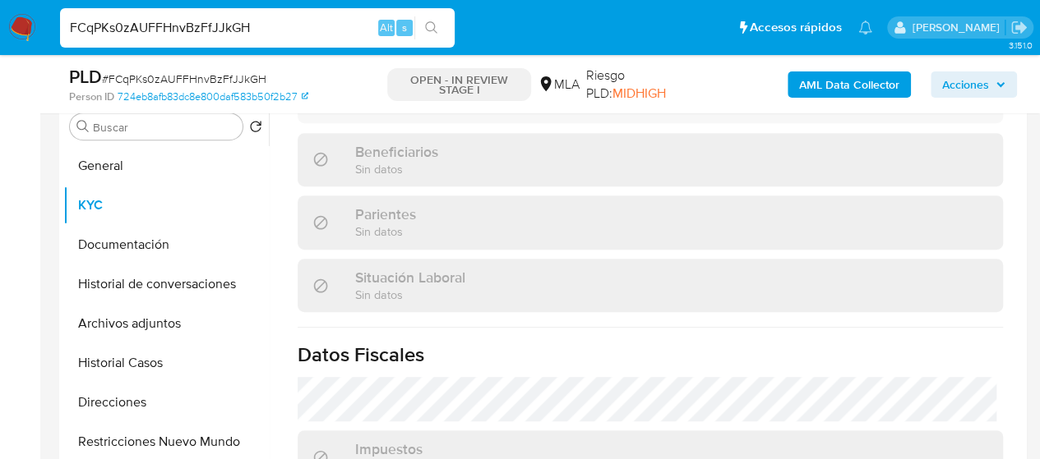
scroll to position [911, 0]
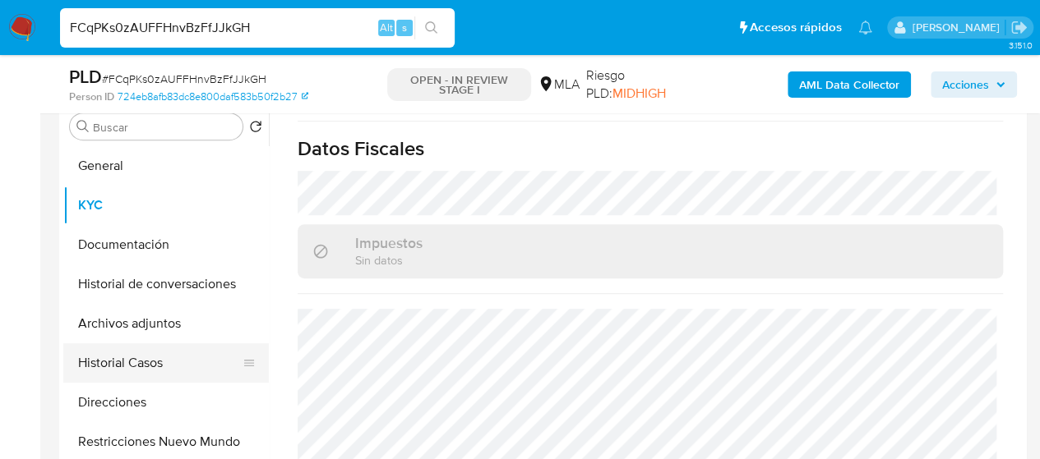
click at [150, 358] on button "Historial Casos" at bounding box center [159, 362] width 192 height 39
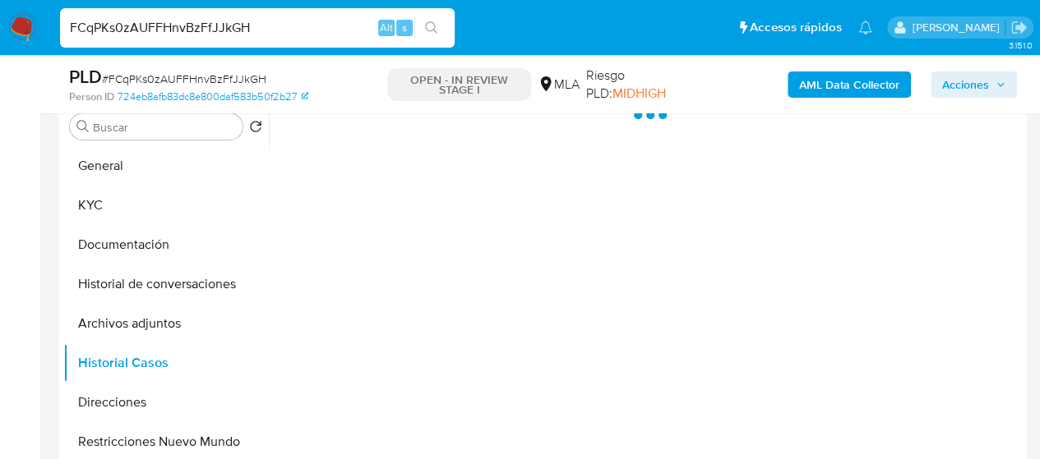
scroll to position [247, 0]
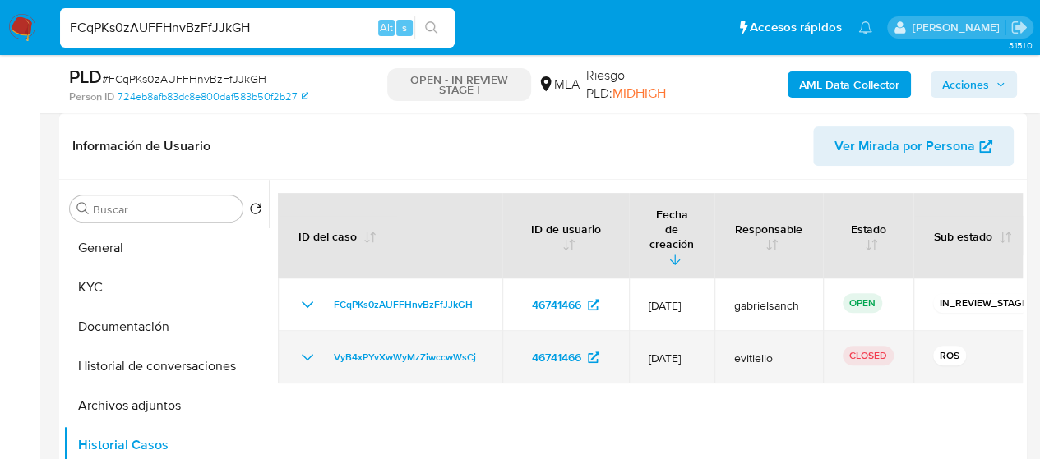
click at [309, 348] on icon "Mostrar/Ocultar" at bounding box center [307, 358] width 20 height 20
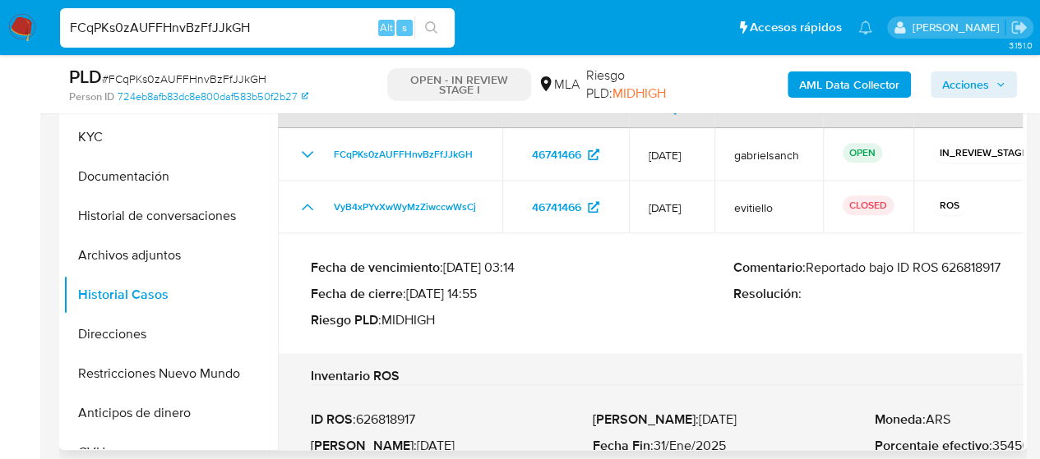
scroll to position [411, 0]
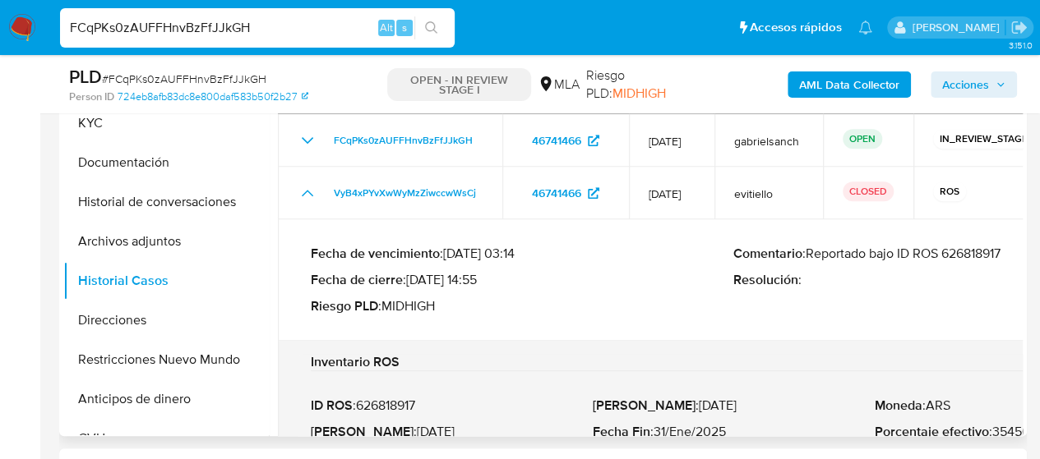
click at [977, 246] on p "Comentario : Reportado bajo ID ROS 626818917" at bounding box center [944, 254] width 422 height 16
click at [189, 21] on input "FCqPKs0zAUFFHnvBzFfJJkGH" at bounding box center [257, 27] width 394 height 21
paste input "m4lfcCz4ZEaDX59oAKLN4OXh"
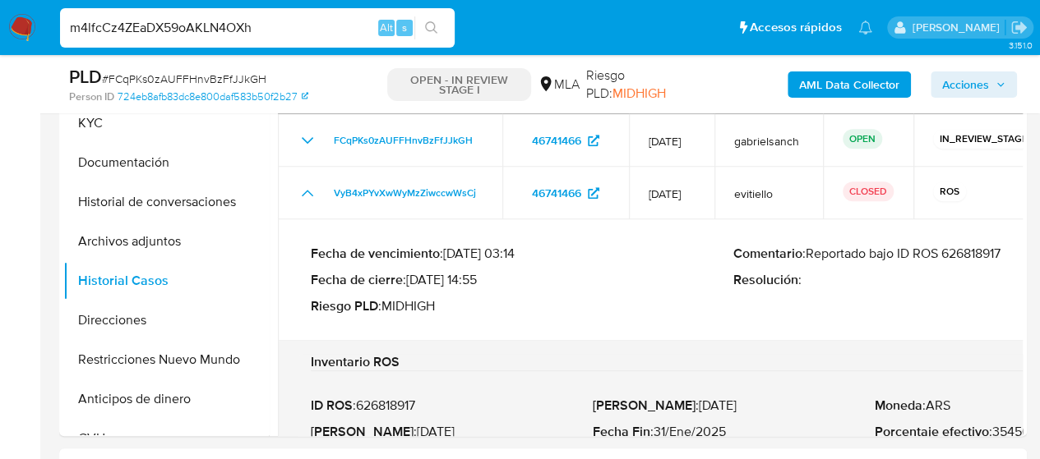
type input "m4lfcCz4ZEaDX59oAKLN4OXh"
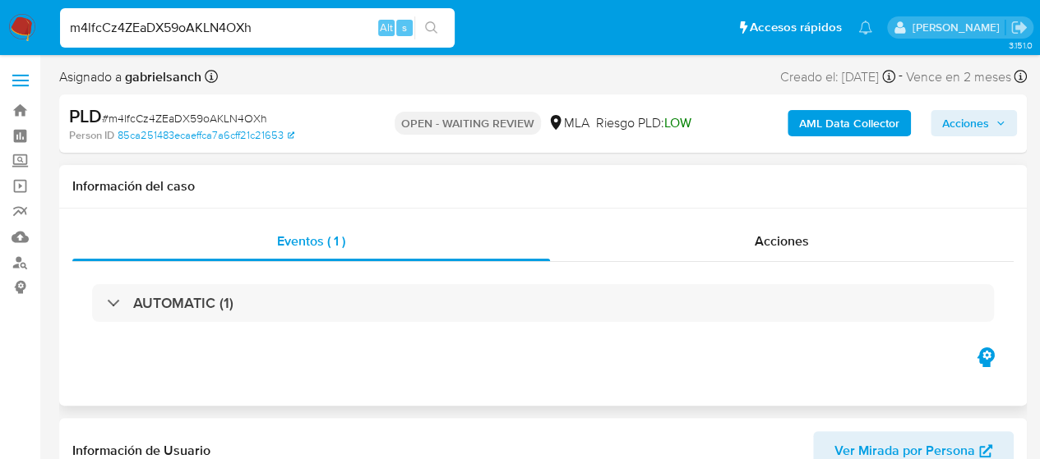
select select "10"
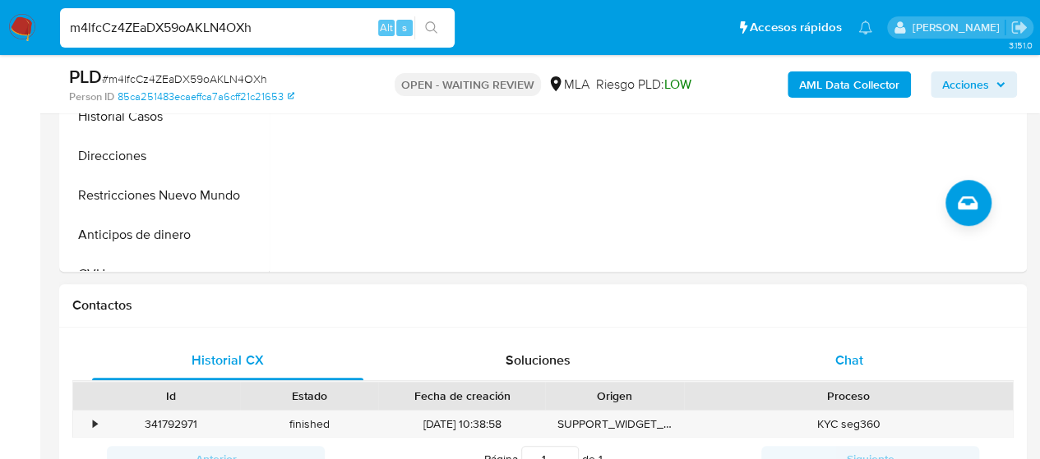
click at [864, 362] on div "Chat" at bounding box center [848, 360] width 271 height 39
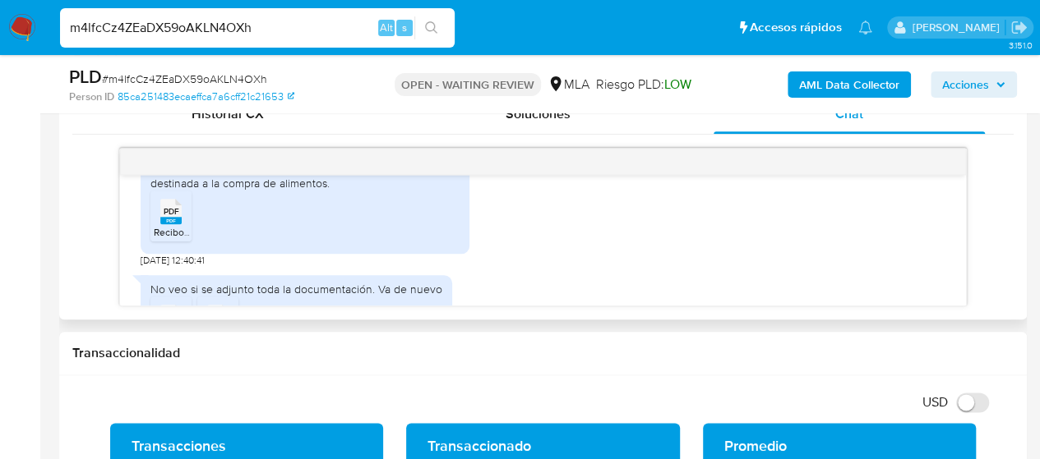
scroll to position [1060, 0]
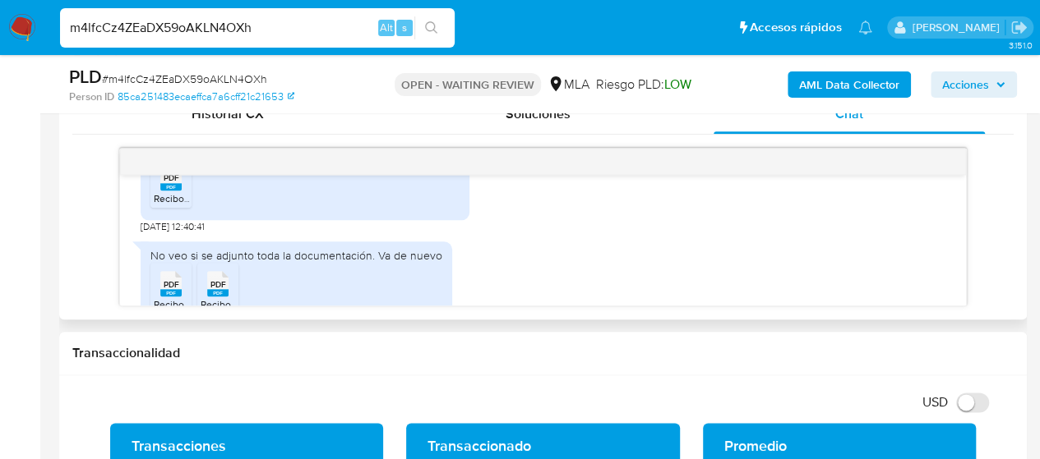
click at [168, 191] on rect at bounding box center [170, 186] width 21 height 7
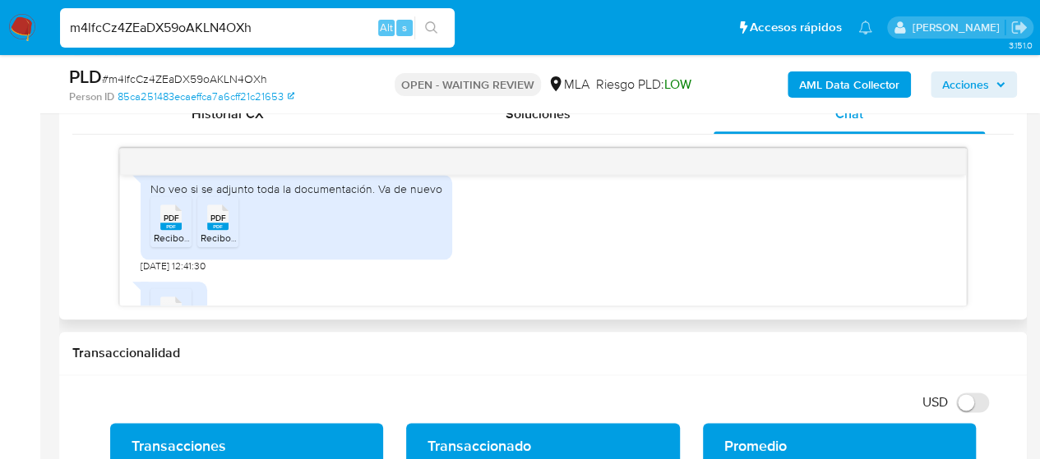
scroll to position [1142, 0]
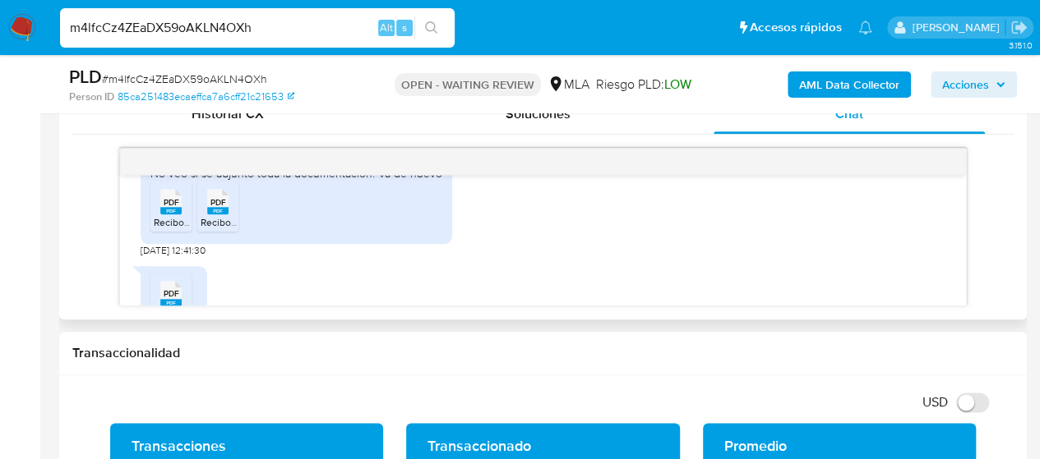
click at [173, 229] on span "Recibo de sueldo - Mayo.pdf" at bounding box center [233, 222] width 158 height 14
click at [212, 214] on rect at bounding box center [217, 210] width 21 height 7
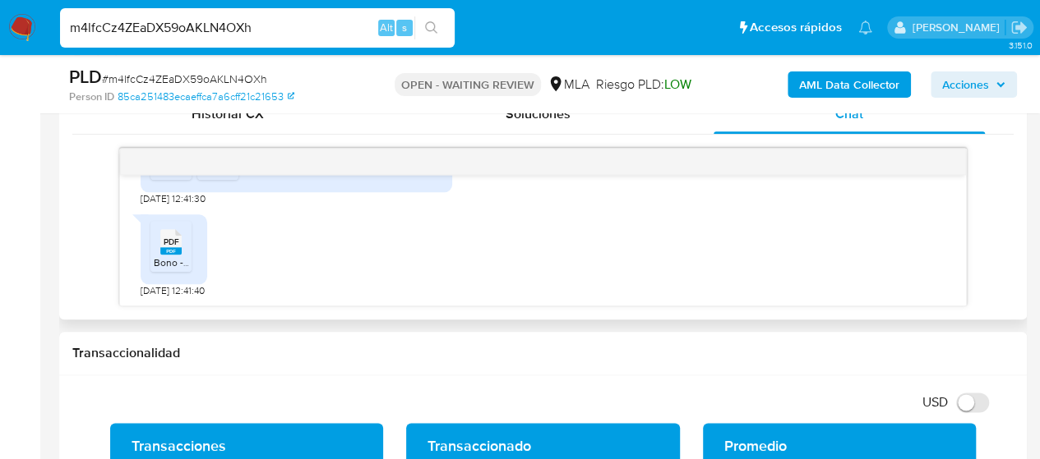
scroll to position [1224, 0]
click at [173, 252] on rect at bounding box center [170, 250] width 21 height 7
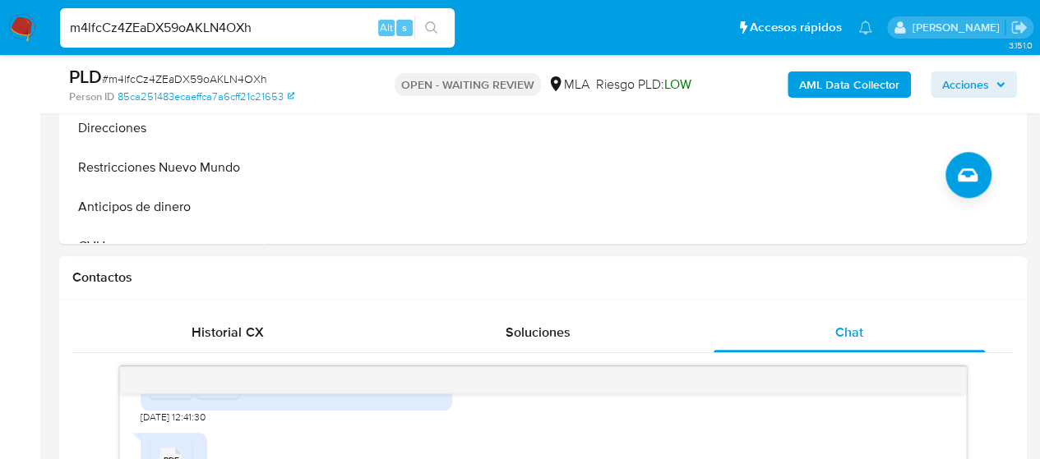
scroll to position [411, 0]
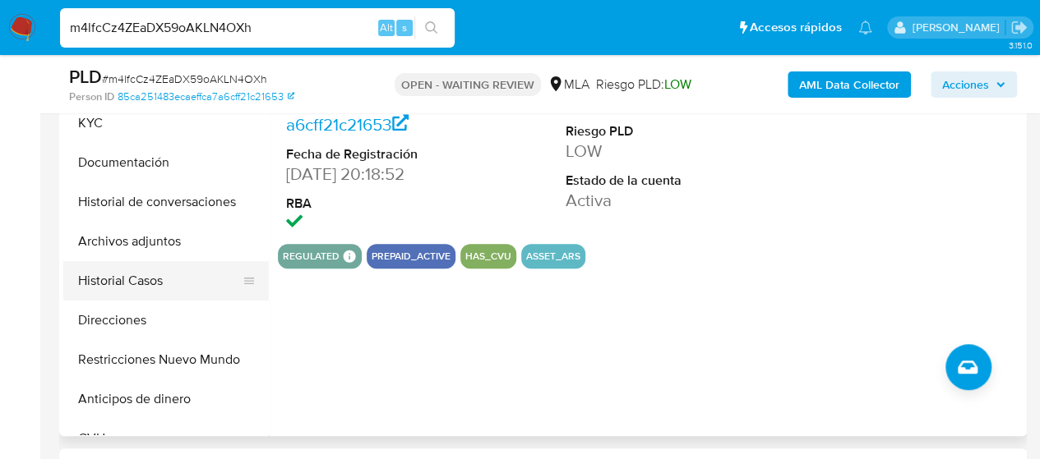
click at [168, 292] on button "Historial Casos" at bounding box center [159, 280] width 192 height 39
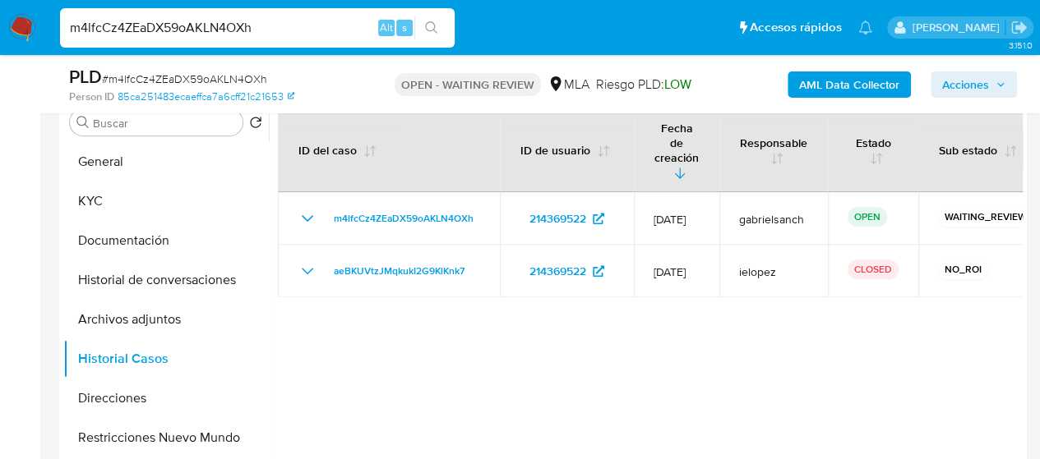
scroll to position [329, 0]
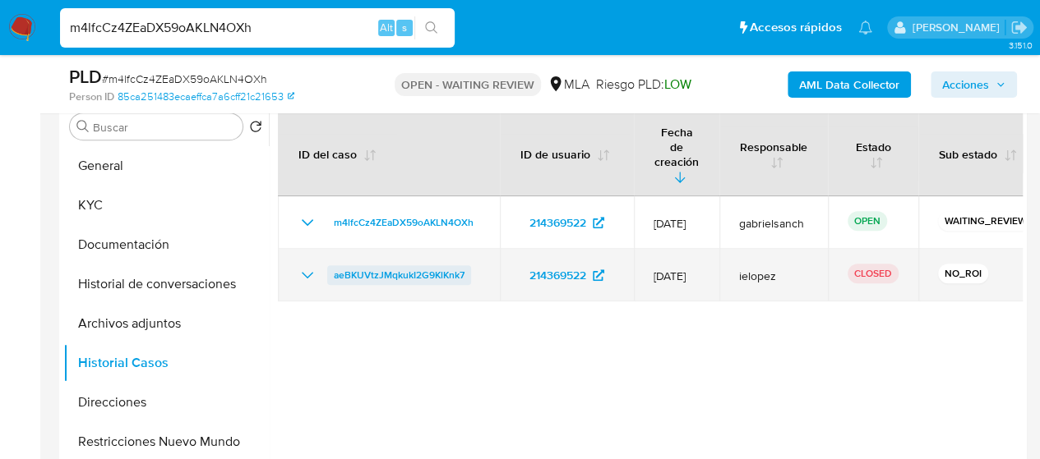
click at [376, 265] on span "aeBKUVtzJMqkukI2G9KlKnk7" at bounding box center [399, 275] width 131 height 20
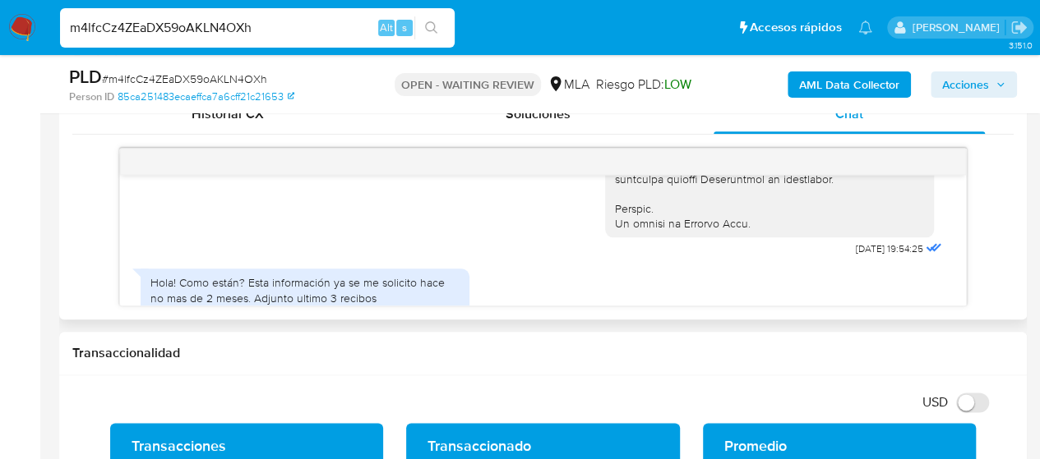
scroll to position [904, 0]
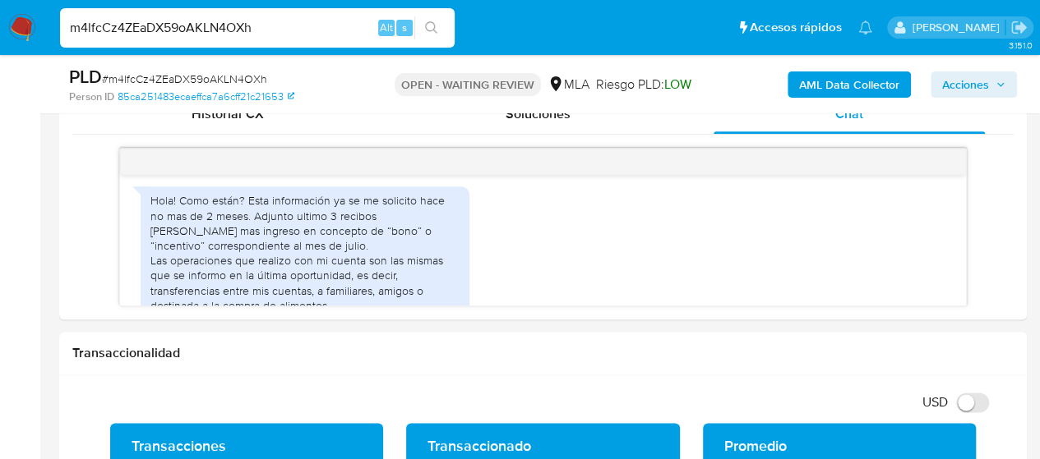
click at [233, 28] on input "m4lfcCz4ZEaDX59oAKLN4OXh" at bounding box center [257, 27] width 394 height 21
paste input "JCFsRUogo2e7g2bUeu8utMux"
type input "JCFsRUogo2e7g2bUeu8utMux"
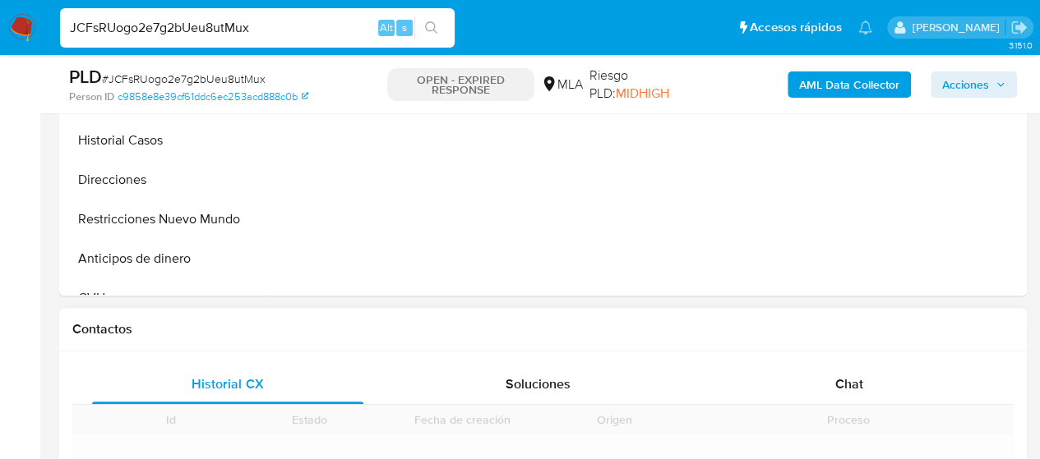
scroll to position [657, 0]
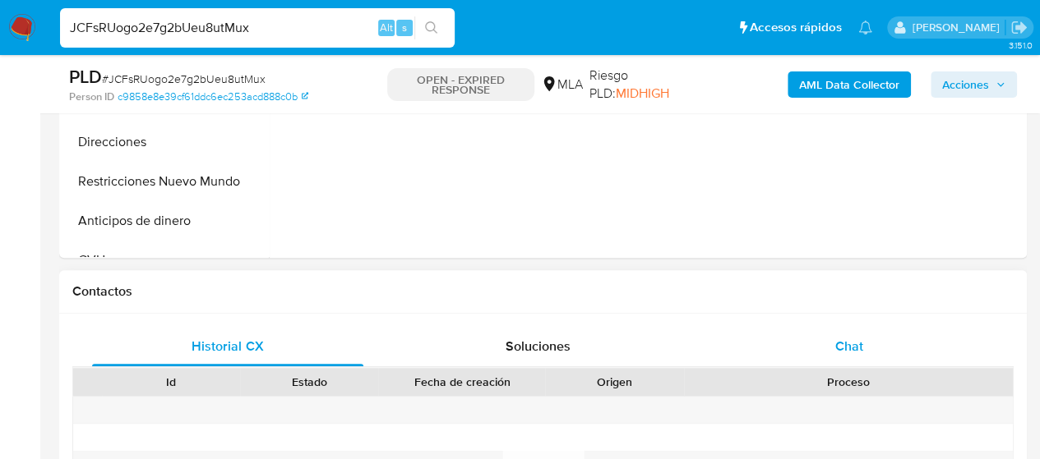
click at [845, 368] on div "Proceso" at bounding box center [848, 382] width 329 height 28
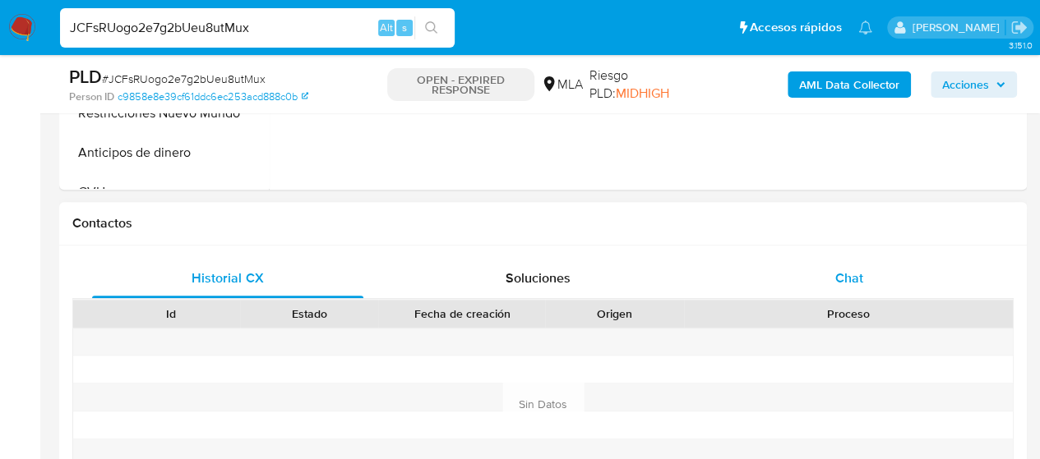
click at [867, 270] on div "Chat" at bounding box center [848, 278] width 271 height 39
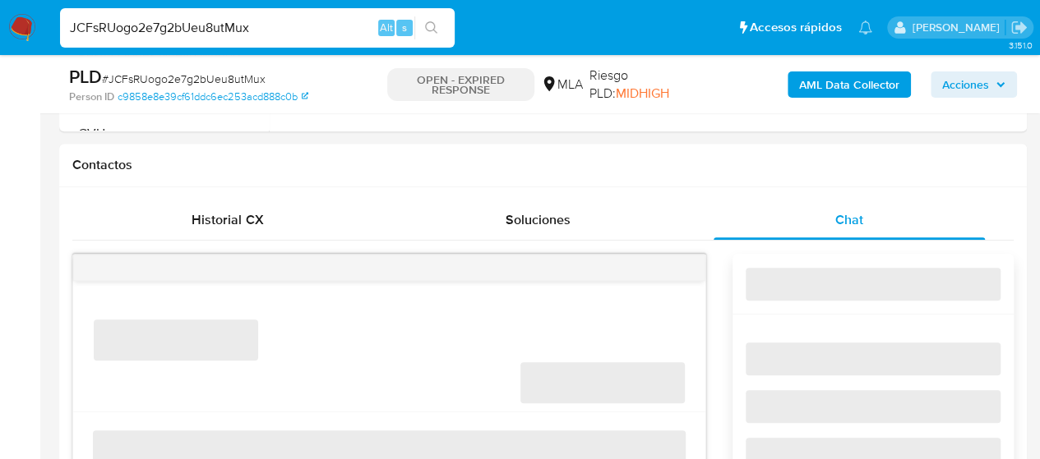
scroll to position [822, 0]
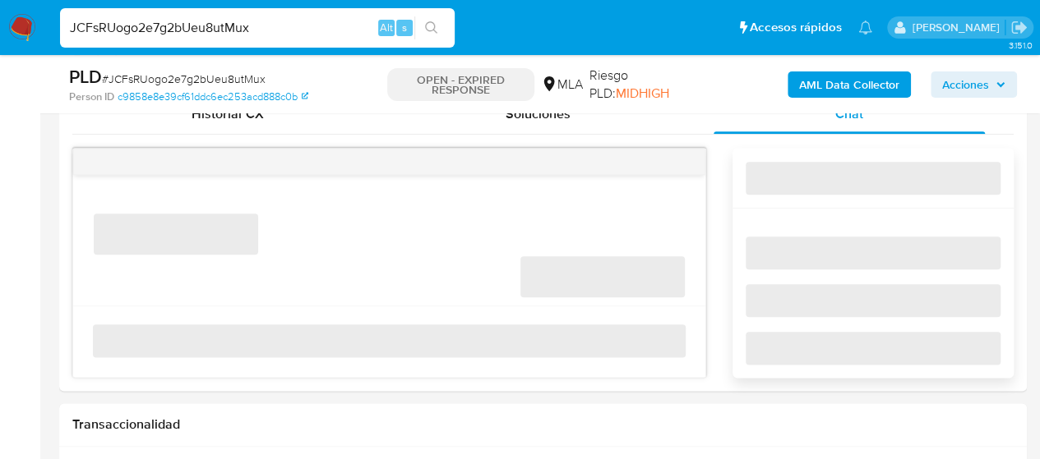
select select "10"
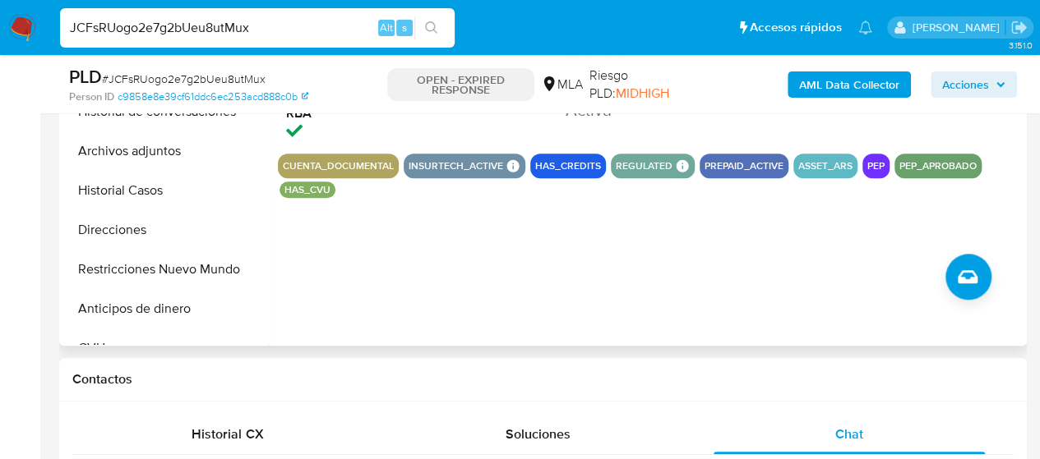
scroll to position [411, 0]
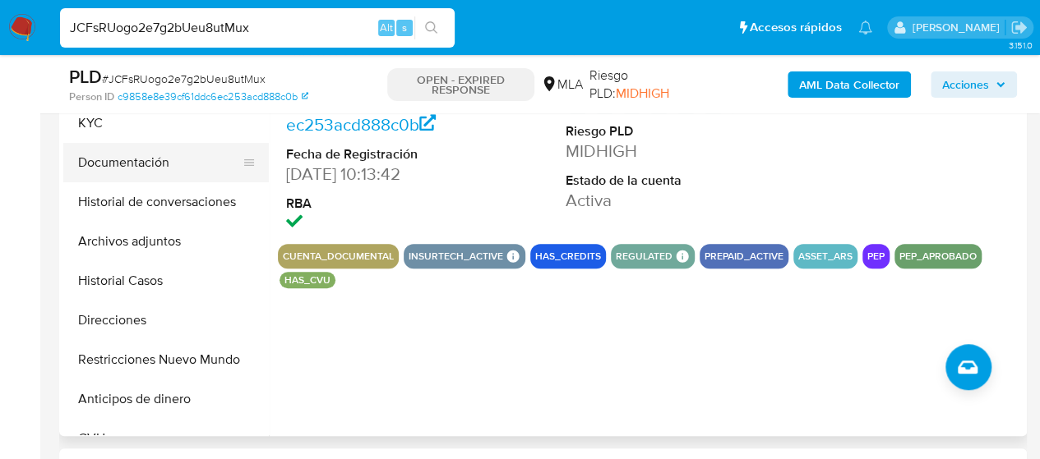
click at [100, 153] on button "Documentación" at bounding box center [159, 162] width 192 height 39
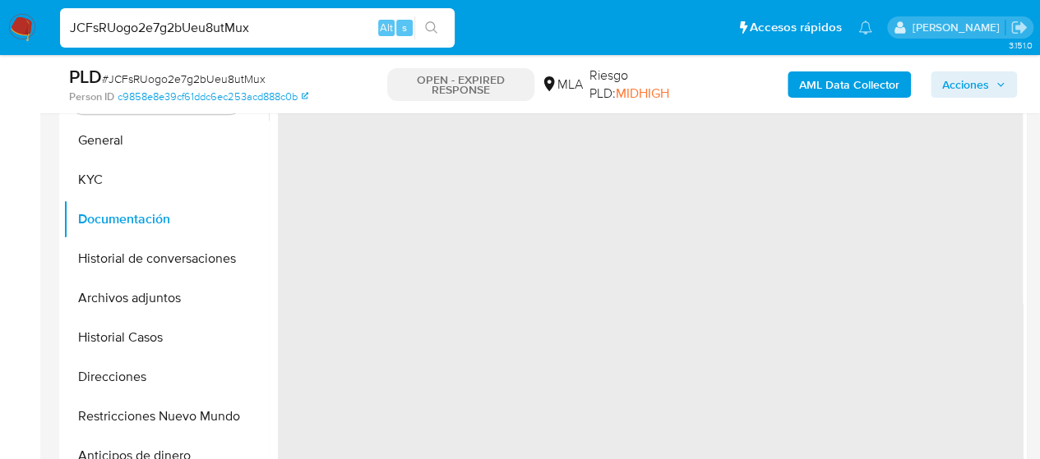
scroll to position [329, 0]
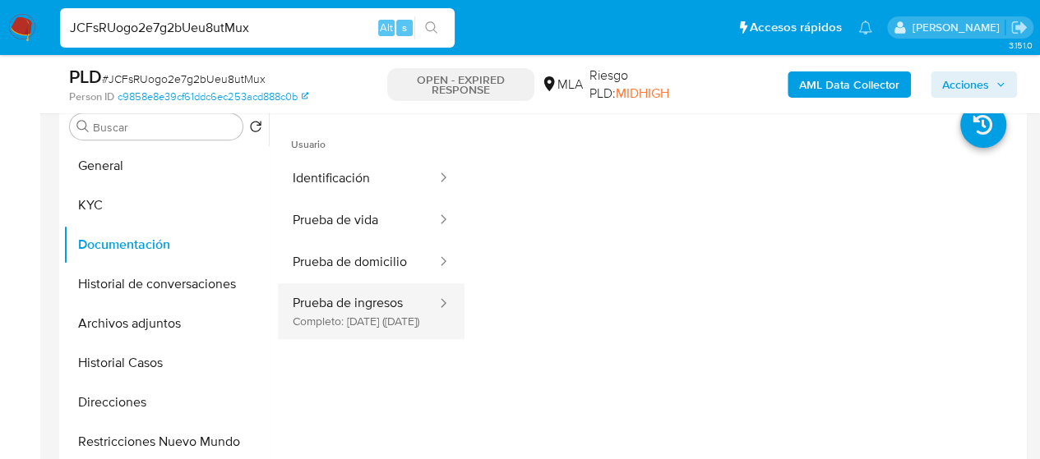
click at [335, 311] on button "Prueba de ingresos Completo: 24/02/2025 (hace 6 meses)" at bounding box center [358, 312] width 160 height 56
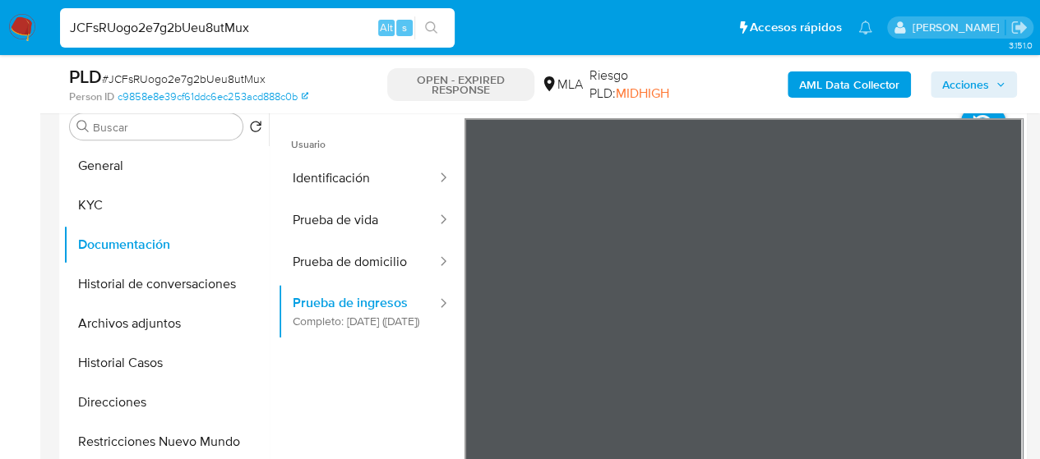
click at [236, 32] on input "JCFsRUogo2e7g2bUeu8utMux" at bounding box center [257, 27] width 394 height 21
paste input "t5T4ecNAiPwtm3IzOG0tmftw"
type input "t5T4ecNAiPwtm3IzOG0tmftw"
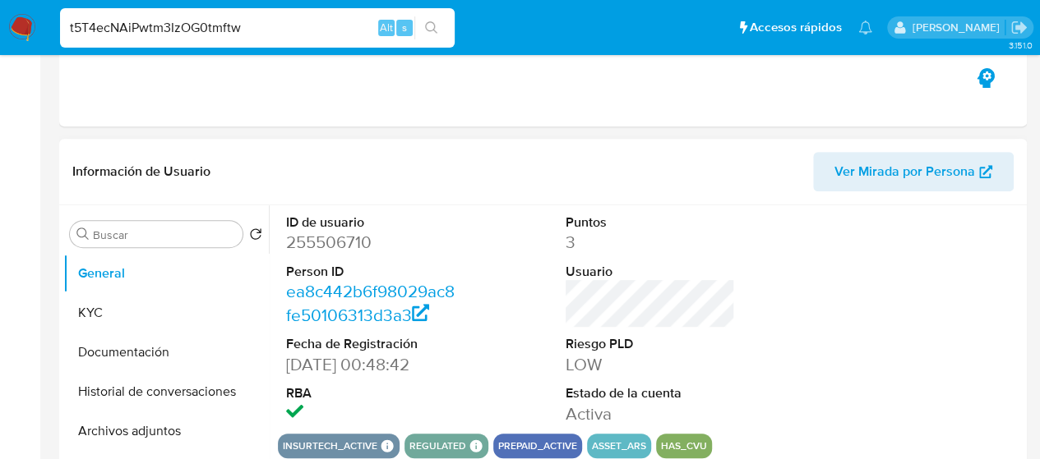
select select "10"
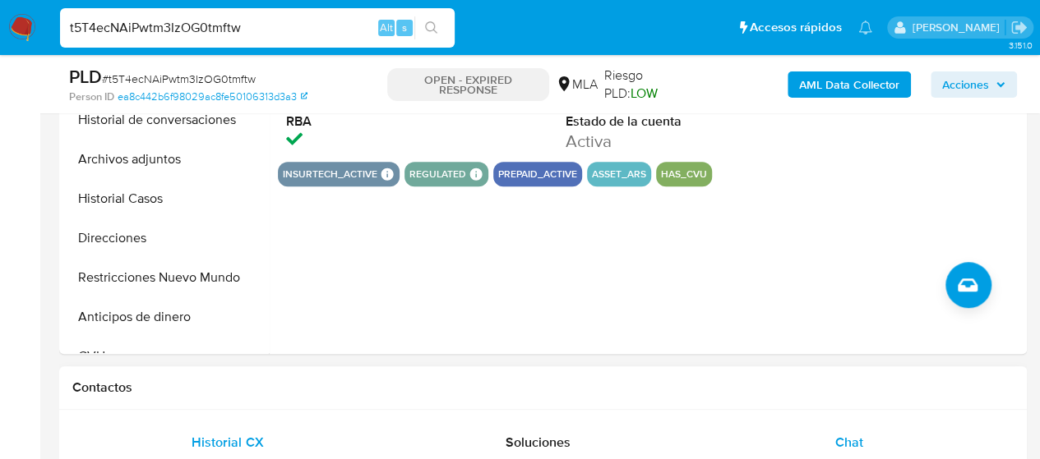
click at [840, 436] on span "Chat" at bounding box center [849, 442] width 28 height 19
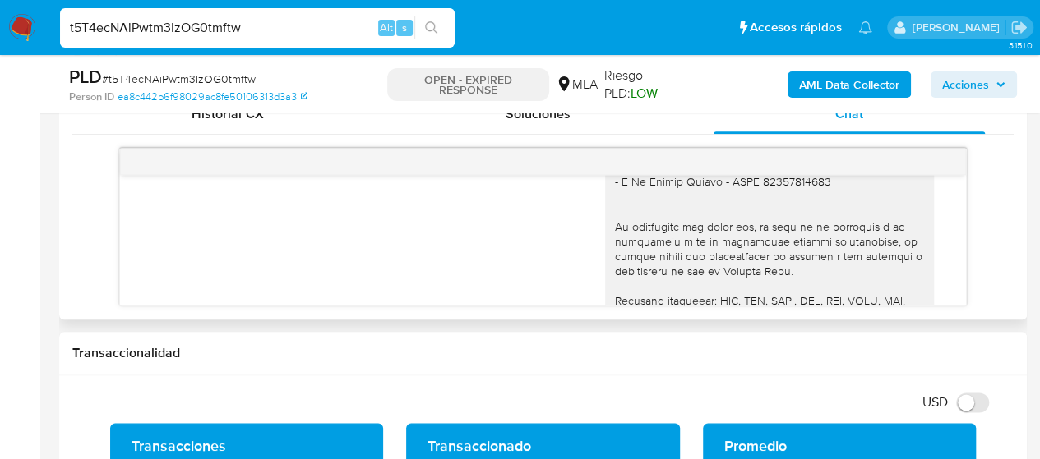
scroll to position [1771, 0]
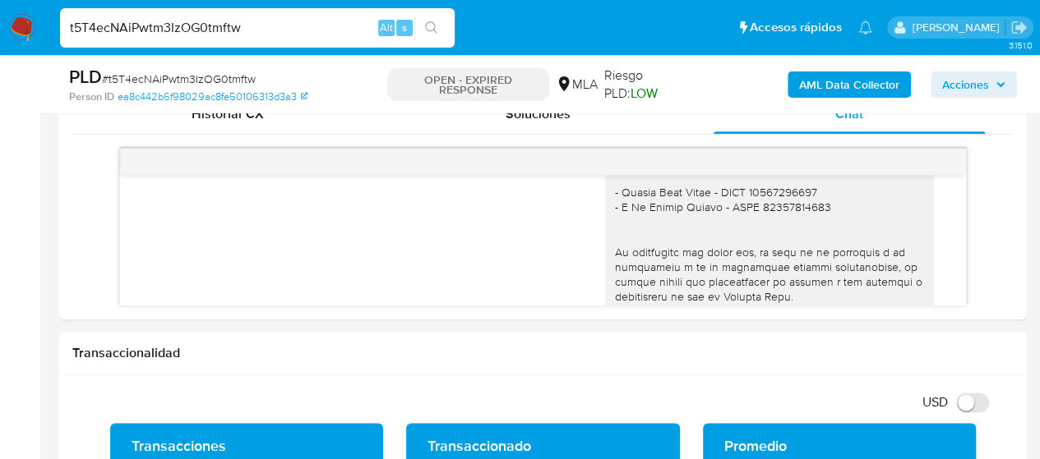
click at [254, 27] on input "t5T4ecNAiPwtm3IzOG0tmftw" at bounding box center [257, 27] width 394 height 21
paste input "9lCQeNcjHMecl4My4L9xCZlY"
type input "9lCQeNcjHMecl4My4L9xCZlY"
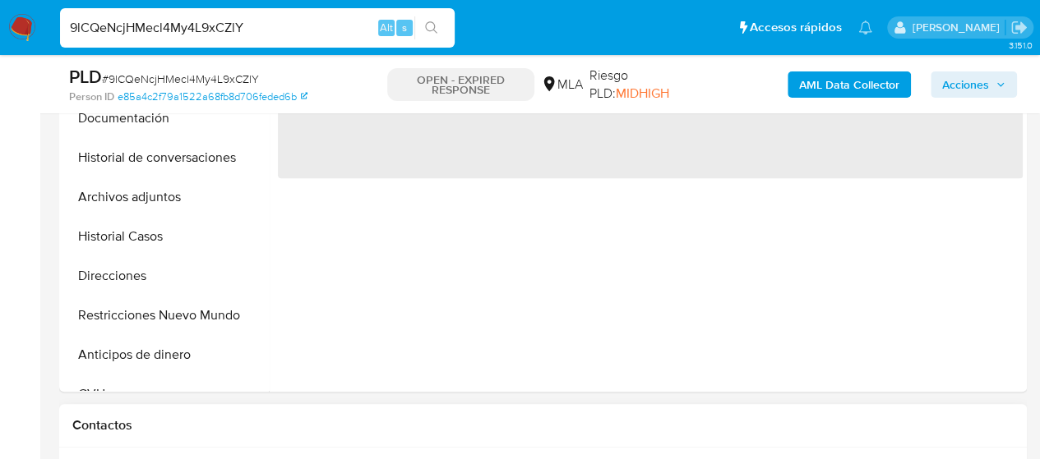
scroll to position [822, 0]
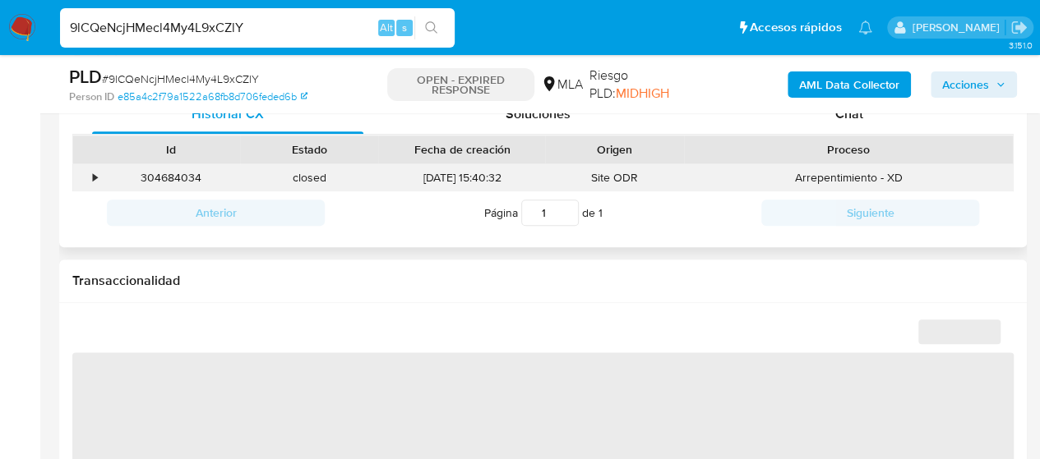
click at [827, 173] on div "Arrepentimiento - XD" at bounding box center [848, 177] width 329 height 27
click at [828, 136] on div "Proceso" at bounding box center [848, 150] width 329 height 28
click at [825, 120] on div "Chat" at bounding box center [848, 114] width 271 height 39
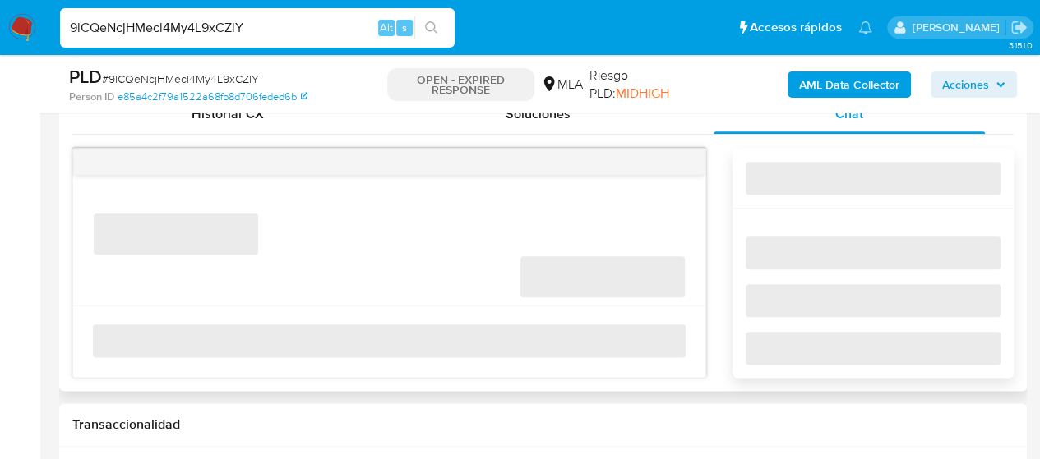
select select "10"
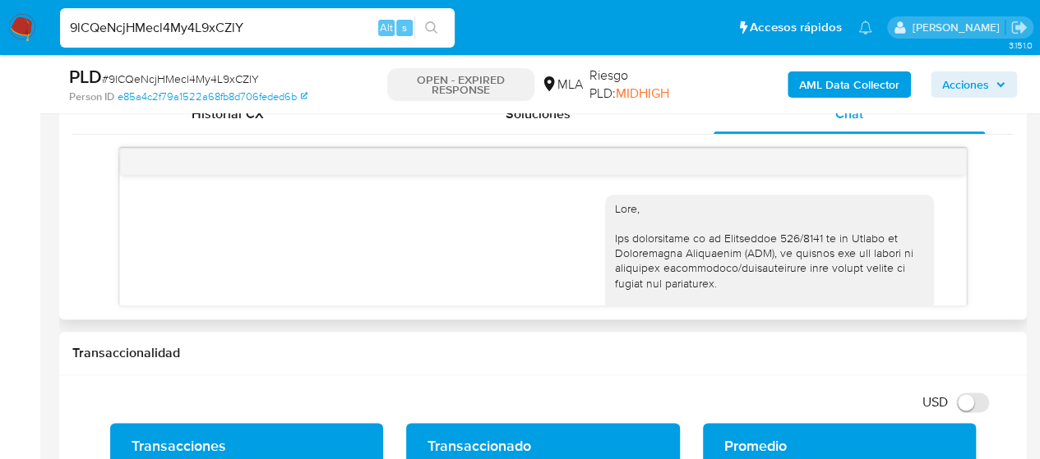
scroll to position [2048, 0]
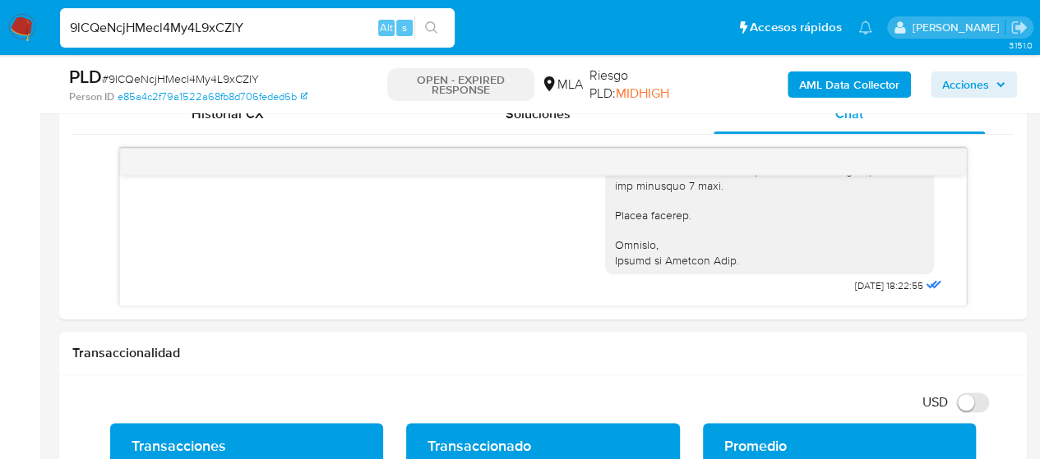
click at [219, 18] on input "9lCQeNcjHMecl4My4L9xCZlY" at bounding box center [257, 27] width 394 height 21
paste input "tzqAqSI4wnlxDxsp5klnz2mf"
type input "tzqAqSI4wnlxDxsp5klnz2mf"
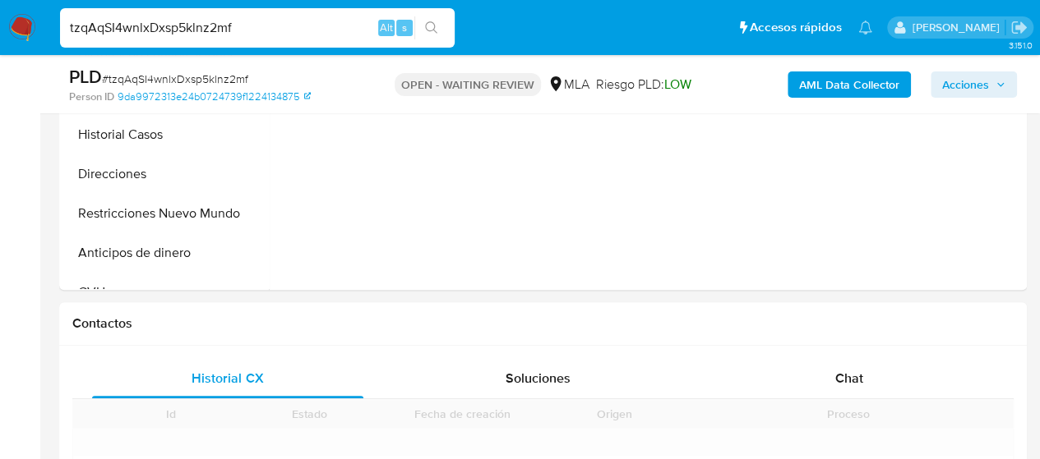
scroll to position [657, 0]
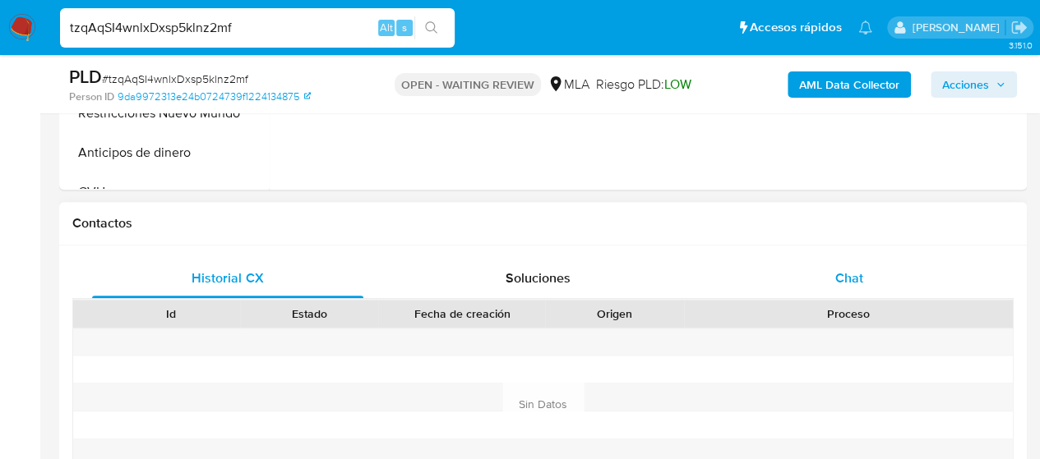
click at [841, 293] on div "Chat" at bounding box center [848, 278] width 271 height 39
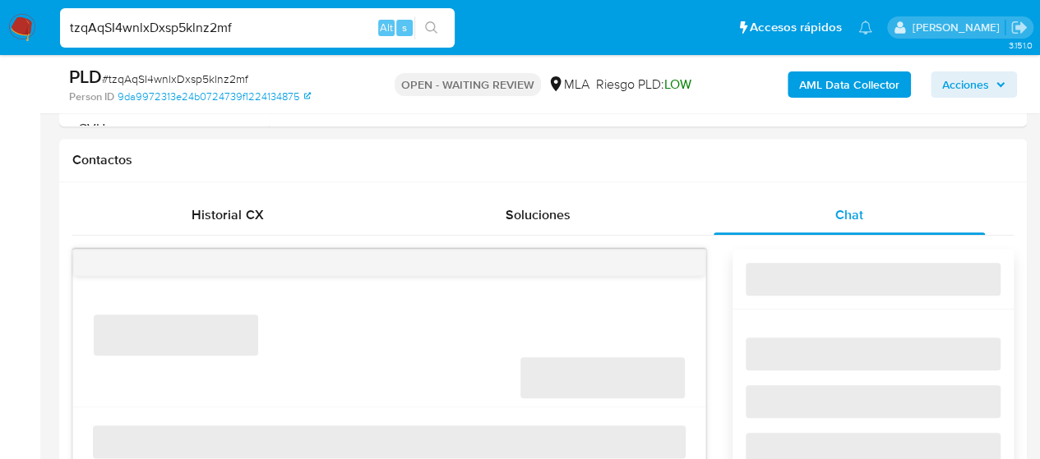
scroll to position [822, 0]
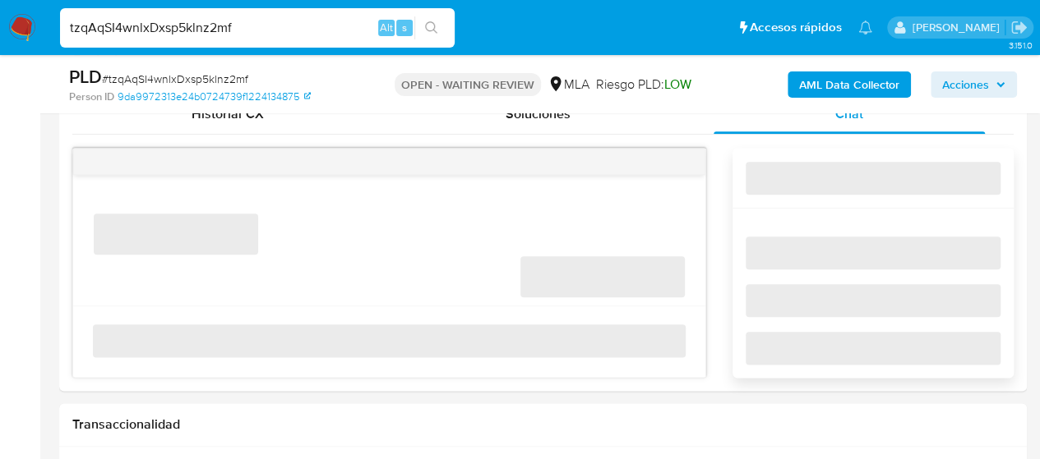
select select "10"
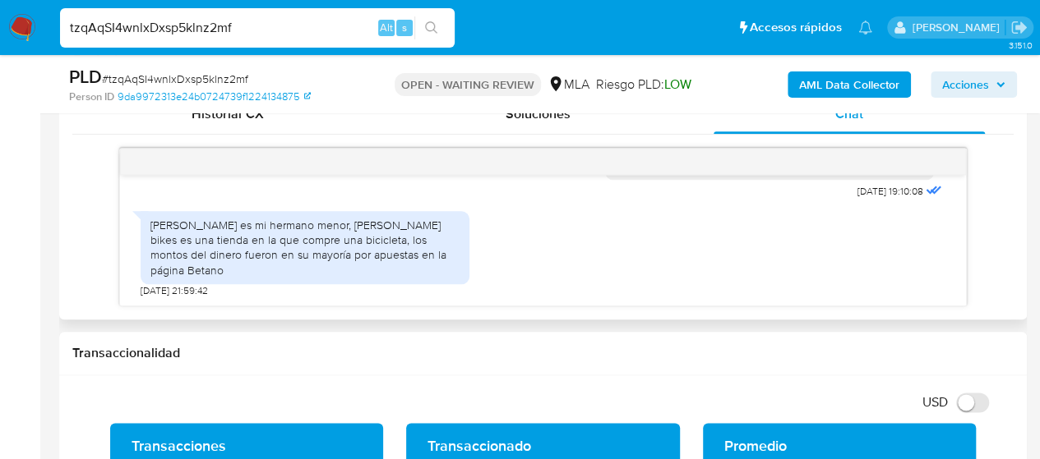
scroll to position [1839, 0]
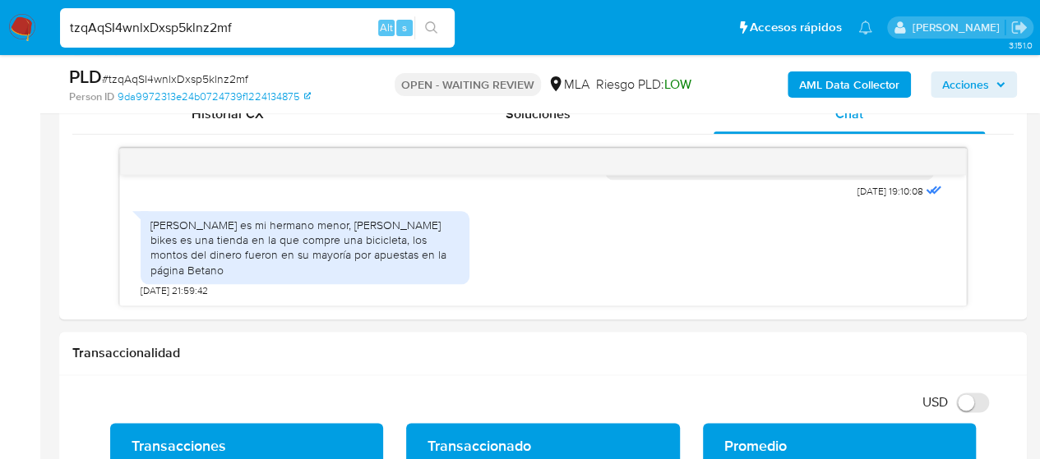
click at [213, 28] on input "tzqAqSI4wnlxDxsp5klnz2mf" at bounding box center [257, 27] width 394 height 21
click at [213, 27] on input "tzqAqSI4wnlxDxsp5klnz2mf" at bounding box center [257, 27] width 394 height 21
paste input "XSwzj1nJh9XfPKXewBjSejPW"
type input "XSwzj1nJh9XfPKXewBjSejPW"
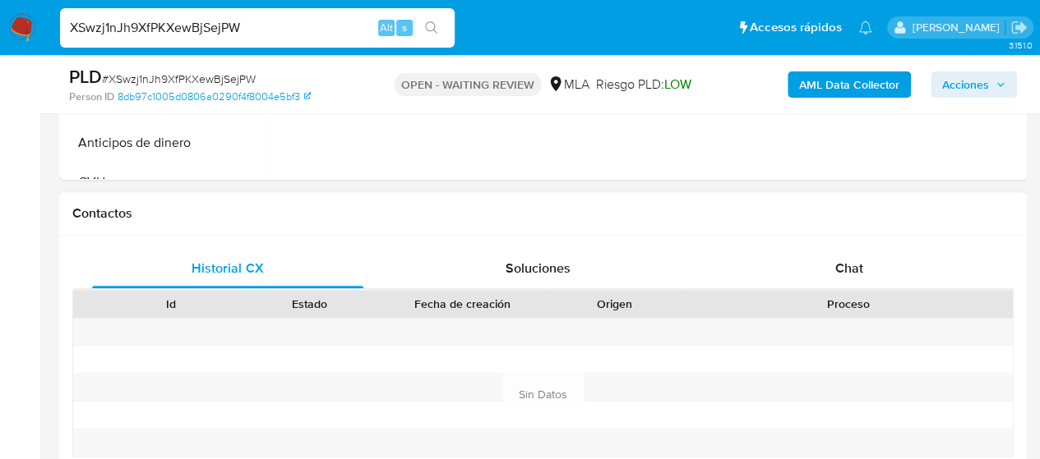
scroll to position [740, 0]
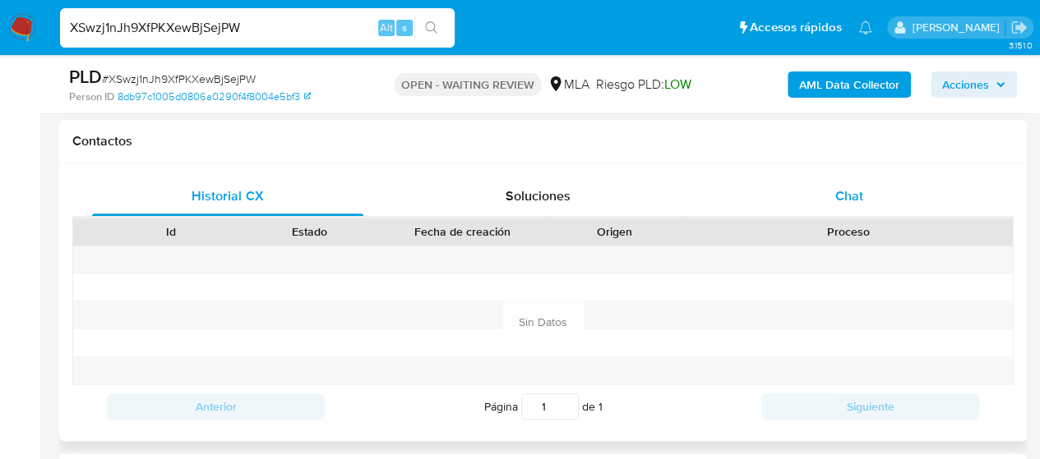
click at [782, 195] on div "Chat" at bounding box center [848, 196] width 271 height 39
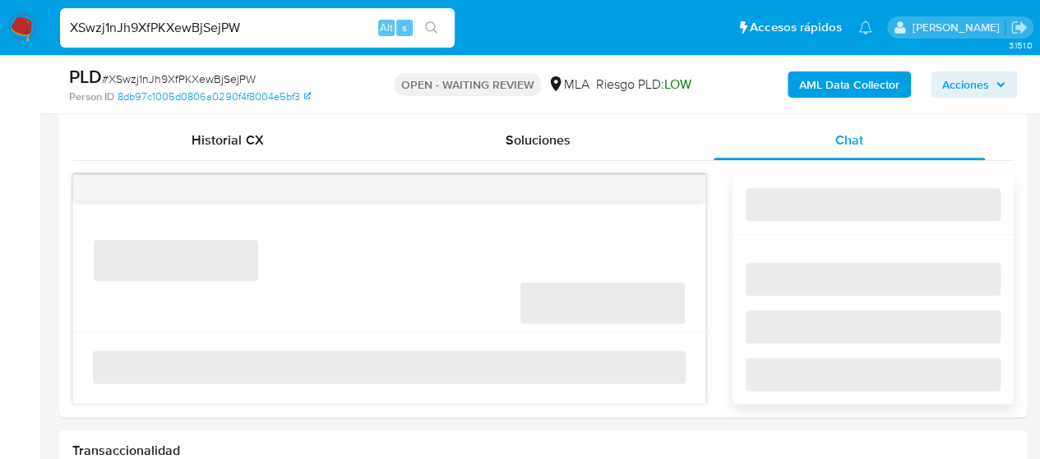
scroll to position [822, 0]
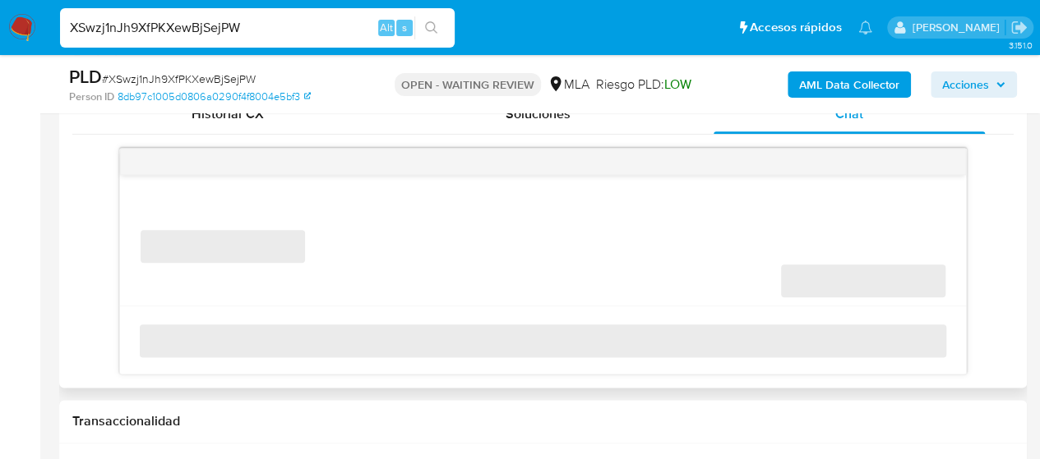
select select "10"
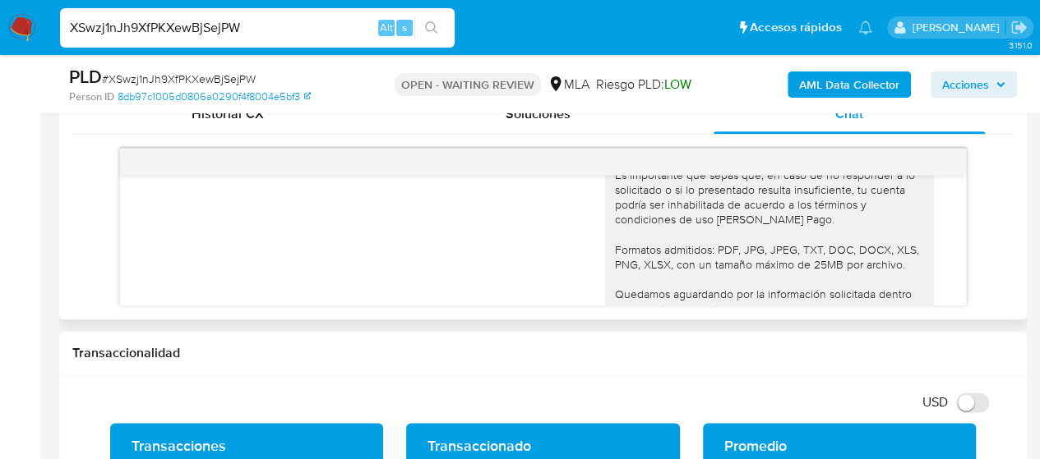
scroll to position [1486, 0]
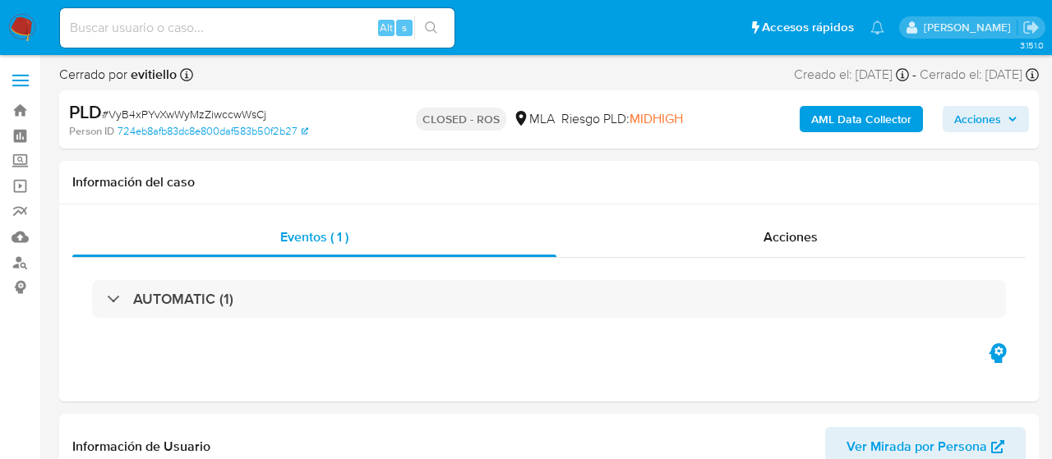
select select "10"
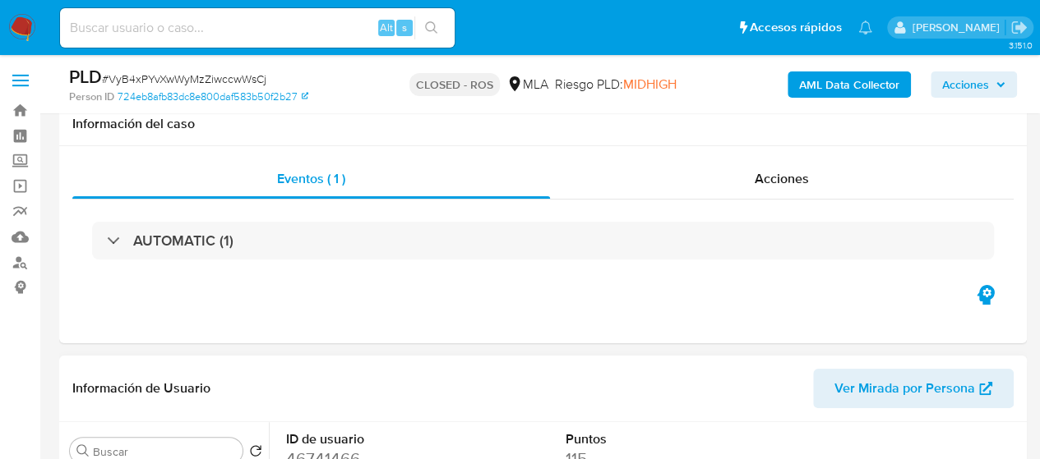
scroll to position [247, 0]
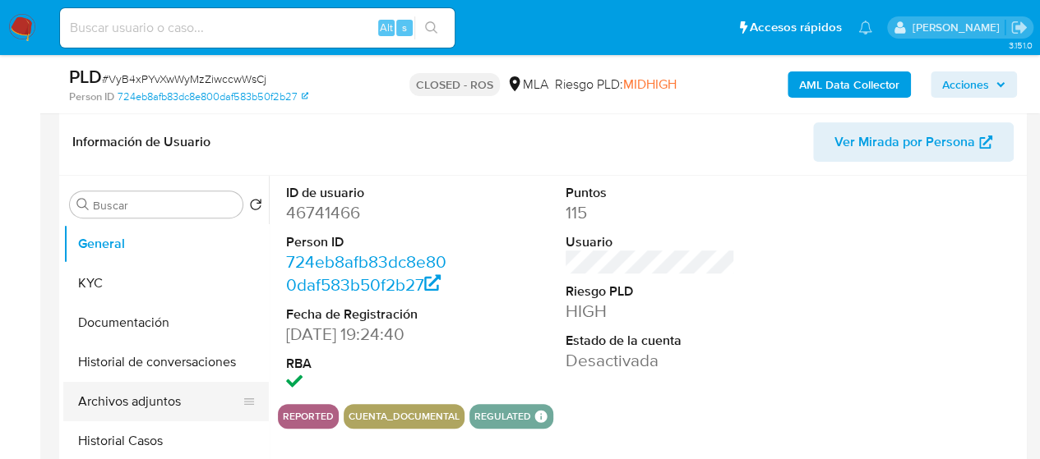
click at [143, 400] on button "Archivos adjuntos" at bounding box center [159, 401] width 192 height 39
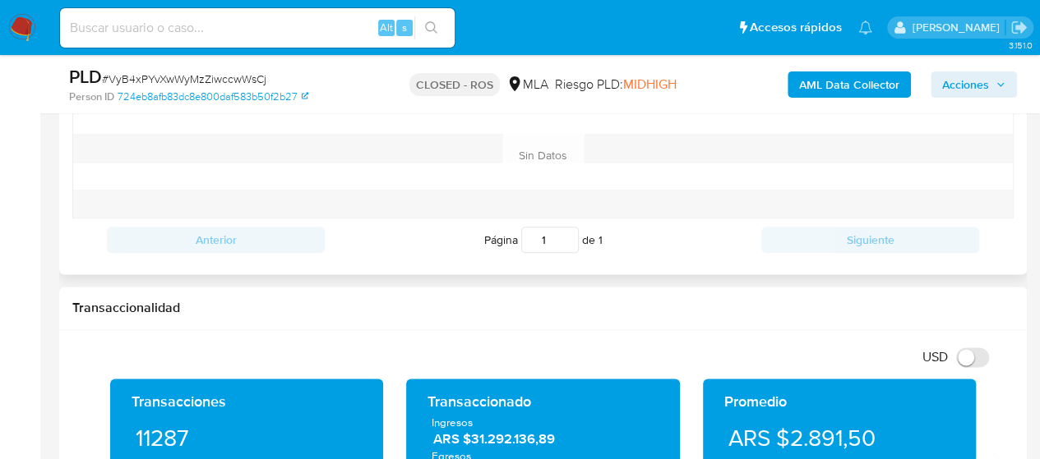
scroll to position [740, 0]
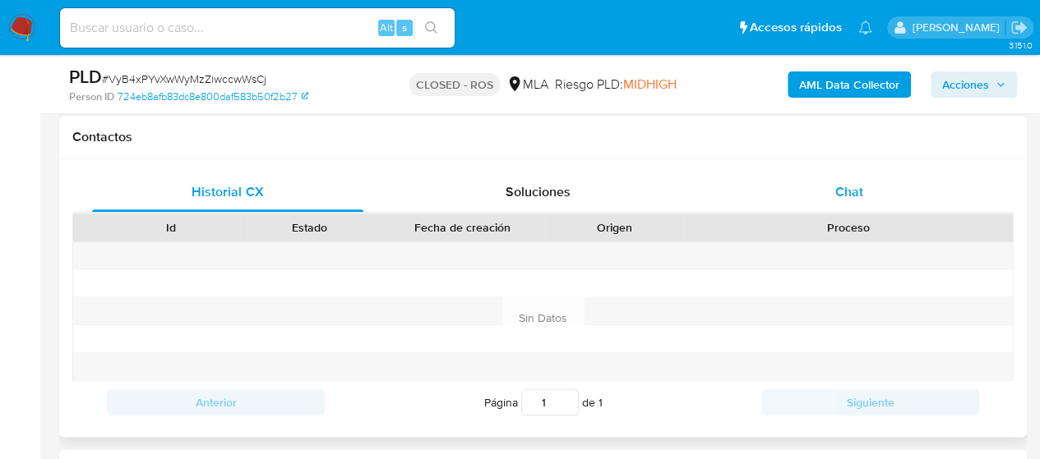
click at [822, 195] on div "Chat" at bounding box center [848, 192] width 271 height 39
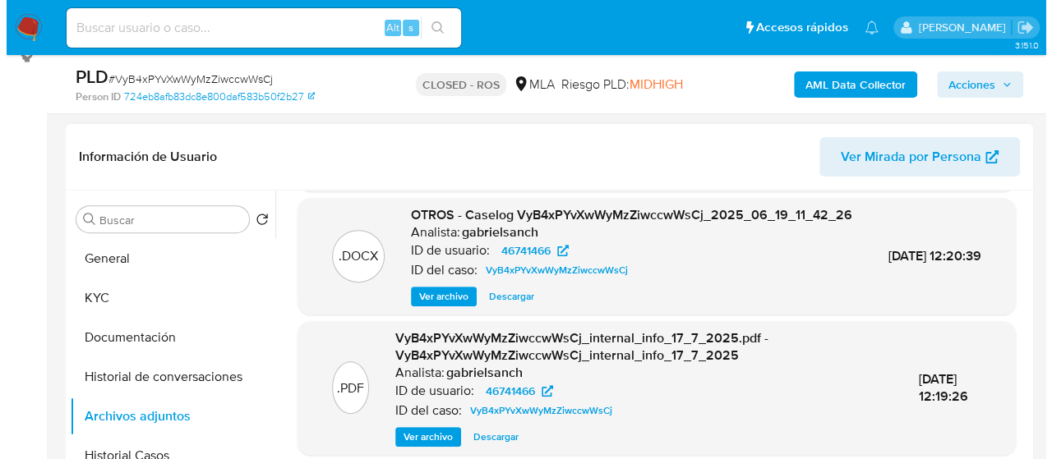
scroll to position [247, 0]
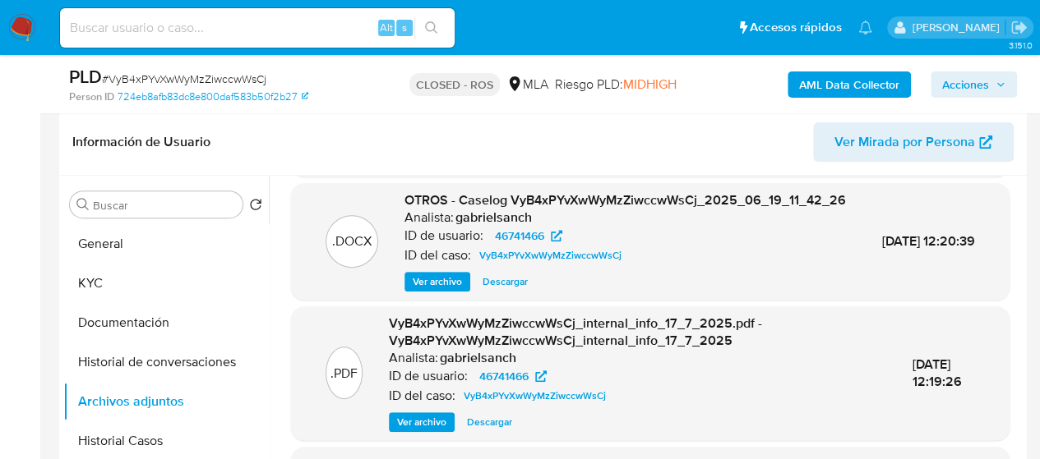
click at [445, 280] on span "Ver archivo" at bounding box center [437, 282] width 49 height 16
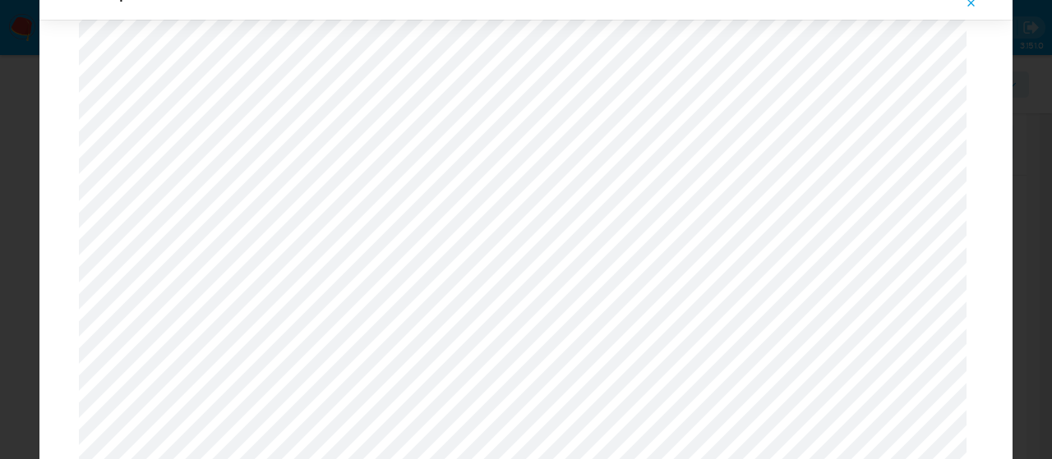
scroll to position [1524, 0]
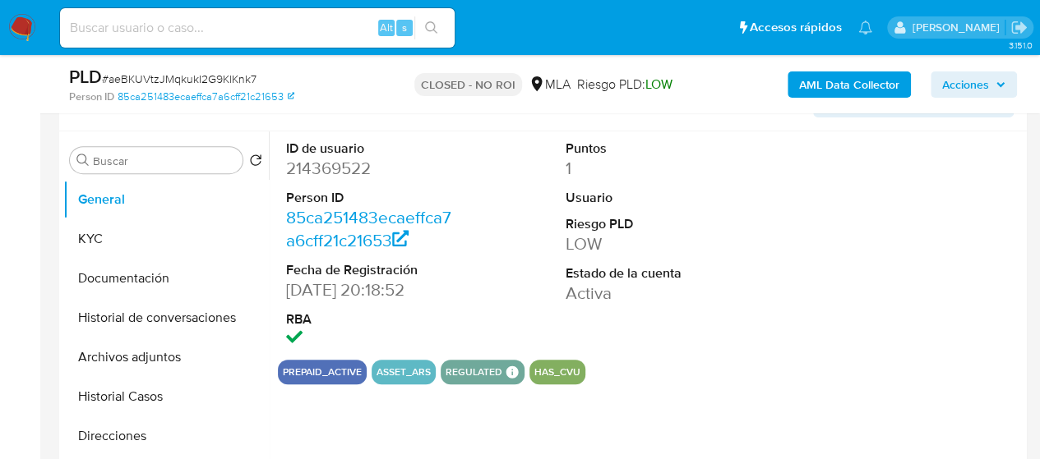
scroll to position [329, 0]
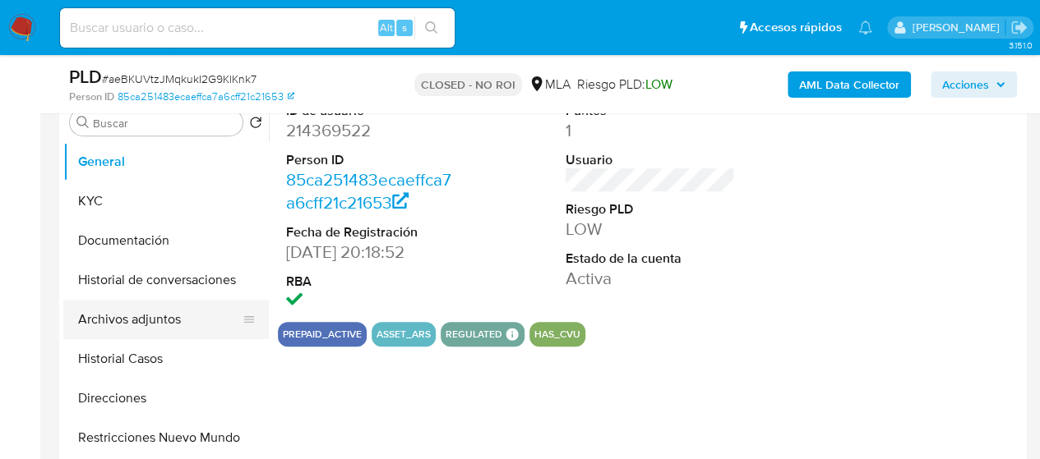
click at [127, 315] on button "Archivos adjuntos" at bounding box center [159, 319] width 192 height 39
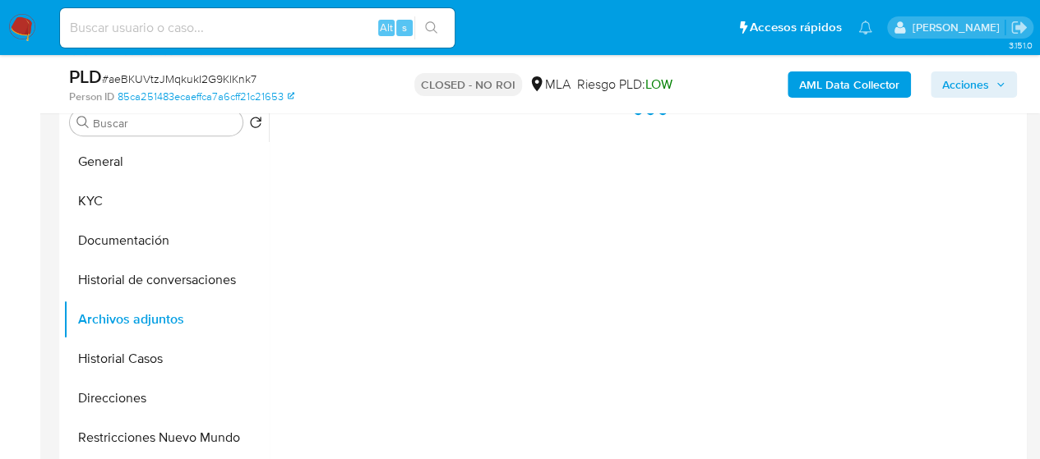
select select "10"
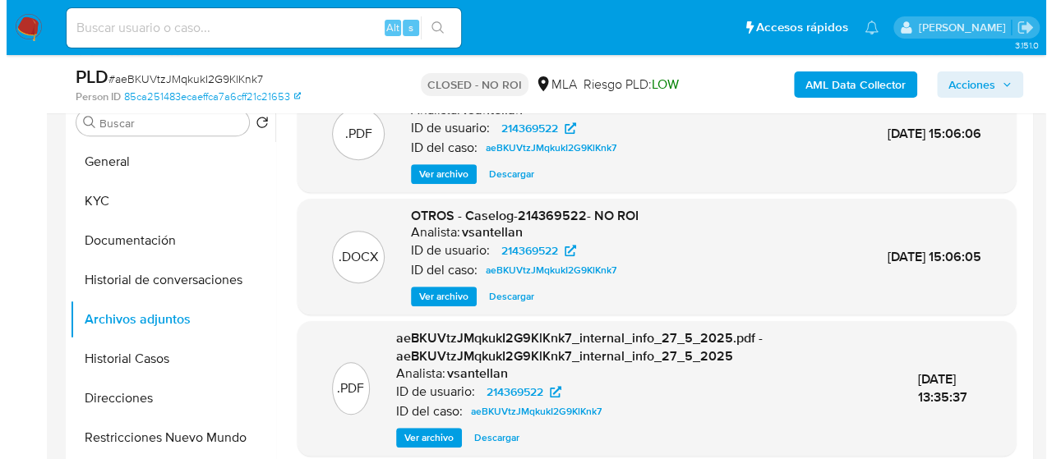
scroll to position [156, 0]
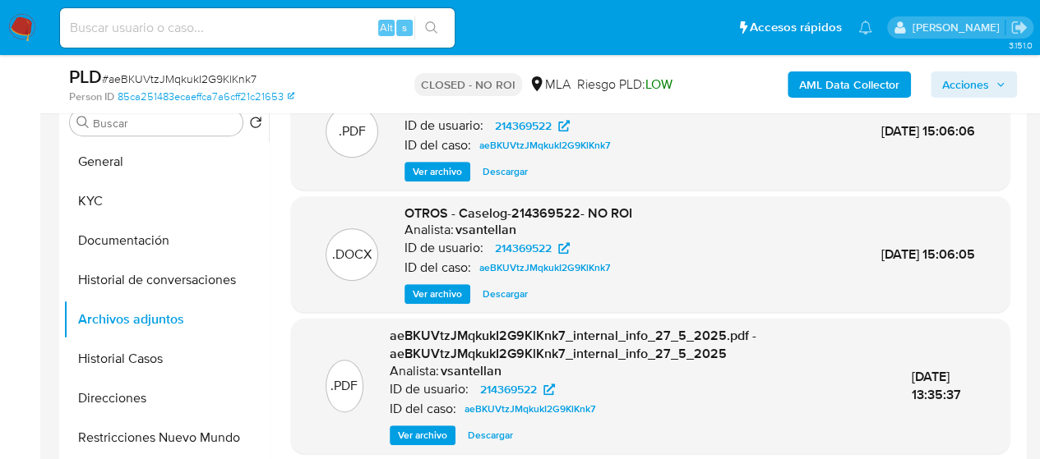
drag, startPoint x: 496, startPoint y: 292, endPoint x: 717, endPoint y: 338, distance: 225.0
click at [713, 344] on div ".XLSX OTROS - Movimientos-Aladdin-214369522 Analista: vsantellan ID de usuario:…" at bounding box center [650, 228] width 718 height 555
click at [436, 298] on span "Ver archivo" at bounding box center [437, 294] width 49 height 16
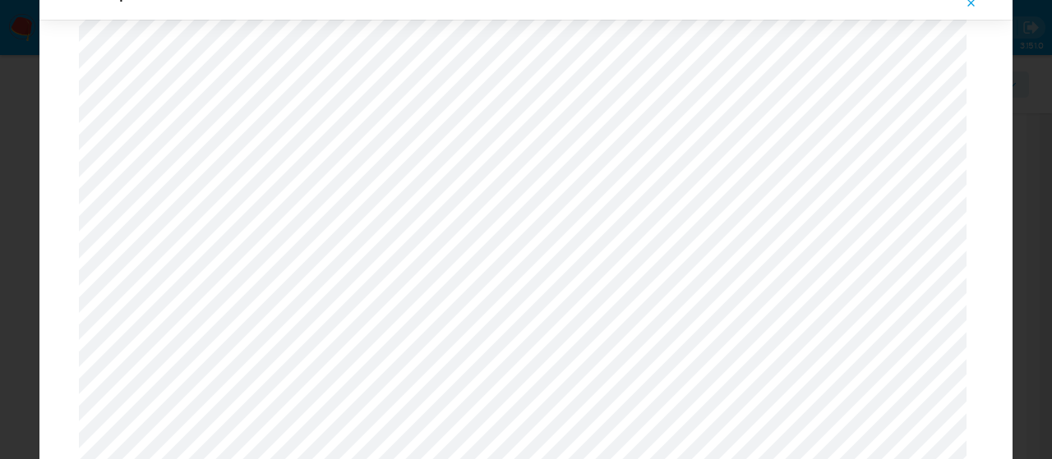
scroll to position [3218, 0]
click at [976, 2] on icon "Attachment preview" at bounding box center [971, 3] width 13 height 13
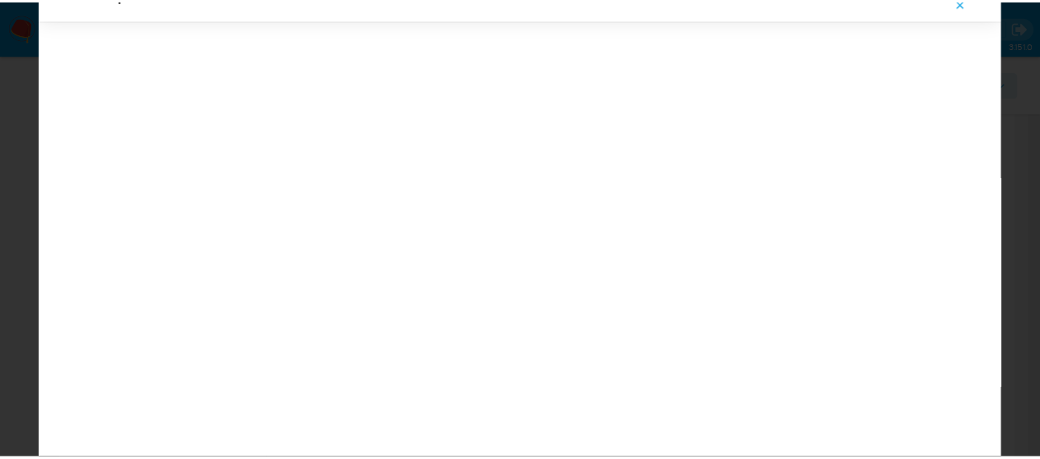
scroll to position [53, 0]
